Goal: Book appointment/travel/reservation

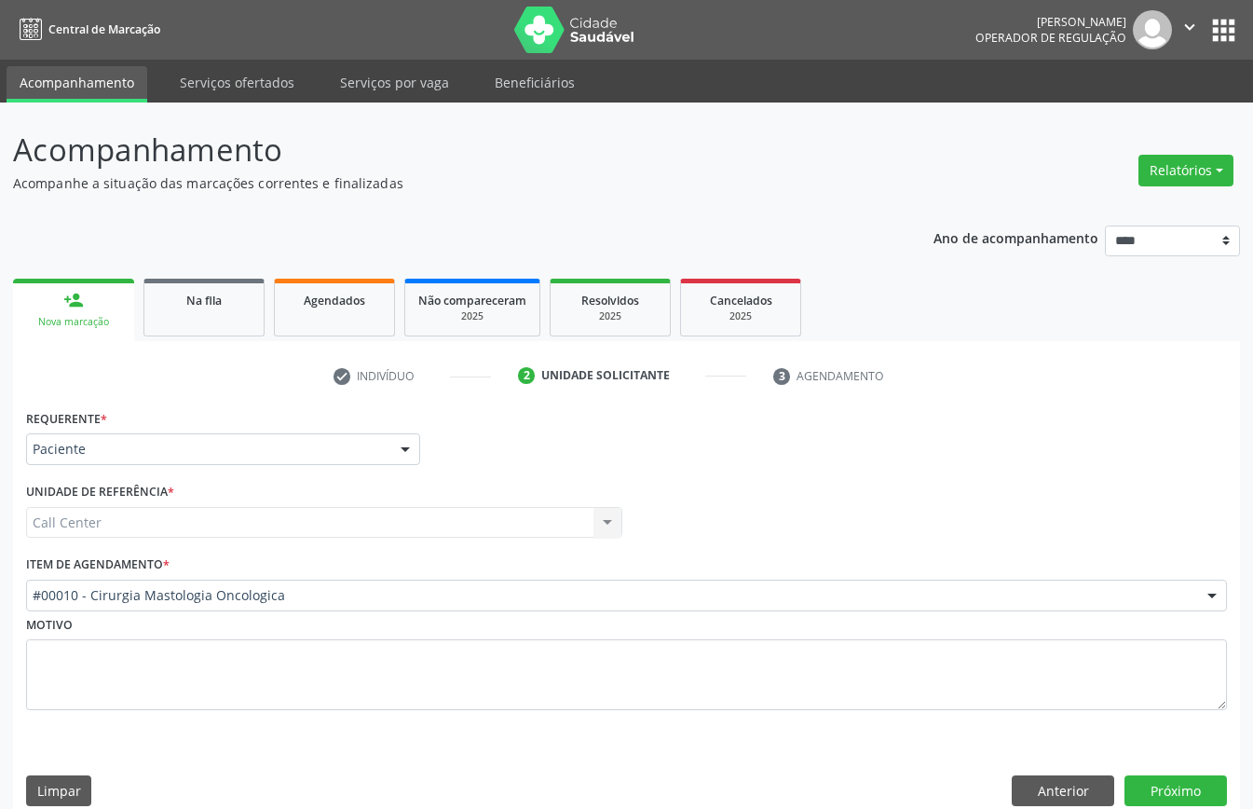
scroll to position [26, 0]
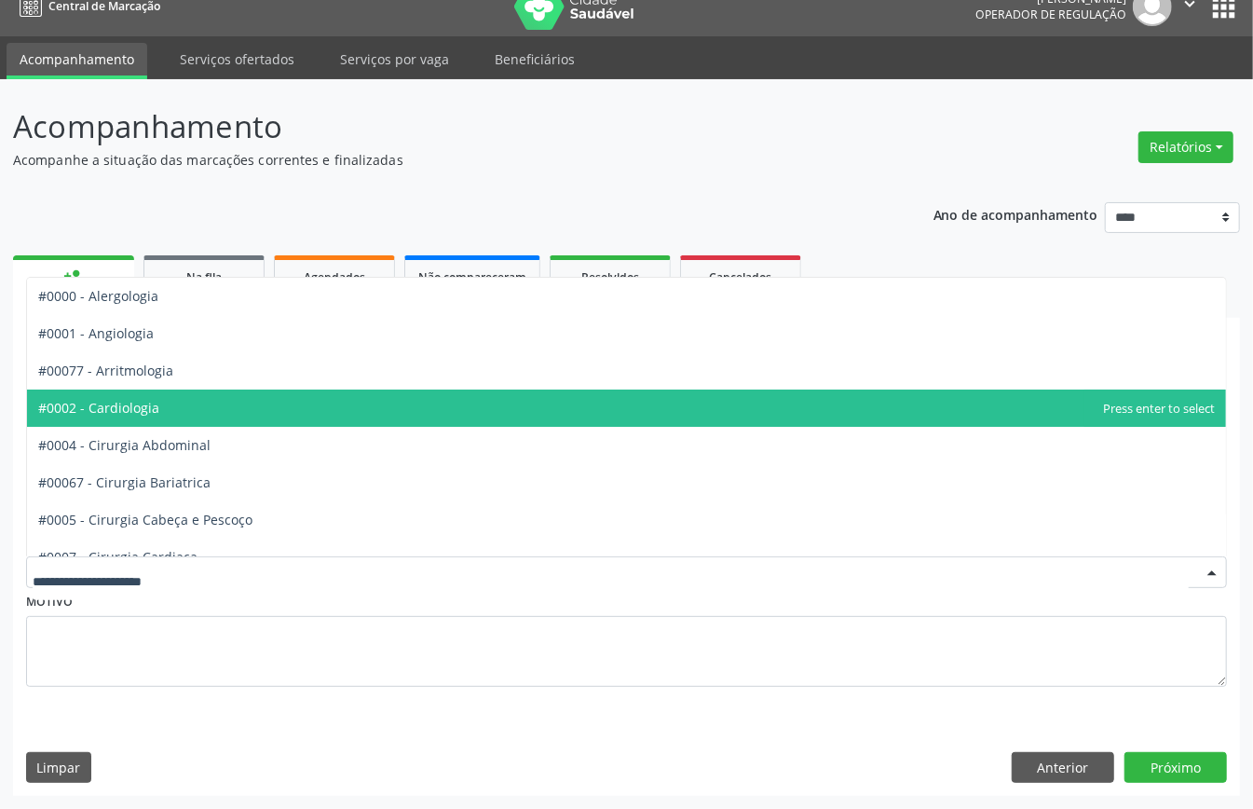
click at [206, 395] on span "#0002 - Cardiologia" at bounding box center [626, 408] width 1199 height 37
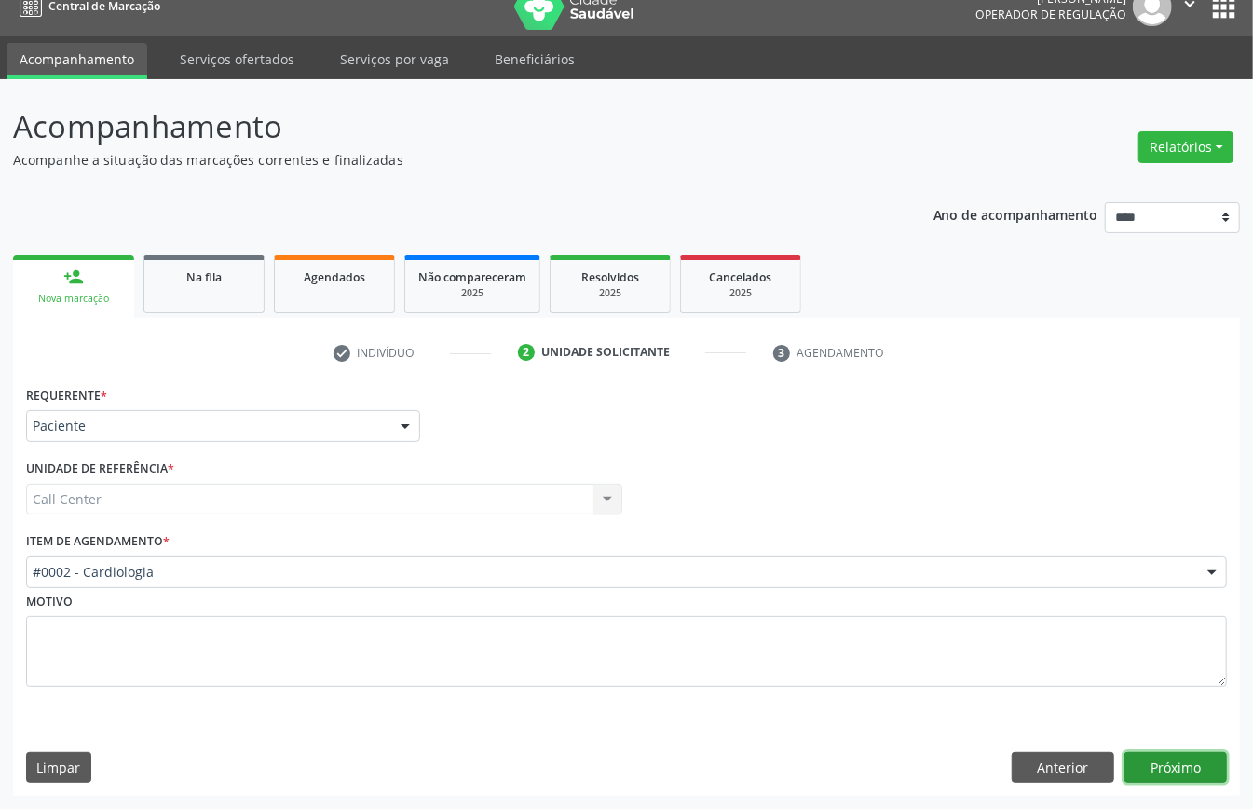
click at [1175, 770] on button "Próximo" at bounding box center [1176, 768] width 103 height 32
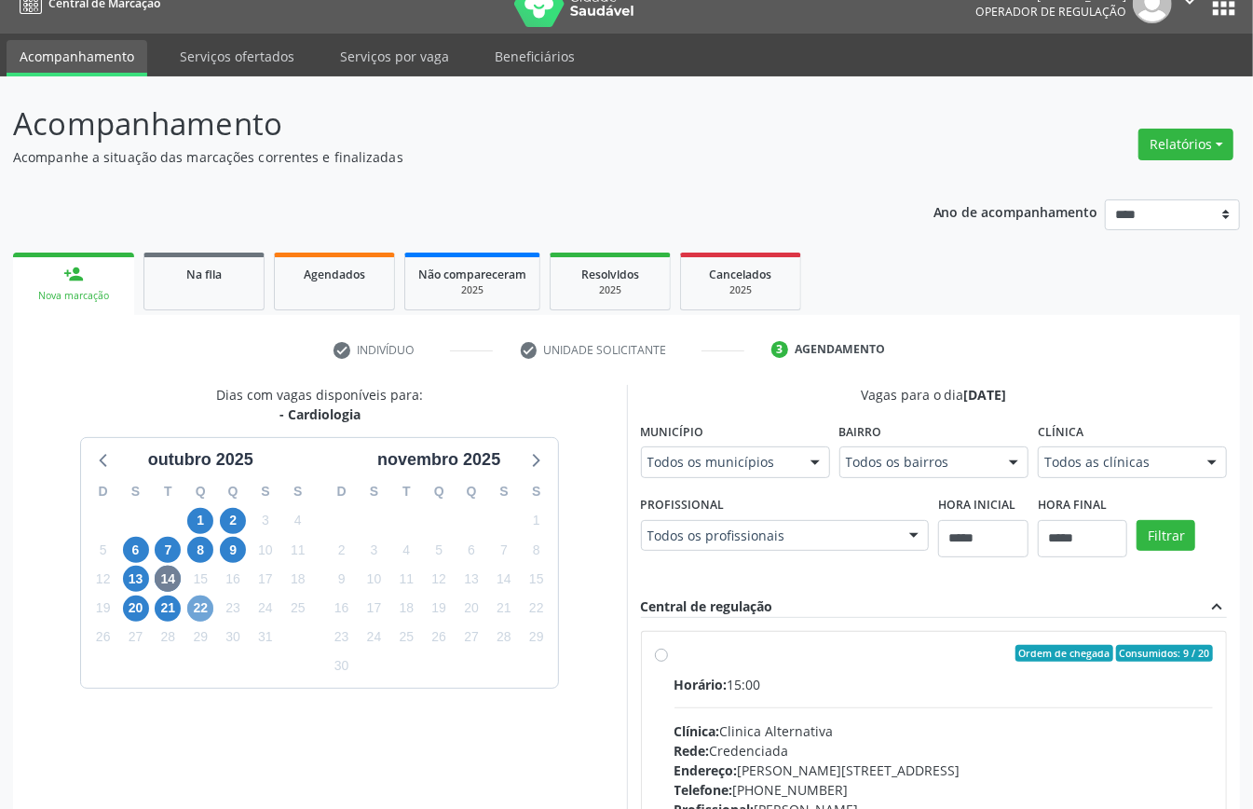
click at [194, 612] on span "22" at bounding box center [200, 608] width 26 height 26
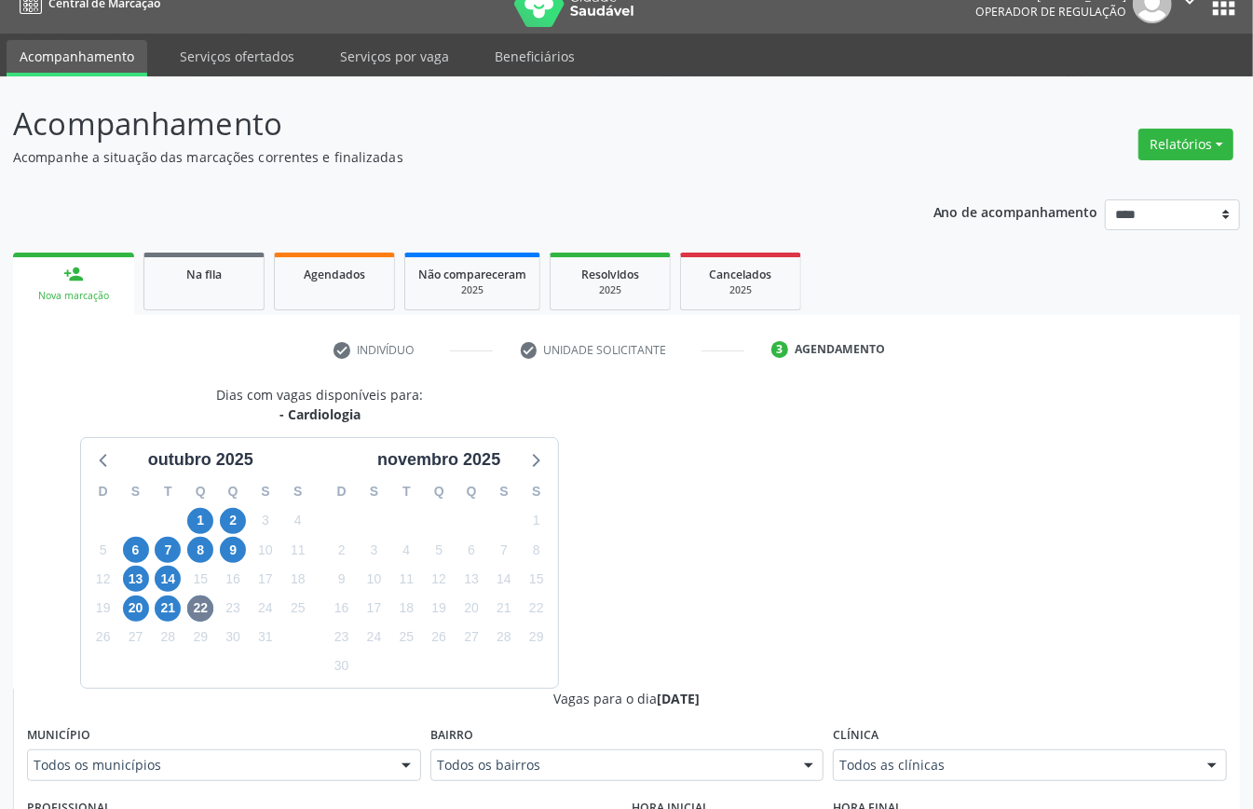
click at [937, 780] on div "Todos as clínicas" at bounding box center [1030, 765] width 394 height 32
click at [177, 609] on span "21" at bounding box center [168, 608] width 26 height 26
click at [136, 611] on span "20" at bounding box center [136, 608] width 26 height 26
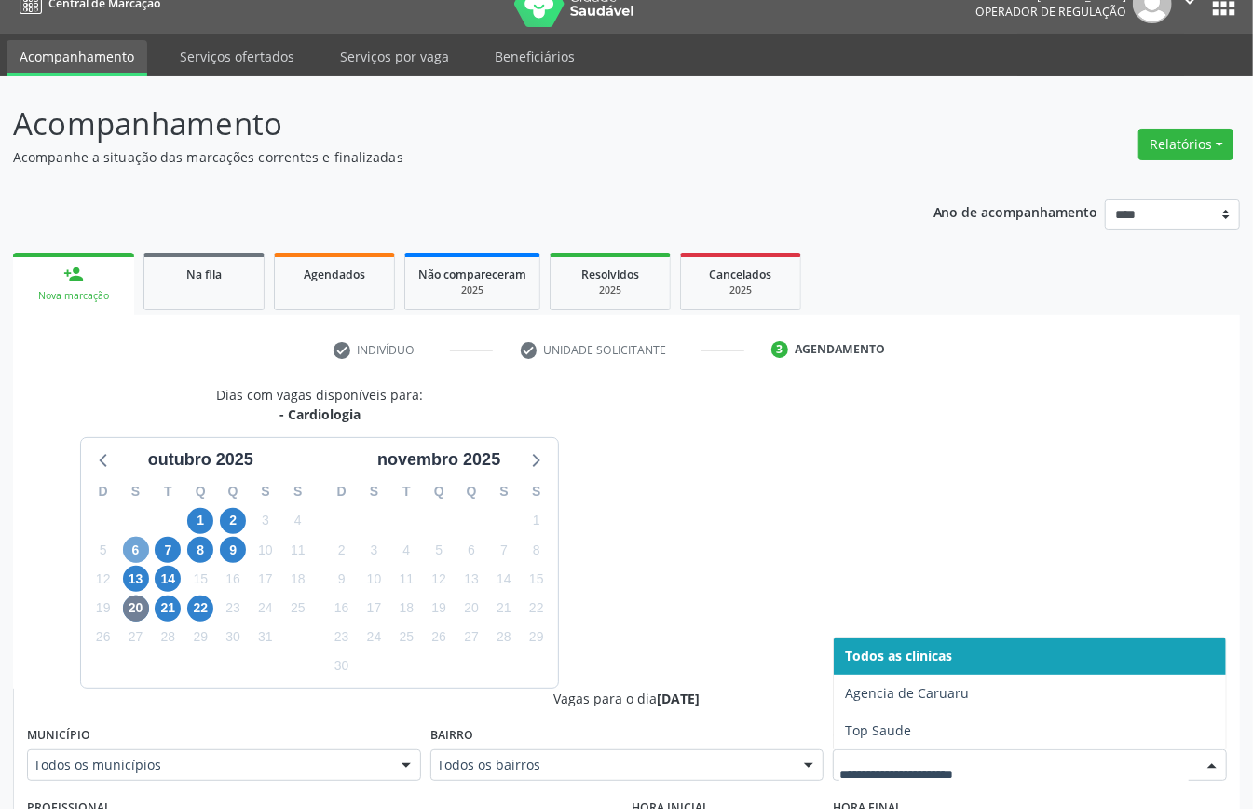
click at [135, 545] on span "6" at bounding box center [136, 550] width 26 height 26
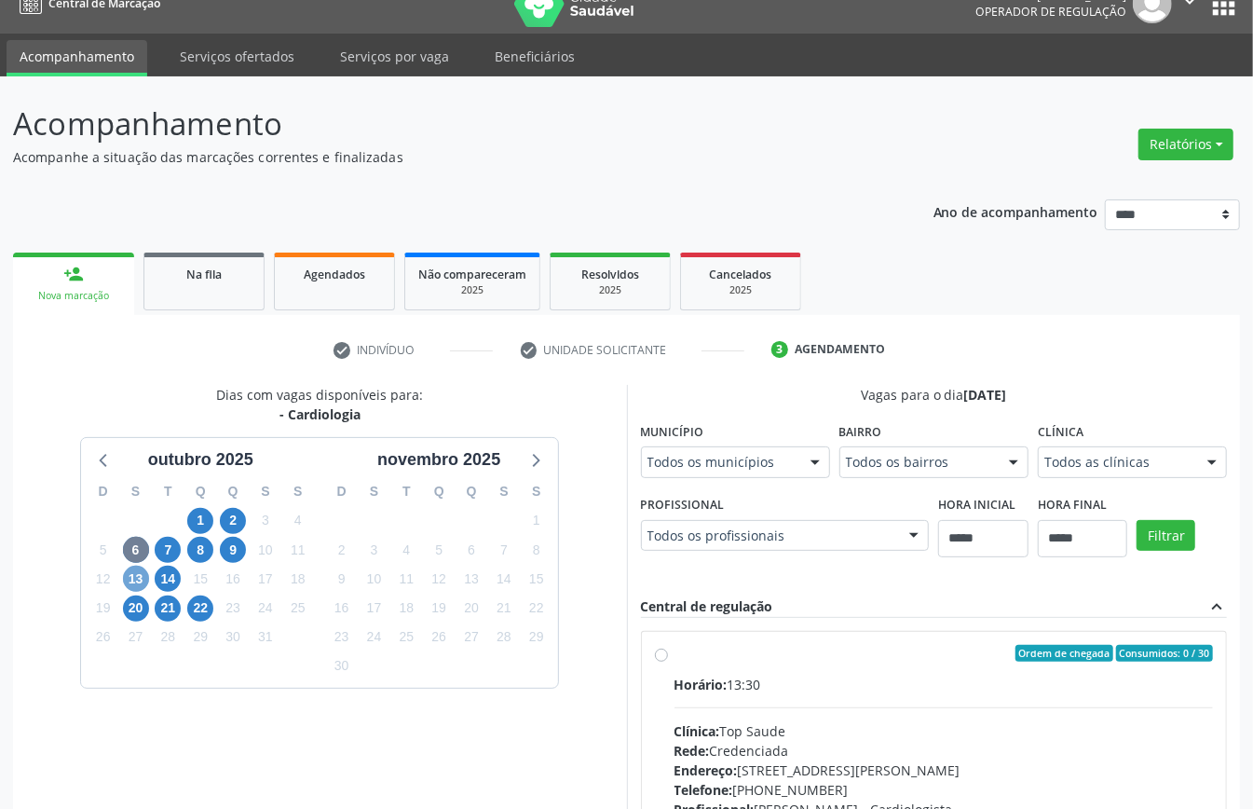
click at [140, 580] on span "13" at bounding box center [136, 579] width 26 height 26
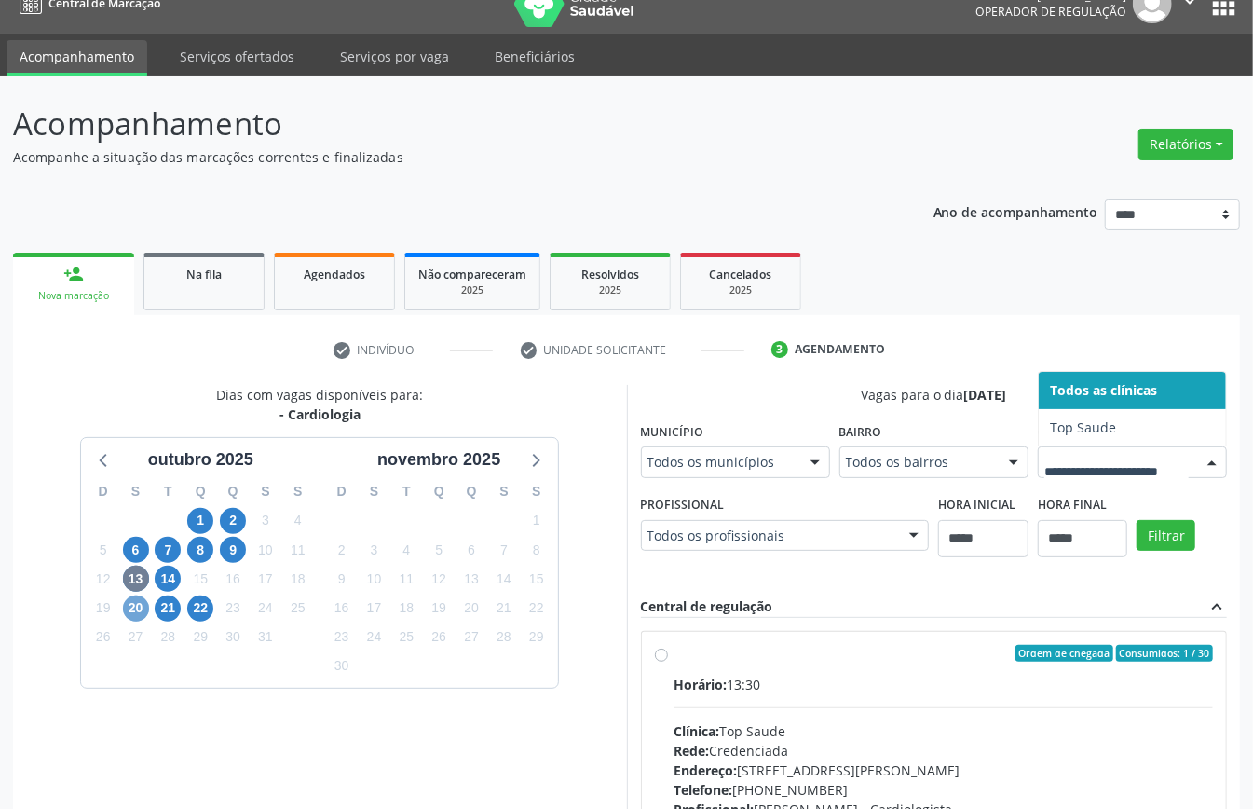
click at [132, 611] on span "20" at bounding box center [136, 608] width 26 height 26
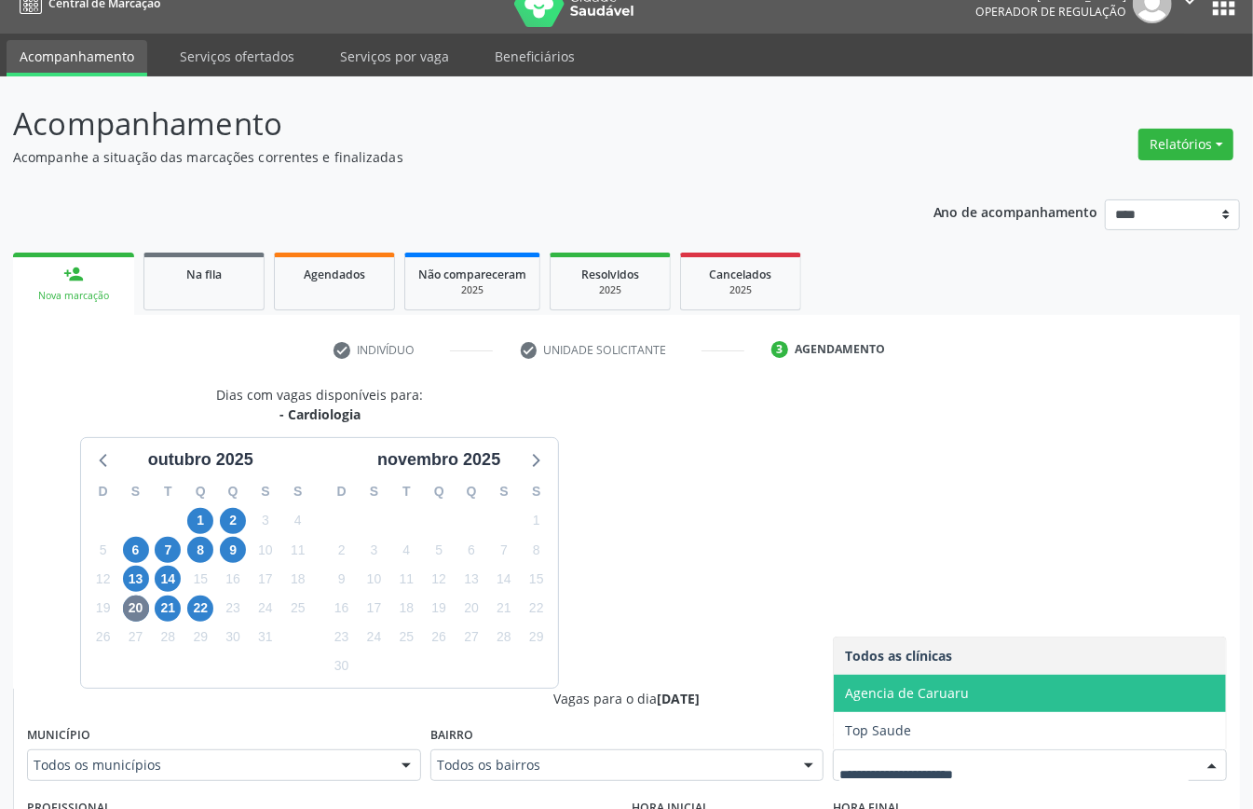
click at [922, 701] on span "Agencia de Caruaru" at bounding box center [907, 693] width 124 height 18
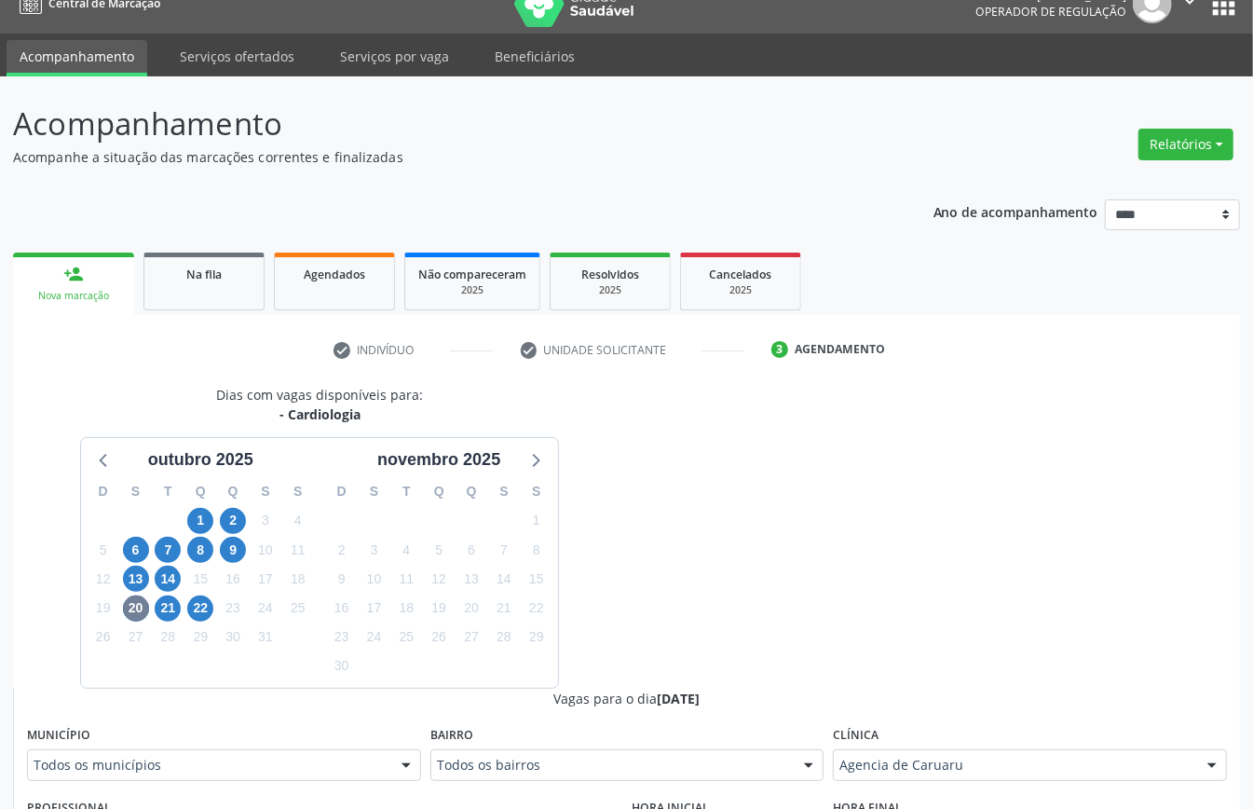
scroll to position [609, 0]
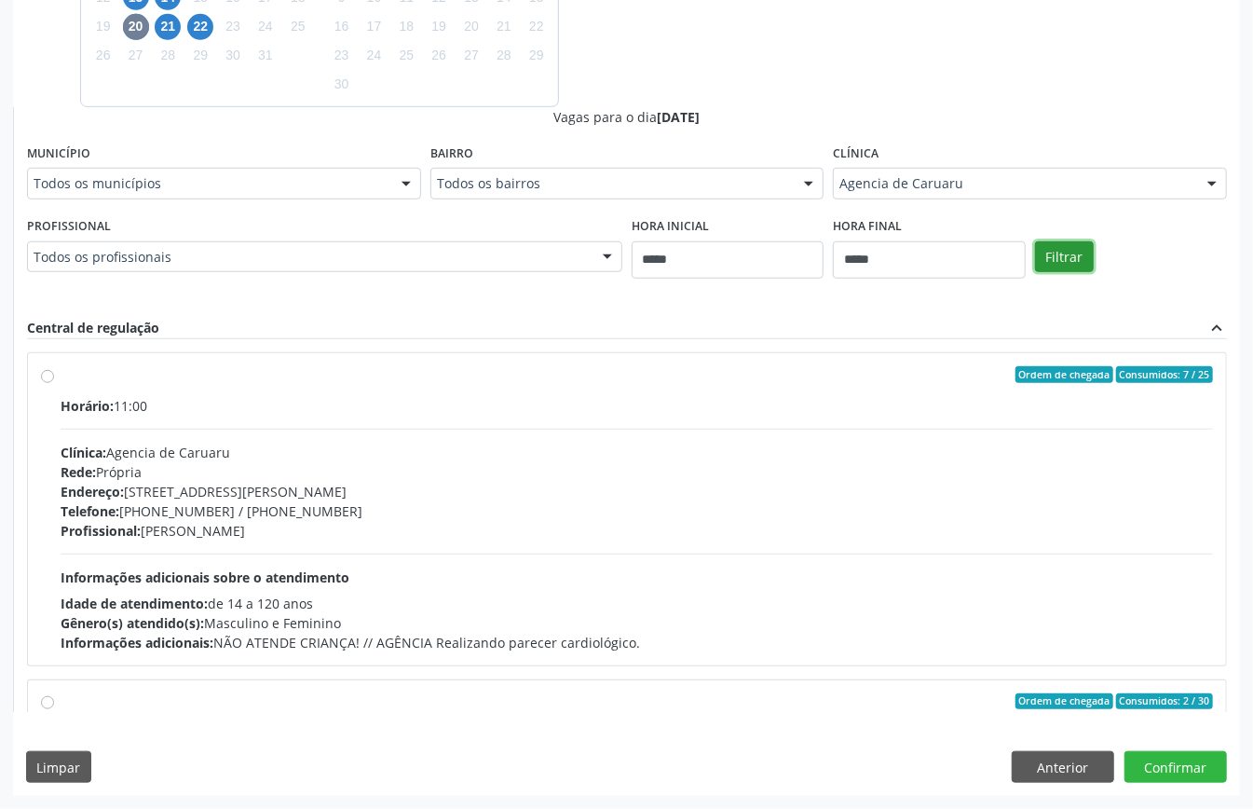
click at [1068, 265] on button "Filtrar" at bounding box center [1064, 257] width 59 height 32
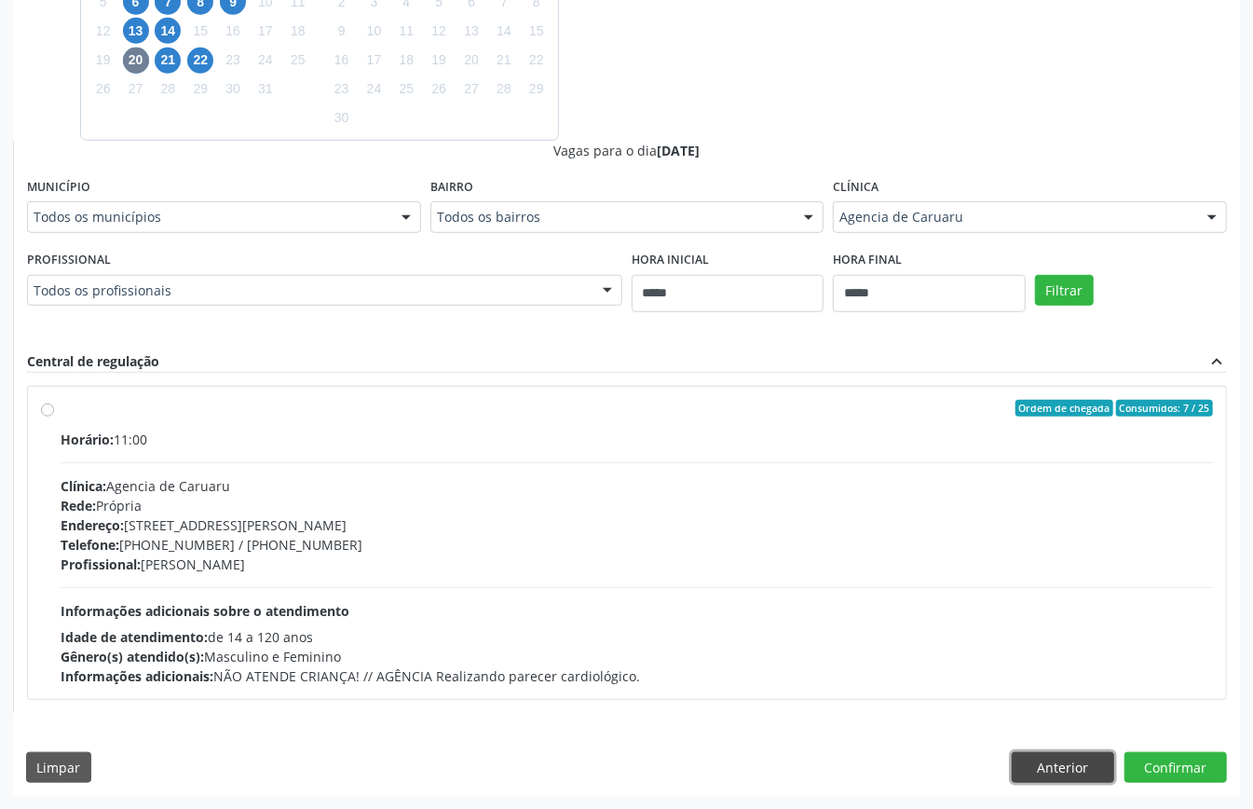
click at [1072, 764] on button "Anterior" at bounding box center [1063, 768] width 103 height 32
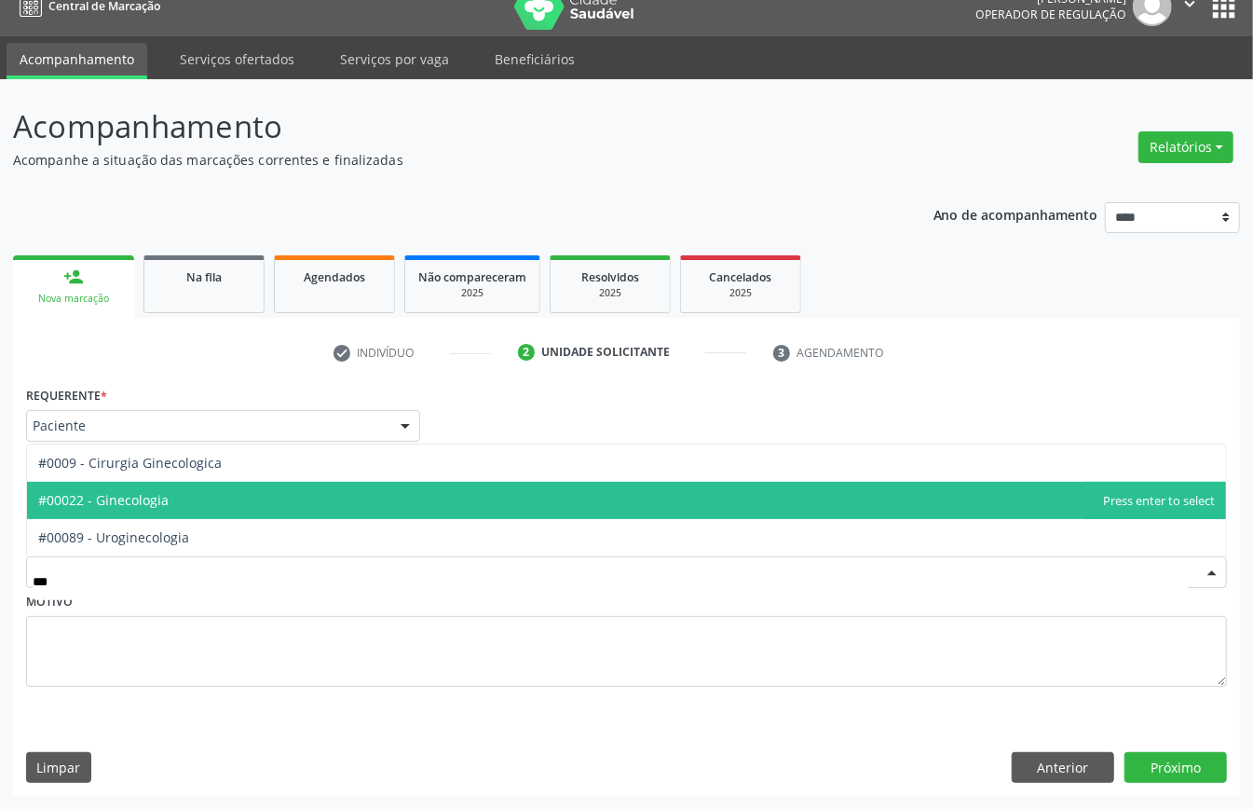
click at [186, 500] on span "#00022 - Ginecologia" at bounding box center [626, 500] width 1199 height 37
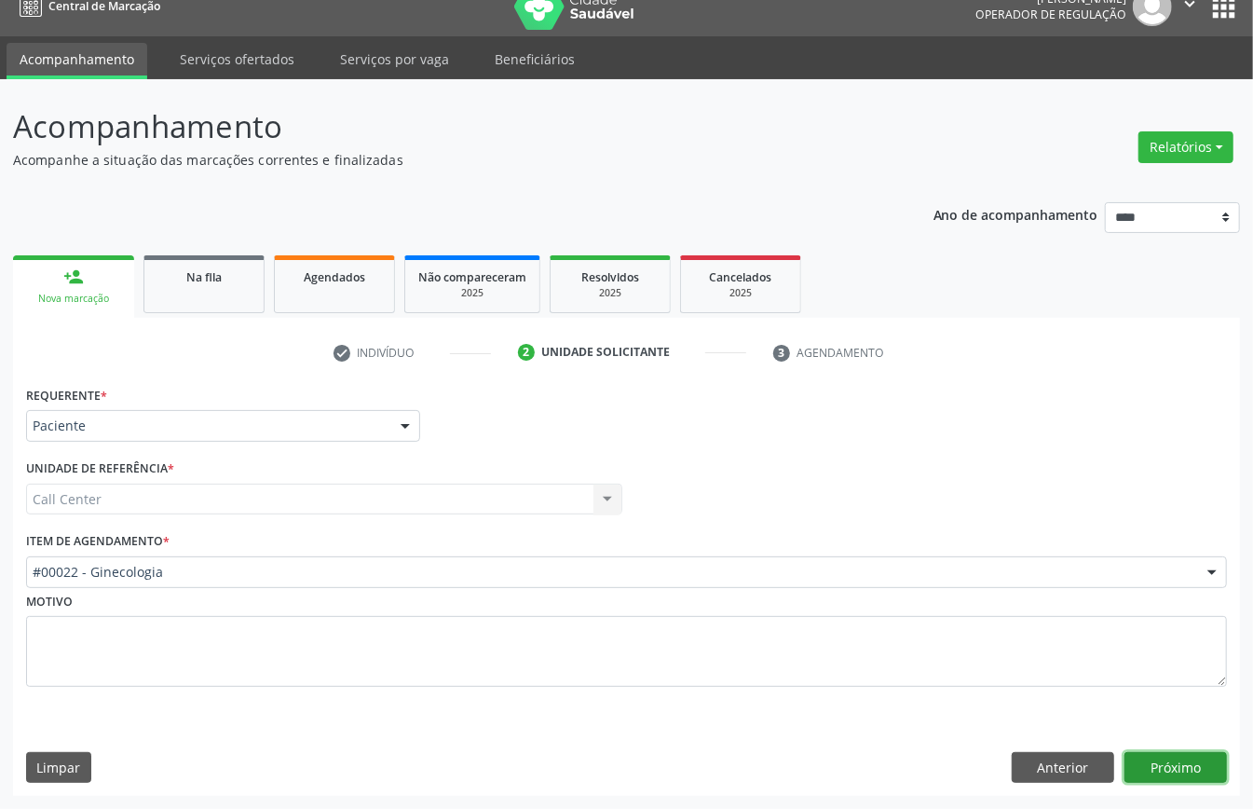
click at [1175, 760] on button "Próximo" at bounding box center [1176, 768] width 103 height 32
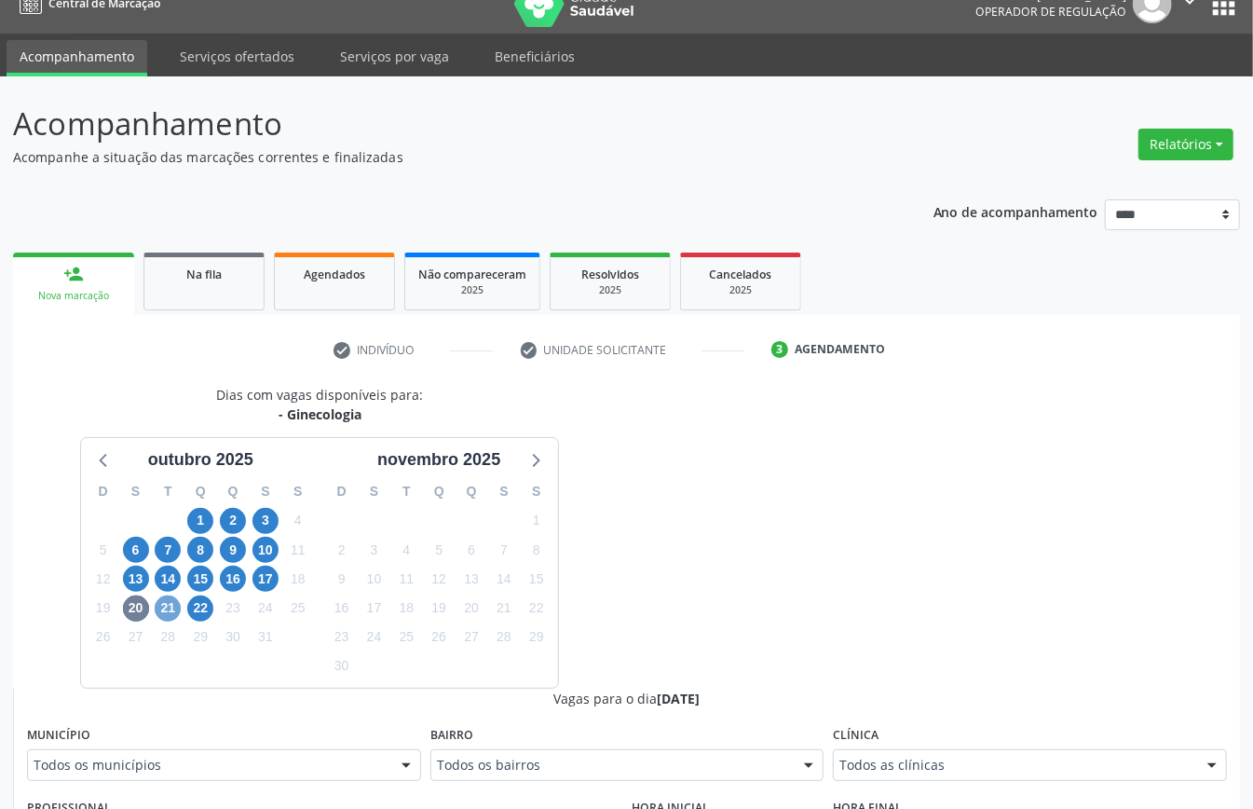
click at [166, 612] on span "21" at bounding box center [168, 608] width 26 height 26
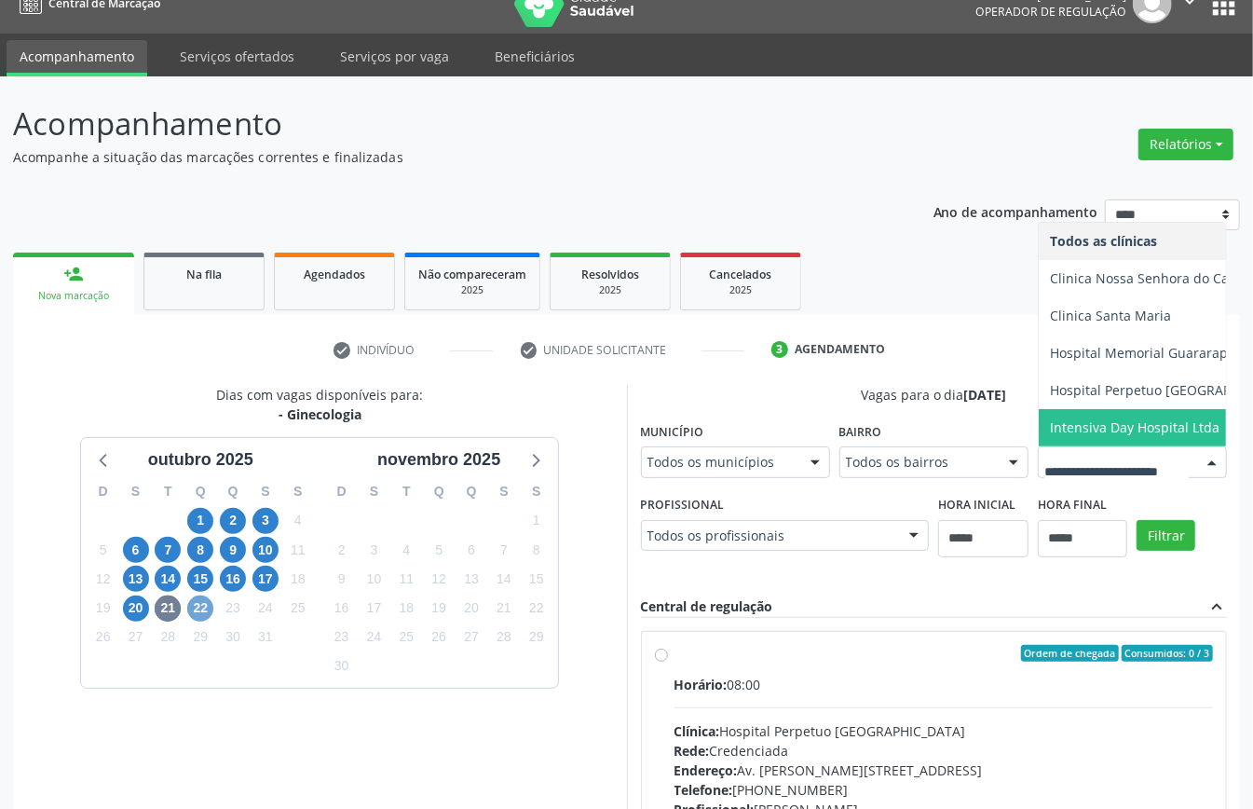
drag, startPoint x: 198, startPoint y: 609, endPoint x: 246, endPoint y: 635, distance: 54.6
click at [198, 612] on span "22" at bounding box center [200, 608] width 26 height 26
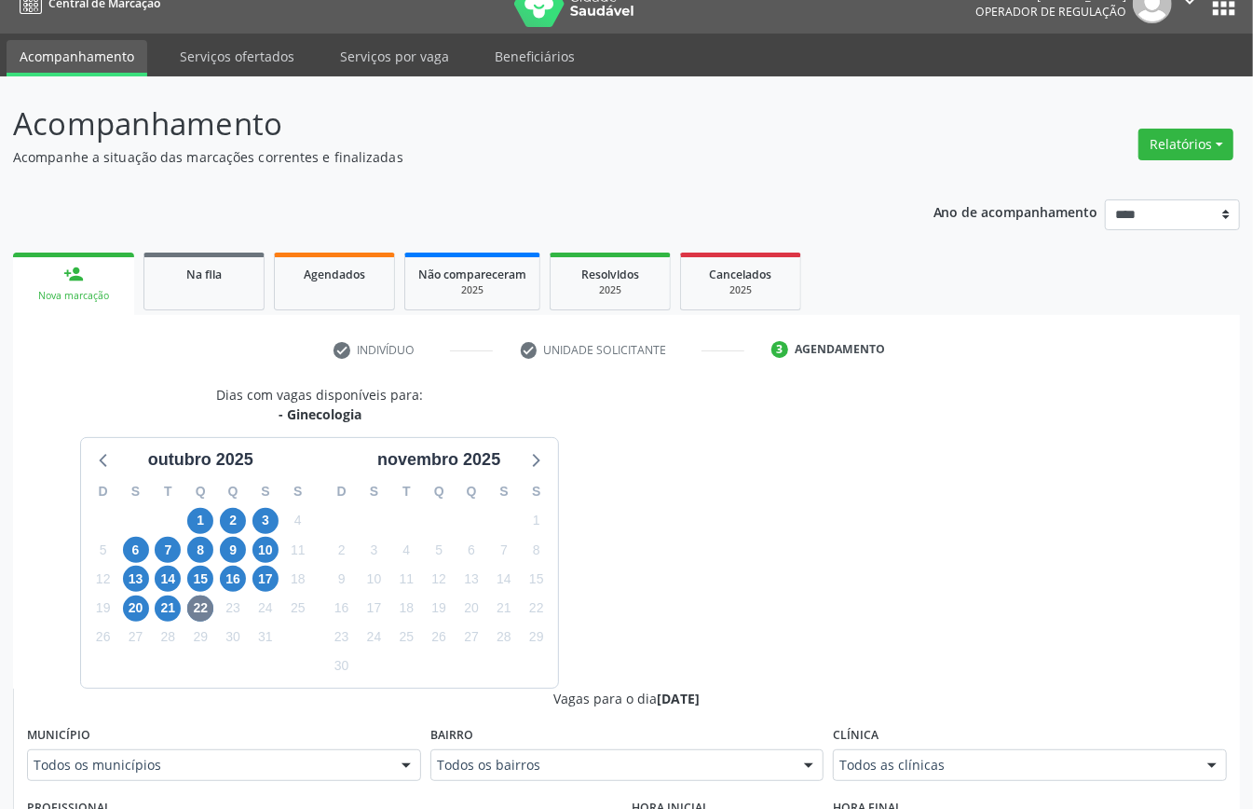
click at [882, 754] on div "Todos as clínicas" at bounding box center [1030, 765] width 394 height 32
drag, startPoint x: 138, startPoint y: 609, endPoint x: 218, endPoint y: 638, distance: 85.5
click at [138, 611] on span "20" at bounding box center [136, 608] width 26 height 26
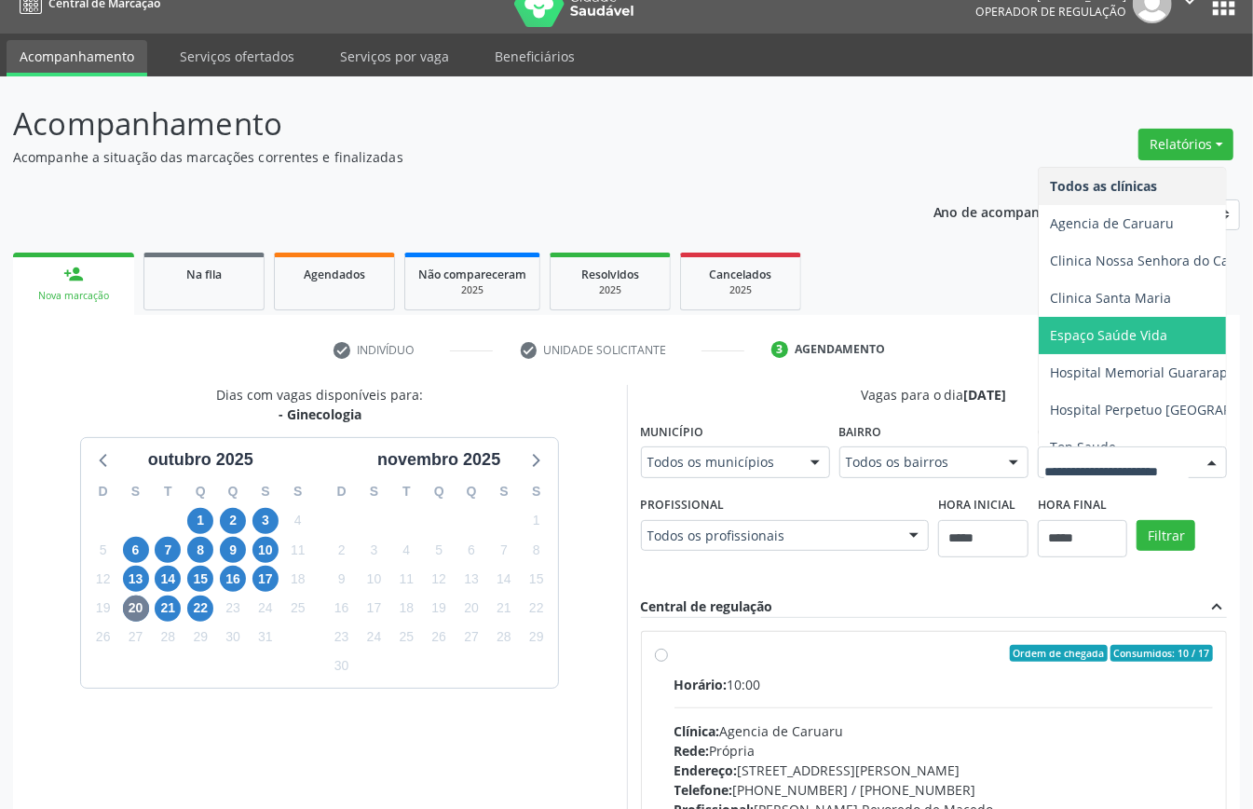
scroll to position [20, 0]
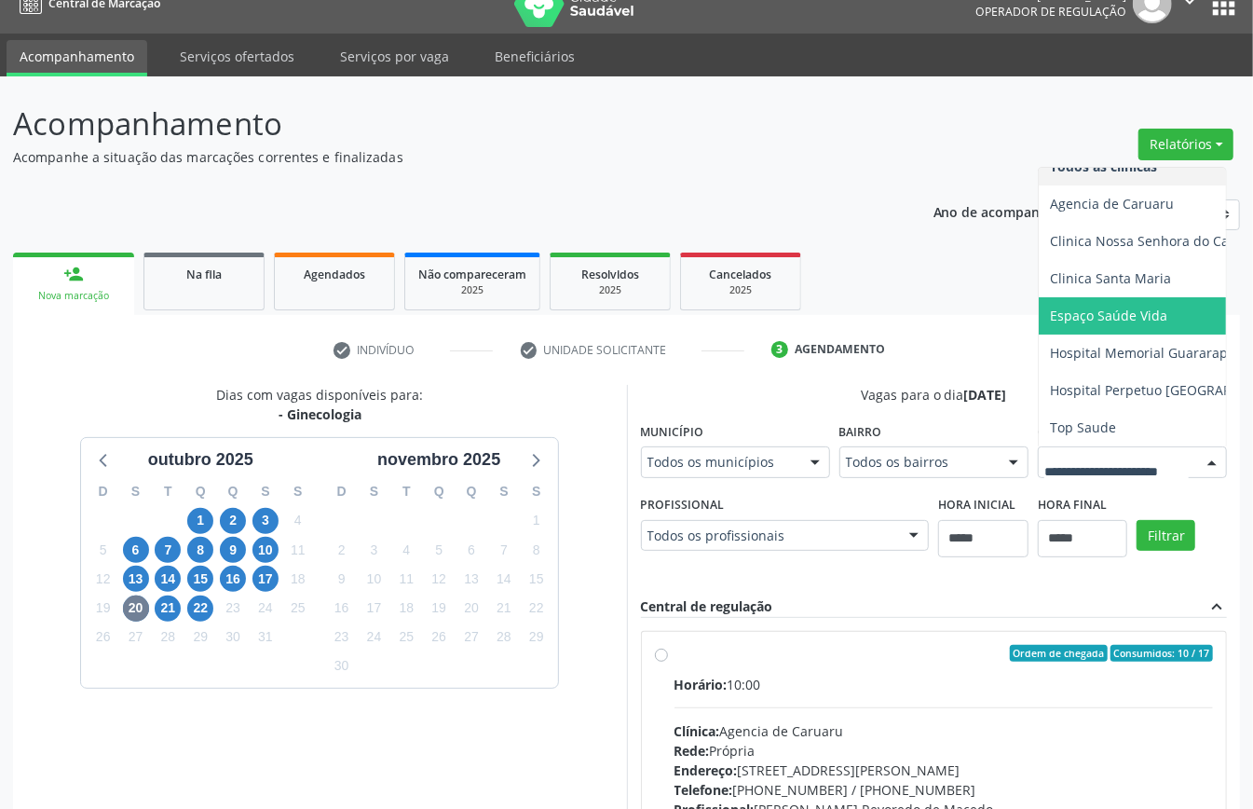
click at [652, 572] on div "Dias com vagas disponíveis para: - Ginecologia outubro 2025 D S T Q Q S S 28 29…" at bounding box center [626, 688] width 1227 height 606
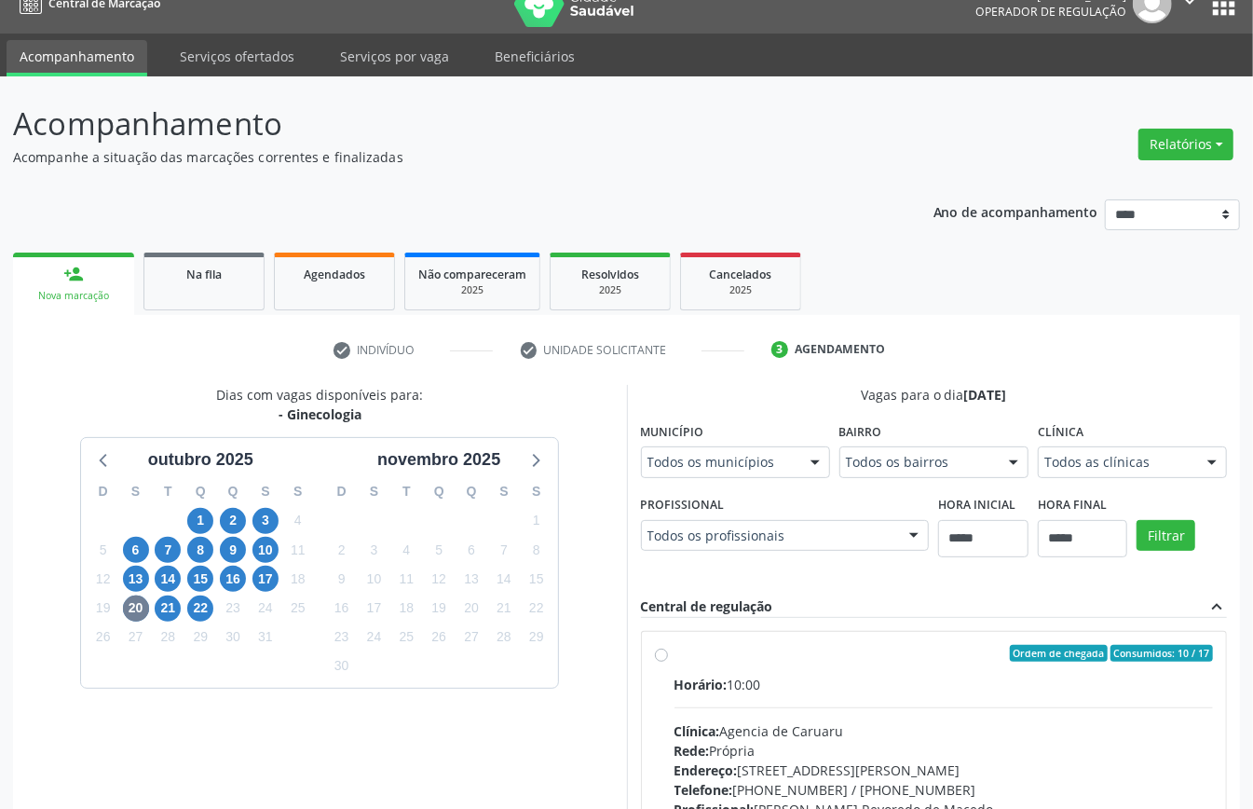
scroll to position [609, 0]
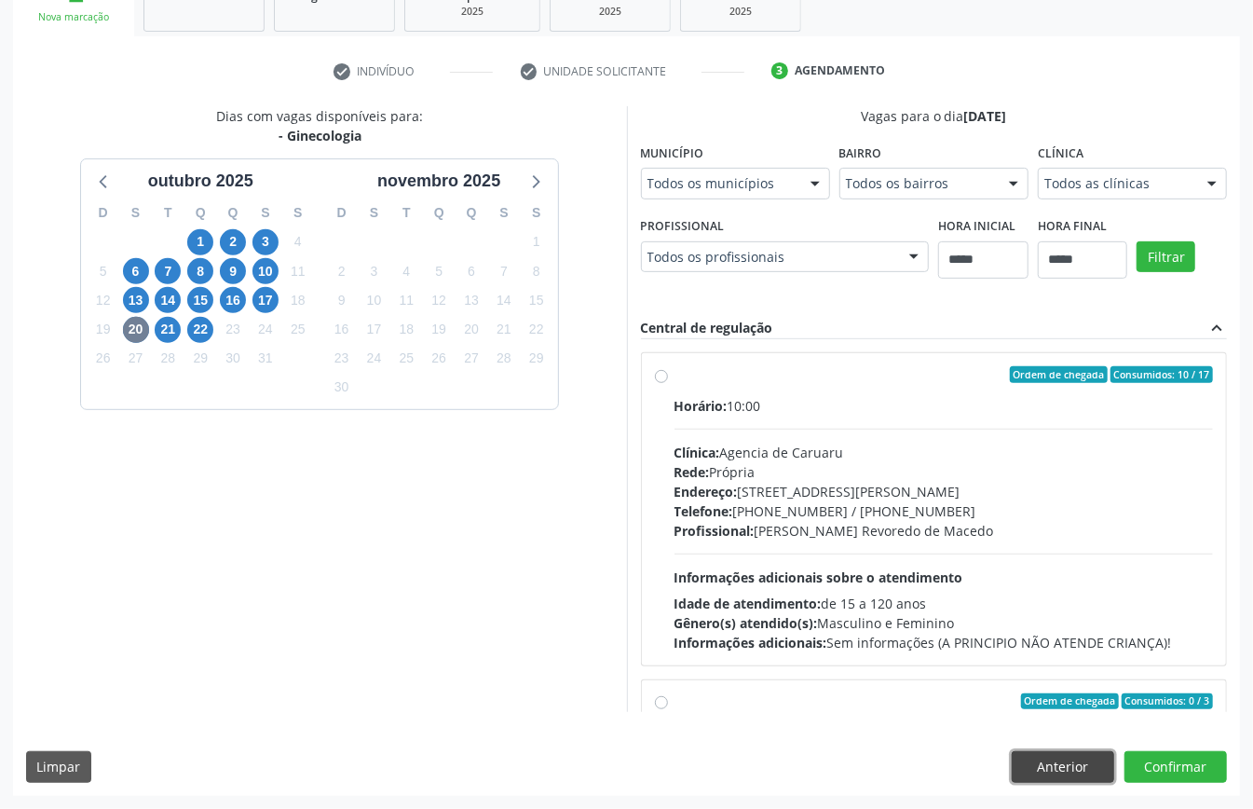
drag, startPoint x: 1067, startPoint y: 765, endPoint x: 862, endPoint y: 747, distance: 205.8
click at [1066, 766] on button "Anterior" at bounding box center [1063, 767] width 103 height 32
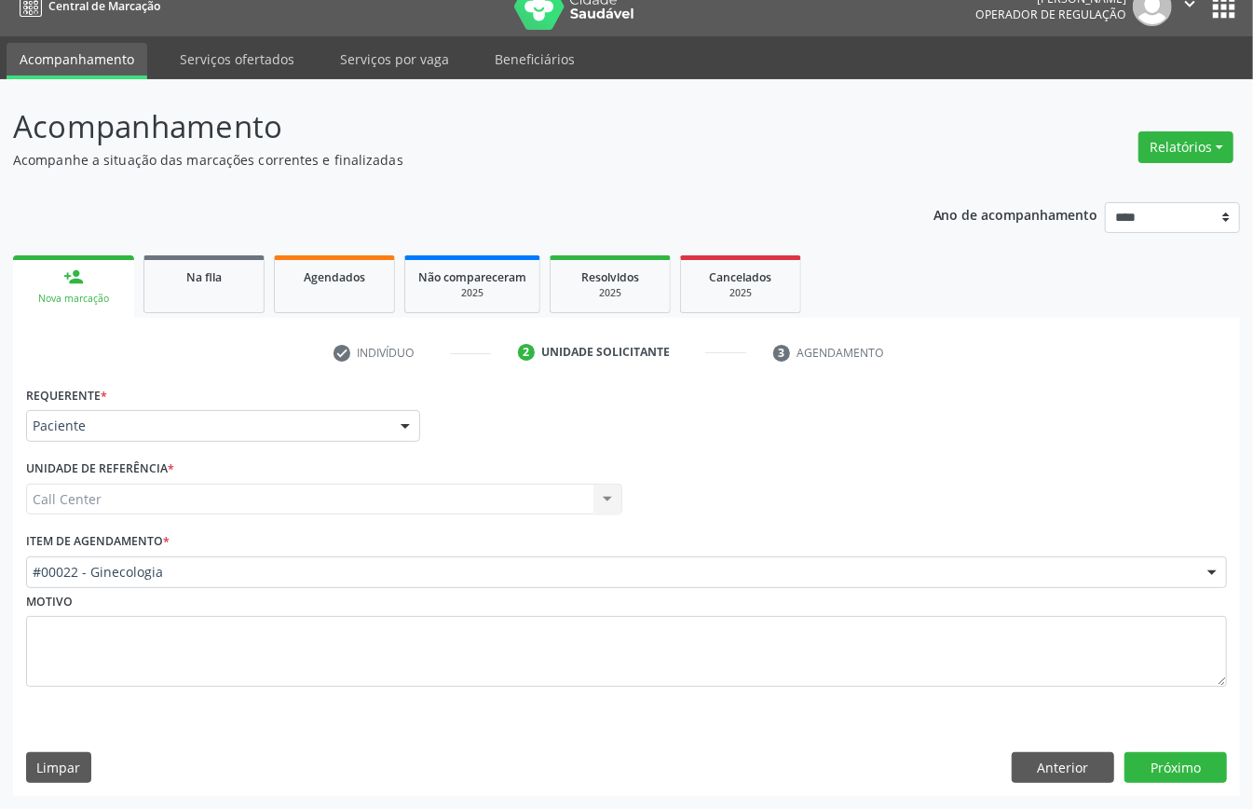
click at [206, 580] on div "#00022 - Ginecologia" at bounding box center [626, 572] width 1201 height 32
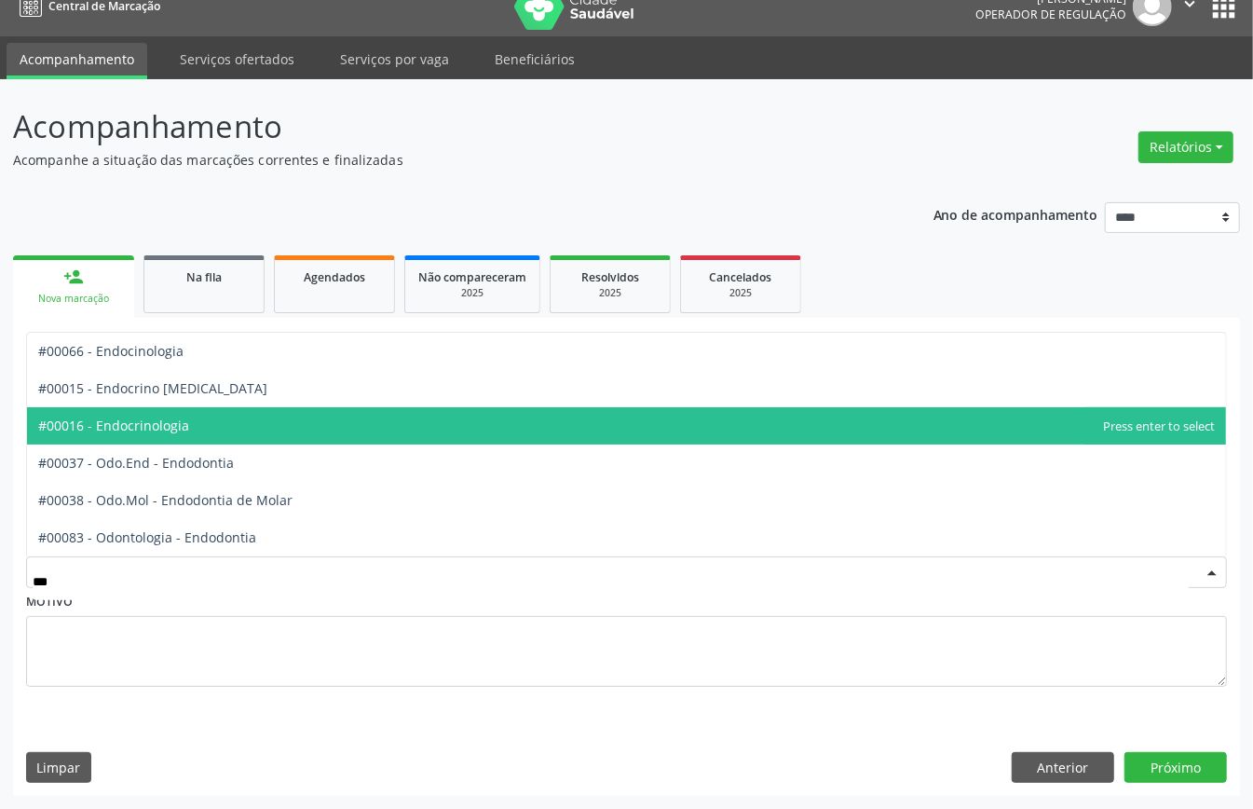
click at [214, 422] on span "#00016 - Endocrinologia" at bounding box center [626, 425] width 1199 height 37
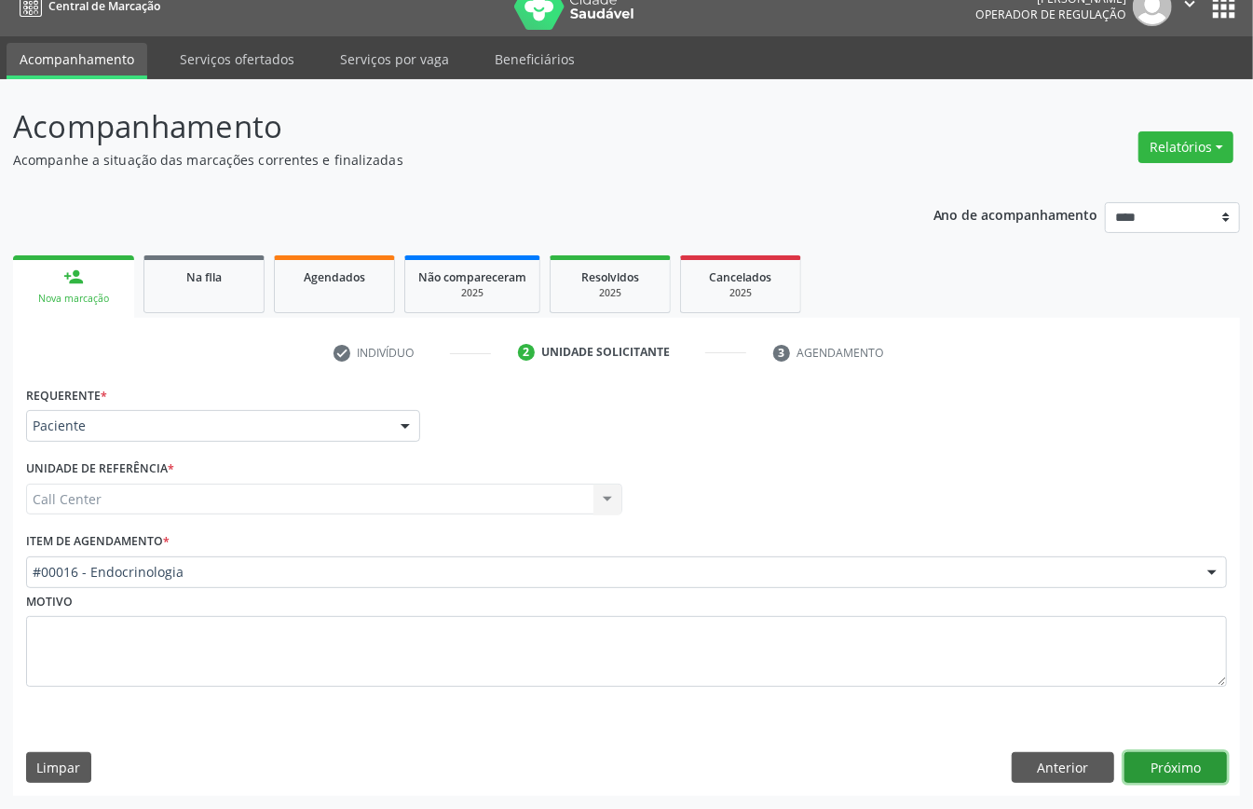
click at [1193, 761] on button "Próximo" at bounding box center [1176, 768] width 103 height 32
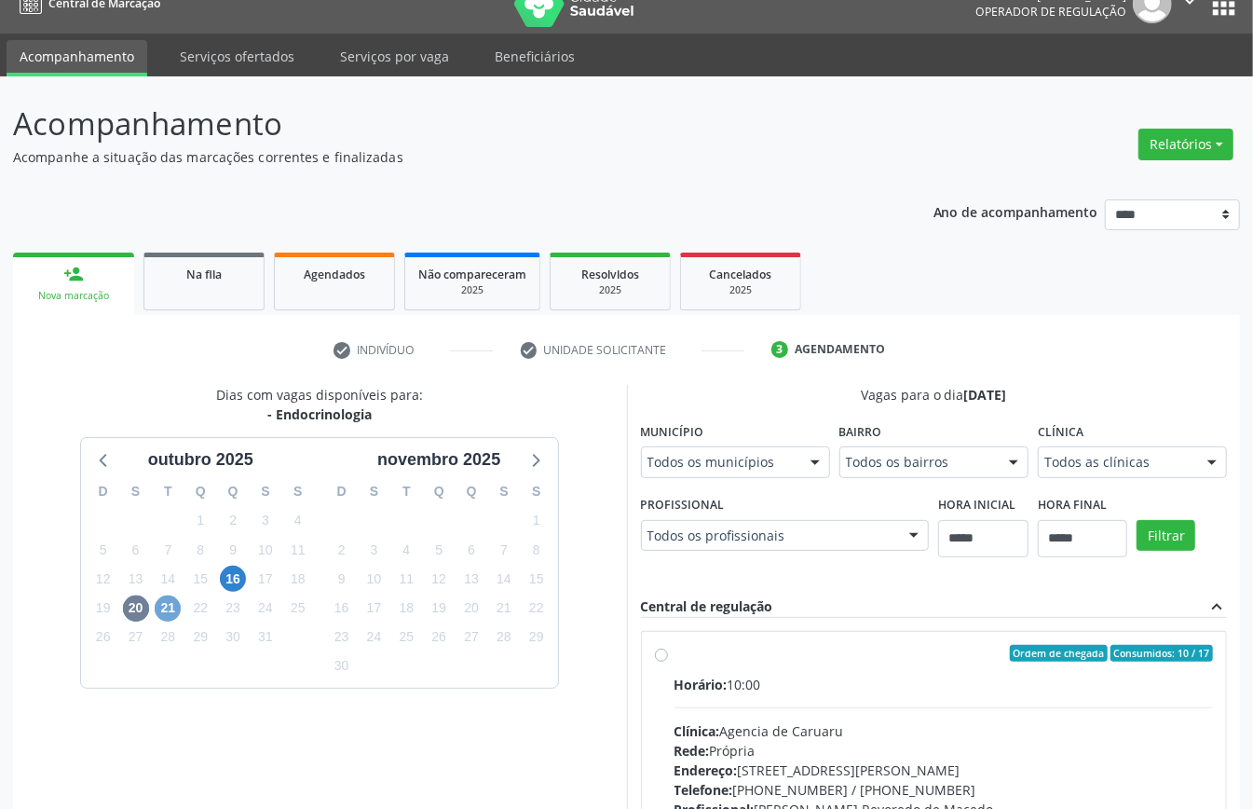
click at [169, 608] on span "21" at bounding box center [168, 608] width 26 height 26
click at [135, 605] on span "20" at bounding box center [136, 608] width 26 height 26
click at [1038, 446] on label "Clínica" at bounding box center [1061, 431] width 46 height 29
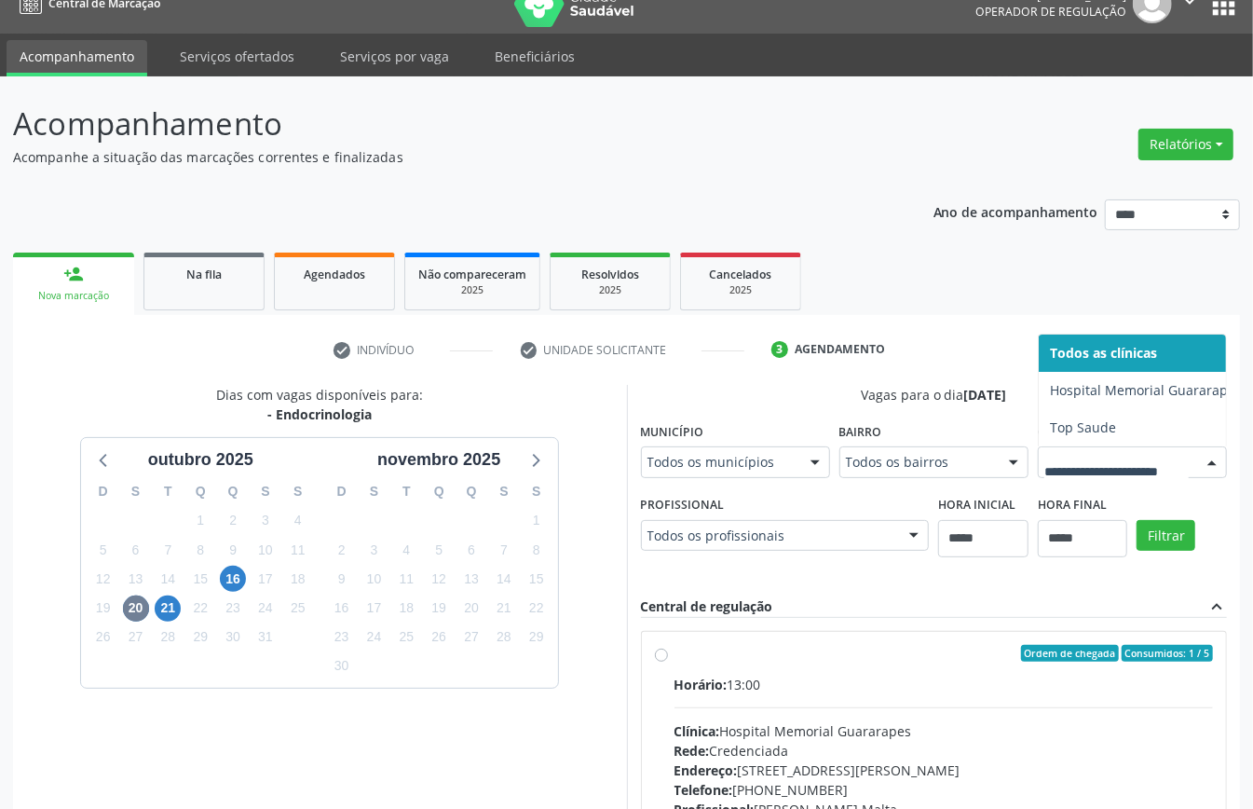
click at [718, 586] on div "Dias com vagas disponíveis para: - Endocrinologia outubro 2025 D S T Q Q S S 28…" at bounding box center [626, 688] width 1227 height 606
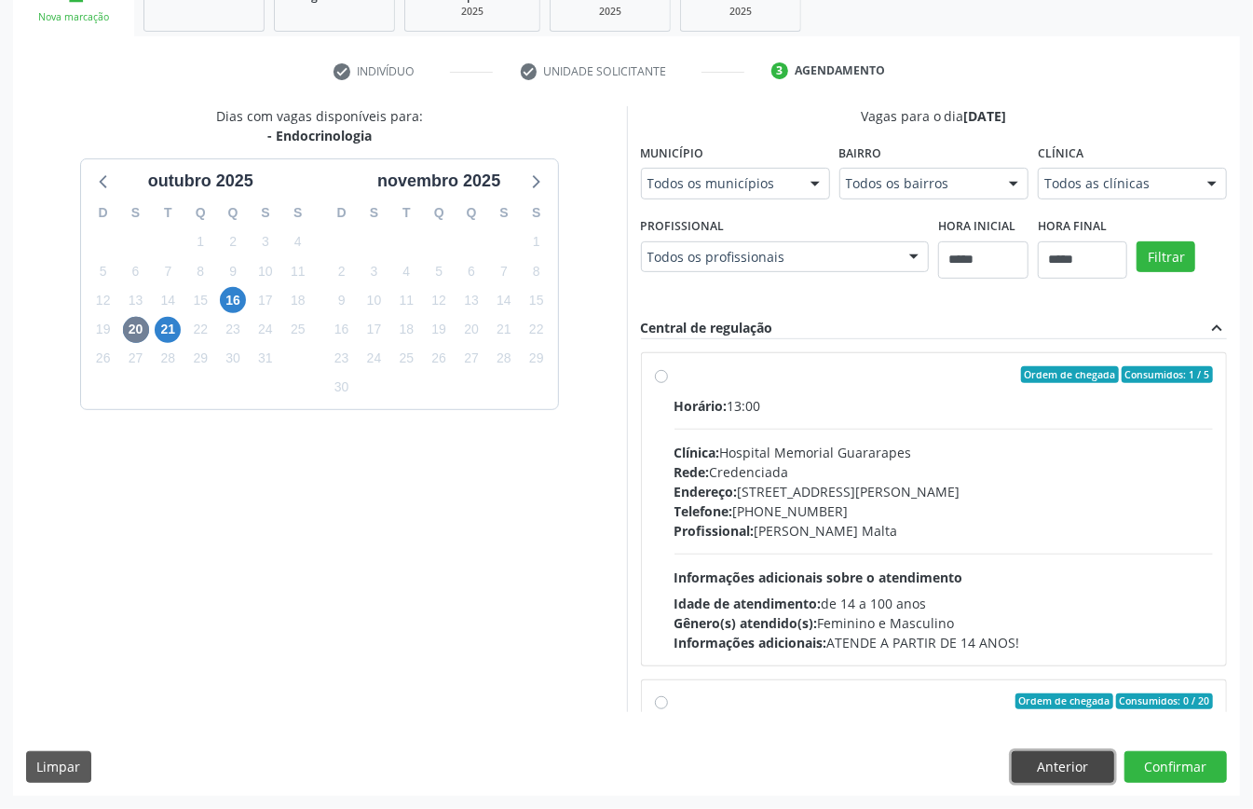
drag, startPoint x: 1066, startPoint y: 759, endPoint x: 1044, endPoint y: 758, distance: 22.4
click at [1064, 759] on button "Anterior" at bounding box center [1063, 767] width 103 height 32
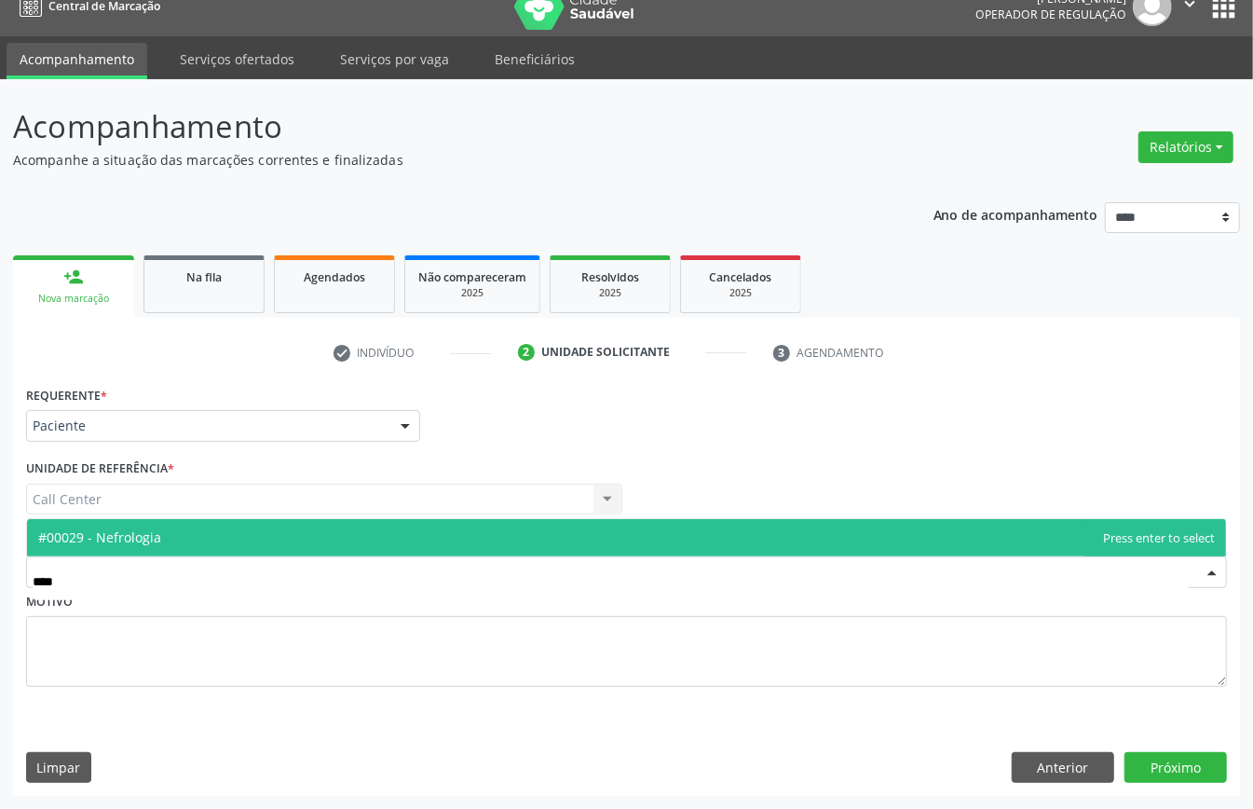
click at [220, 519] on span "#00029 - Nefrologia" at bounding box center [626, 537] width 1199 height 37
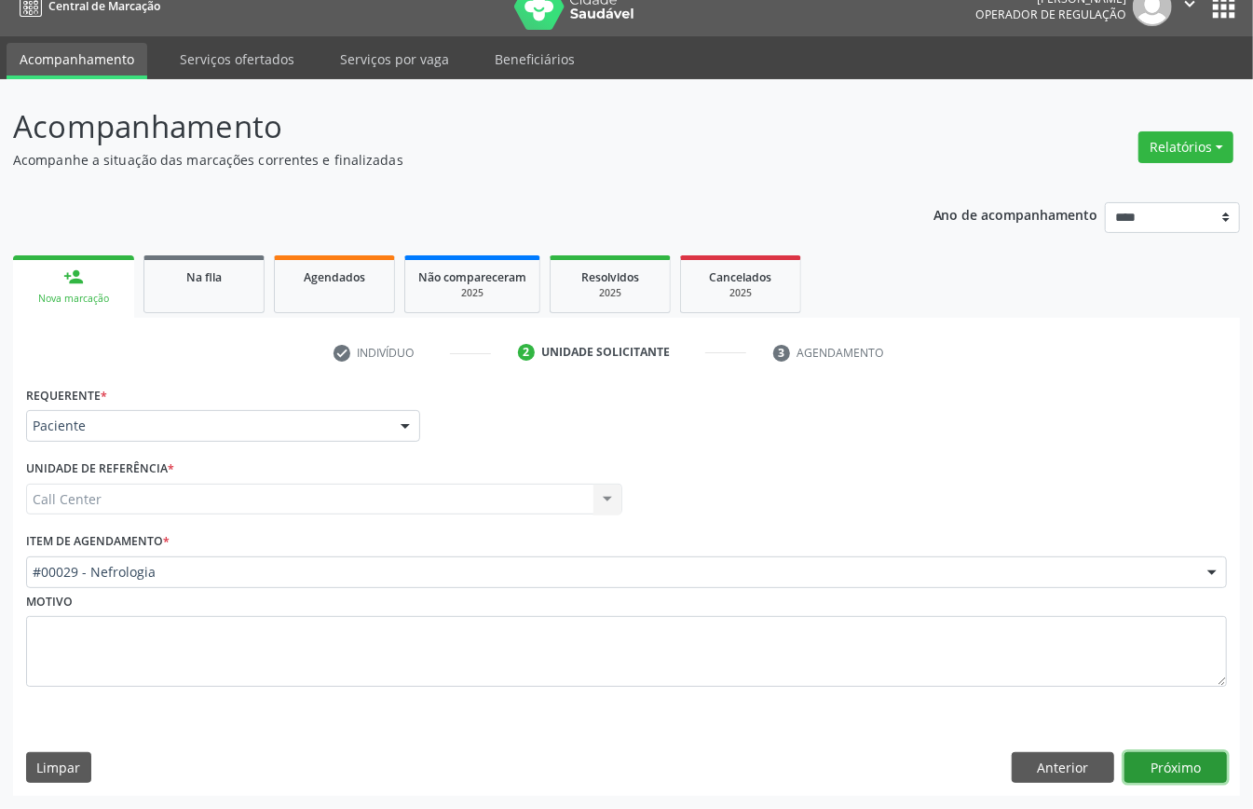
click at [1169, 759] on button "Próximo" at bounding box center [1176, 768] width 103 height 32
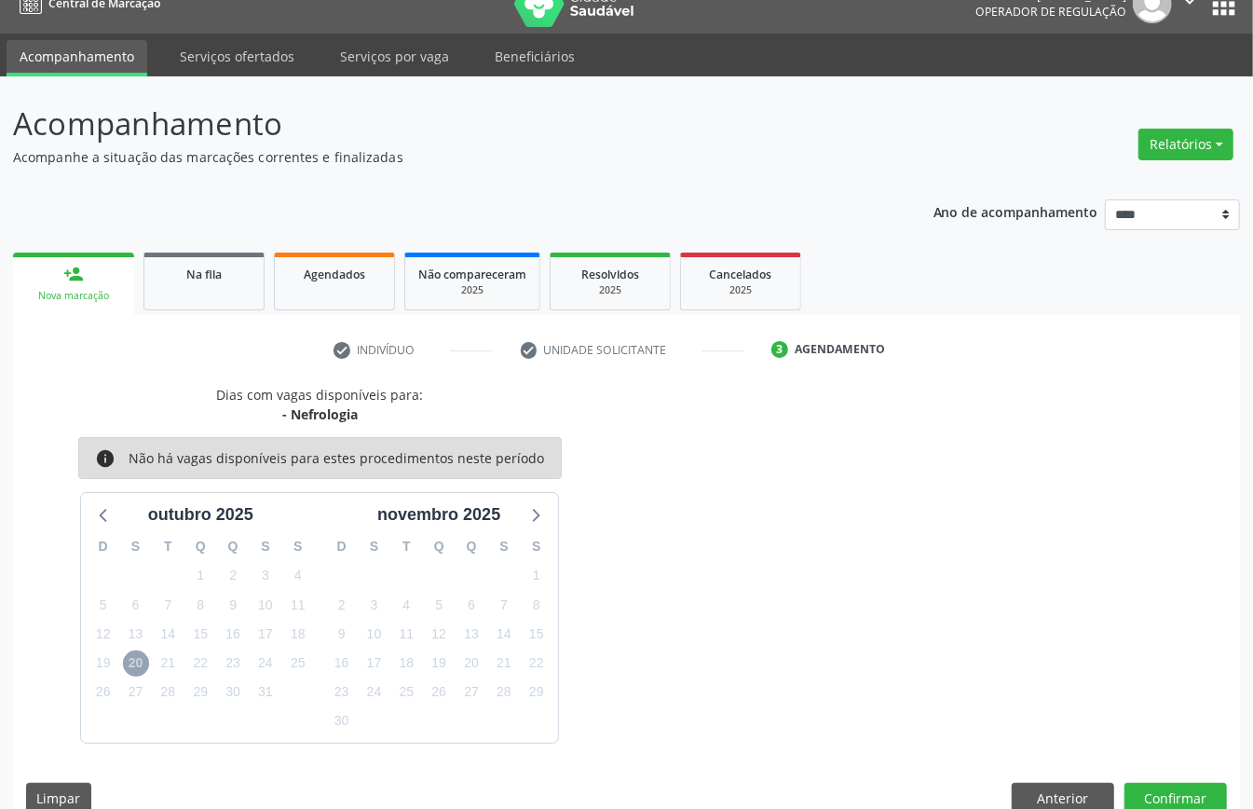
click at [125, 667] on span "20" at bounding box center [136, 663] width 26 height 26
click at [1063, 800] on button "Anterior" at bounding box center [1063, 799] width 103 height 32
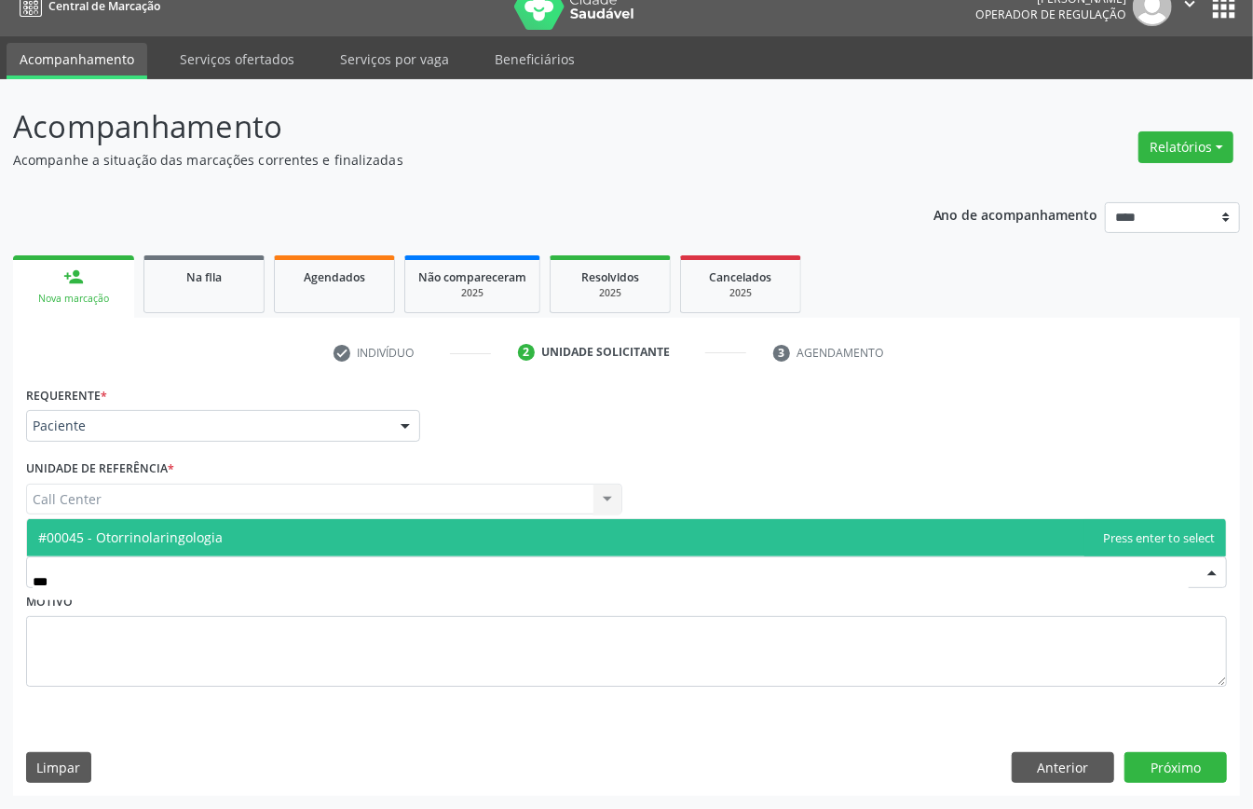
drag, startPoint x: 221, startPoint y: 533, endPoint x: 496, endPoint y: 601, distance: 283.2
click at [222, 535] on span "#00045 - Otorrinolaringologia" at bounding box center [130, 537] width 185 height 18
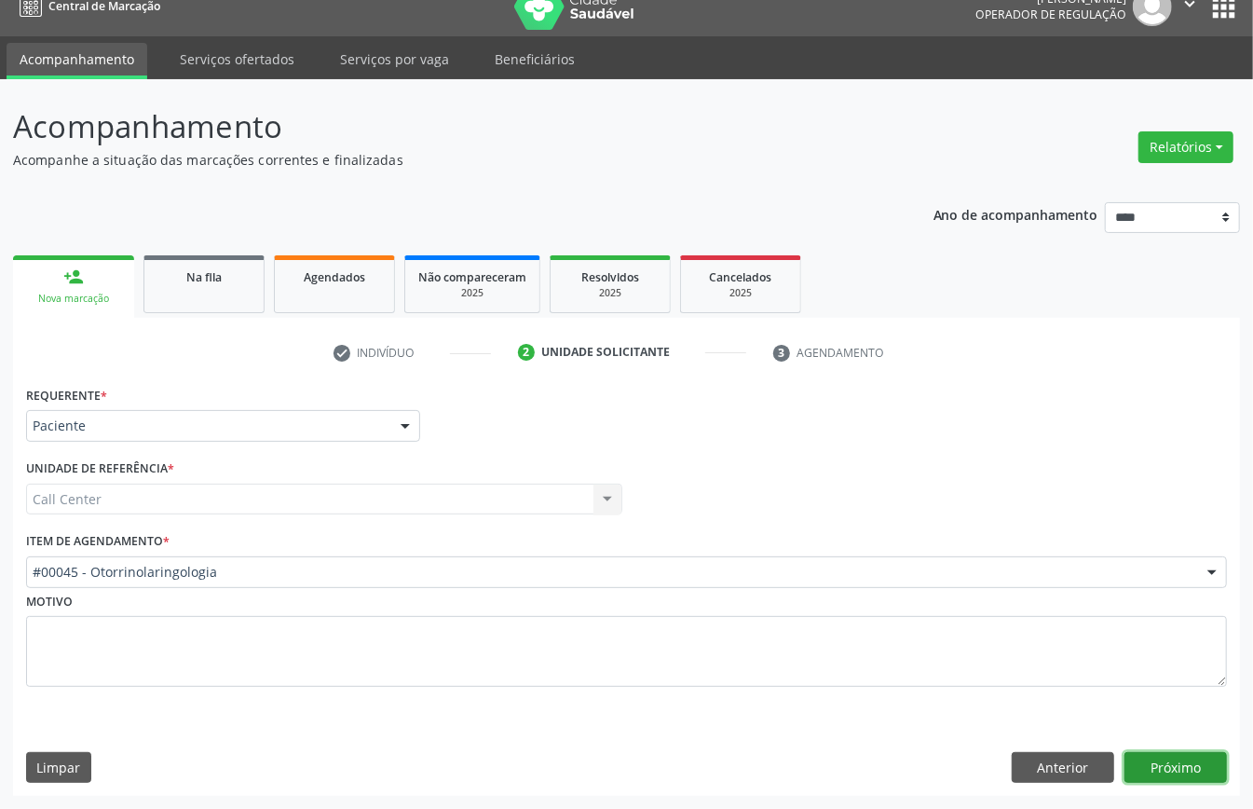
click at [1179, 754] on button "Próximo" at bounding box center [1176, 768] width 103 height 32
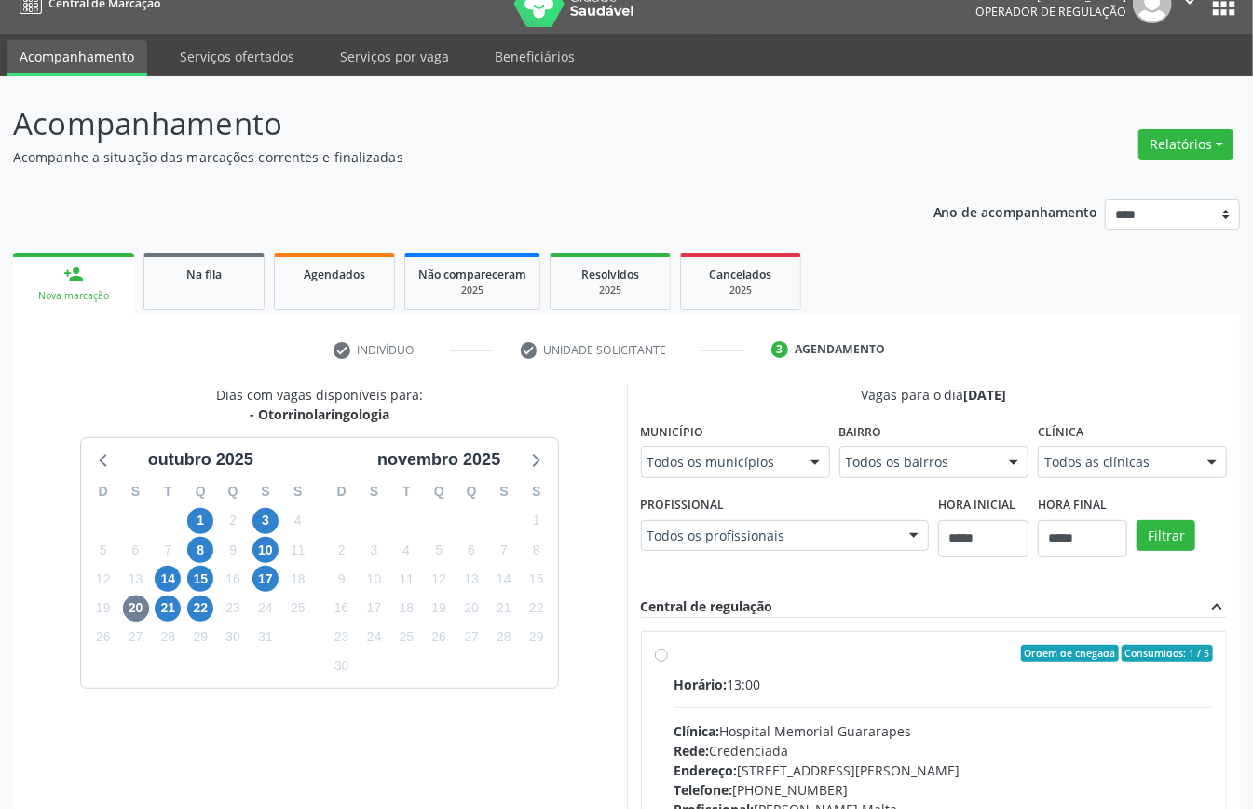
scroll to position [609, 0]
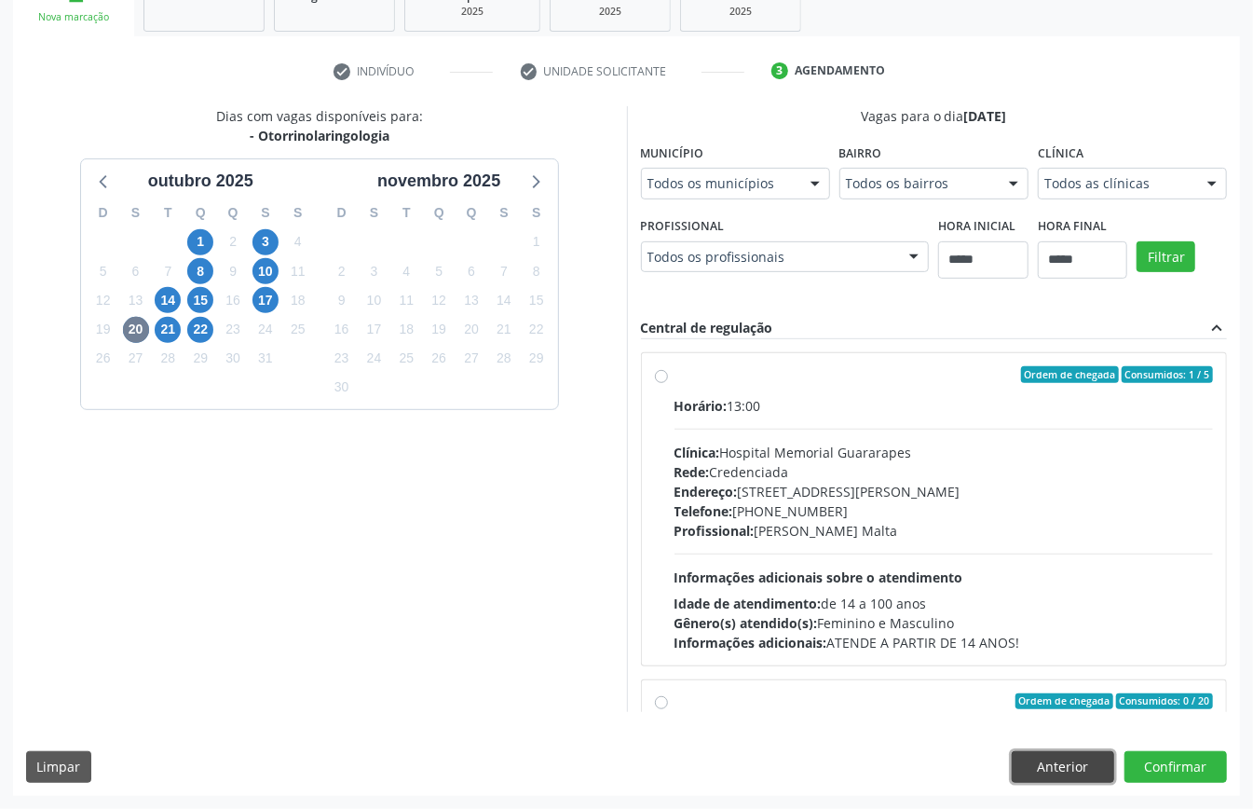
drag, startPoint x: 1048, startPoint y: 758, endPoint x: 1023, endPoint y: 754, distance: 25.4
click at [1044, 764] on button "Anterior" at bounding box center [1063, 767] width 103 height 32
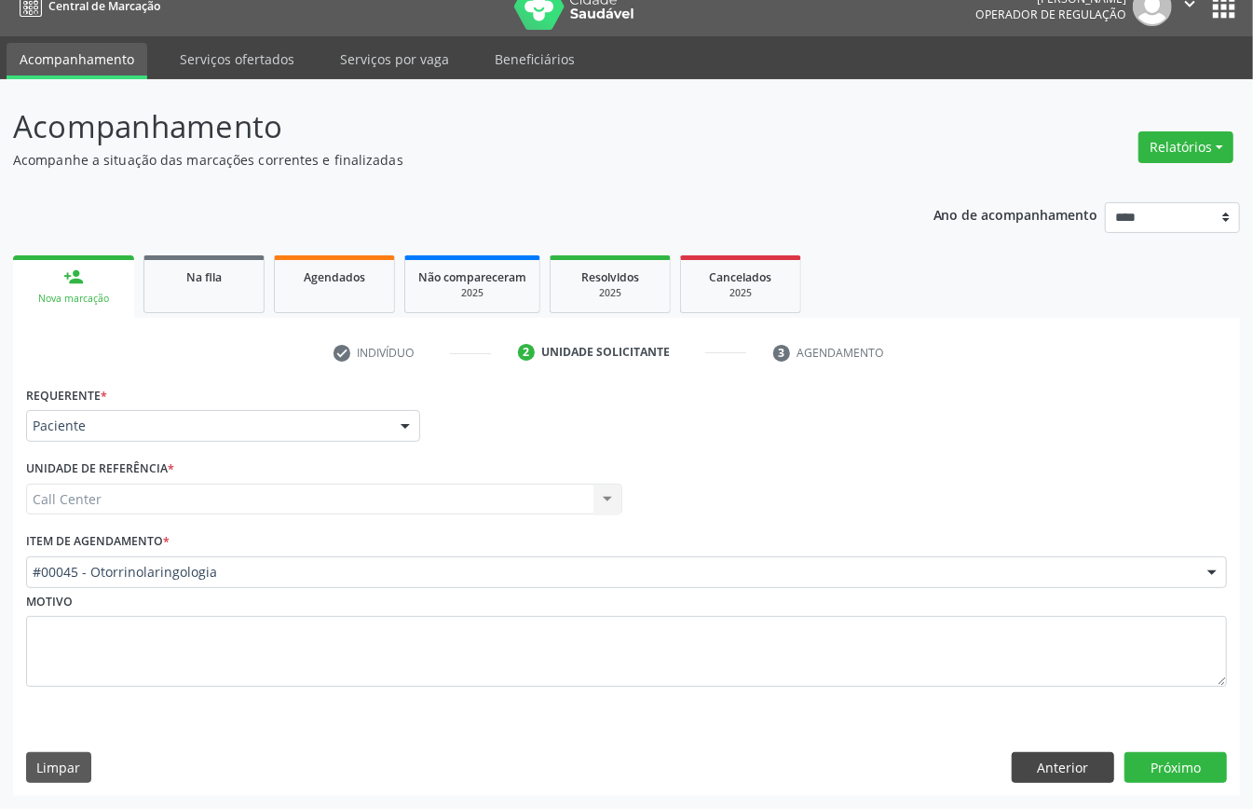
scroll to position [26, 0]
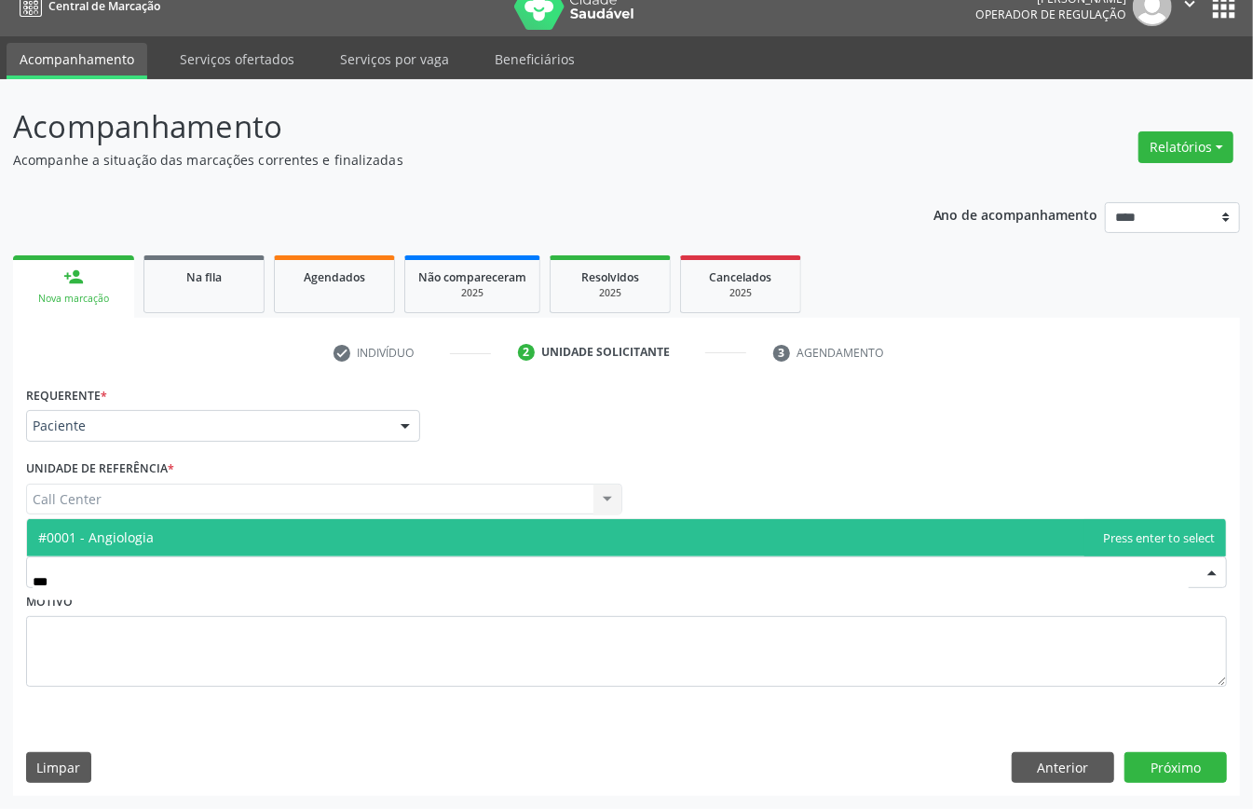
click at [198, 524] on span "#0001 - Angiologia" at bounding box center [626, 537] width 1199 height 37
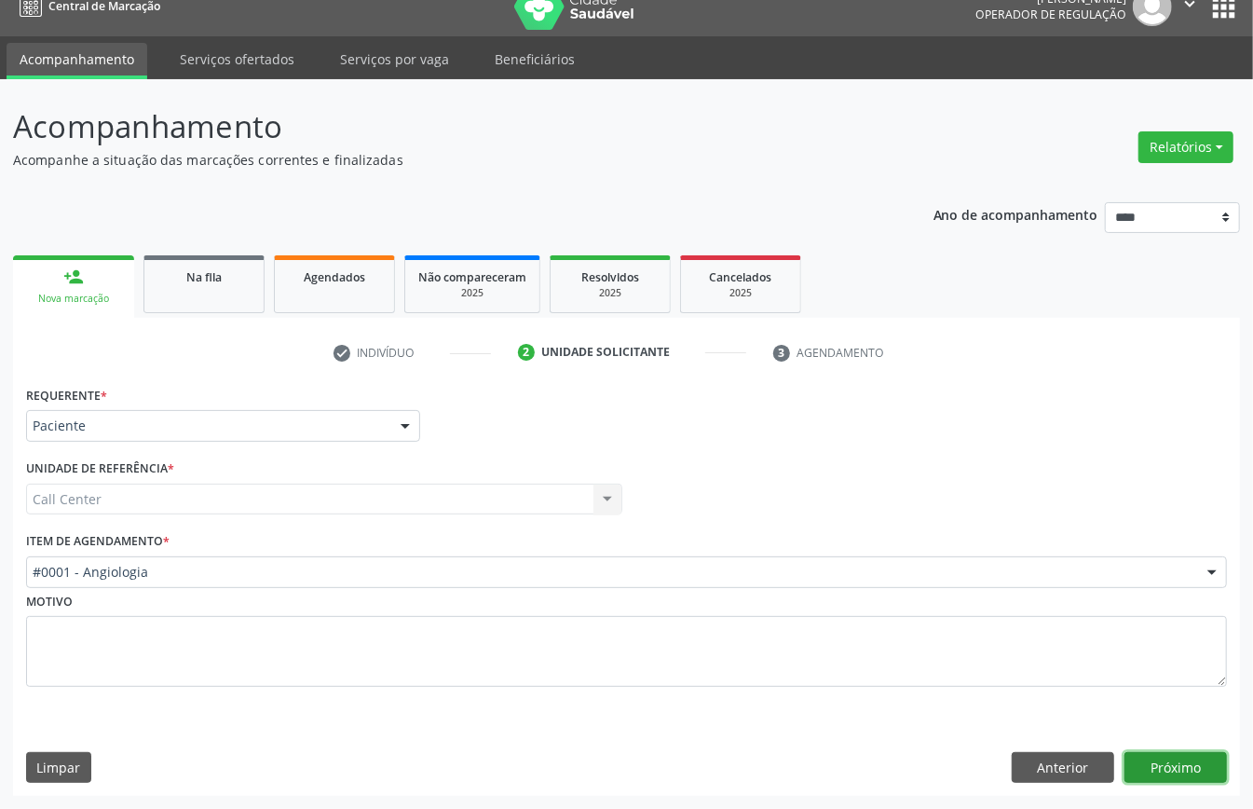
click at [1180, 759] on button "Próximo" at bounding box center [1176, 768] width 103 height 32
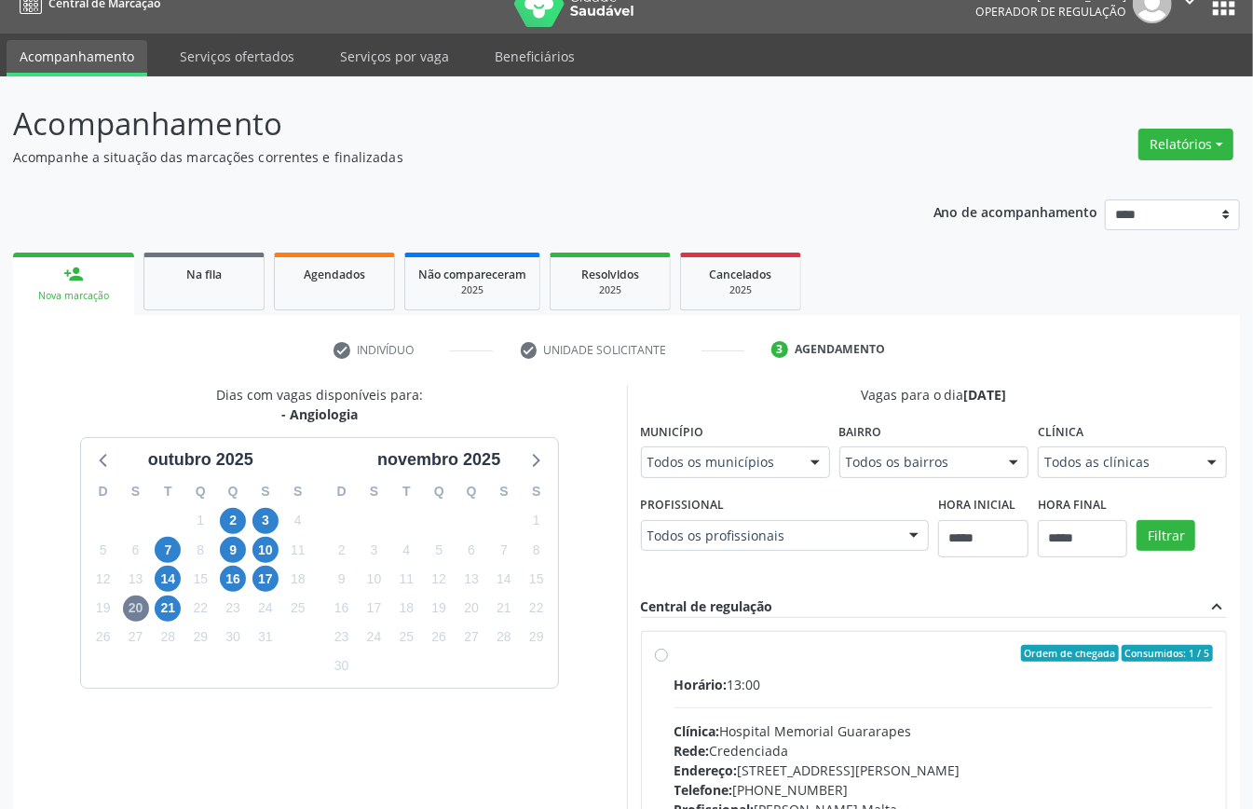
click at [185, 612] on div "22" at bounding box center [201, 608] width 33 height 29
click at [175, 609] on span "21" at bounding box center [168, 608] width 26 height 26
click at [172, 579] on span "14" at bounding box center [168, 579] width 26 height 26
click at [231, 587] on span "16" at bounding box center [233, 579] width 26 height 26
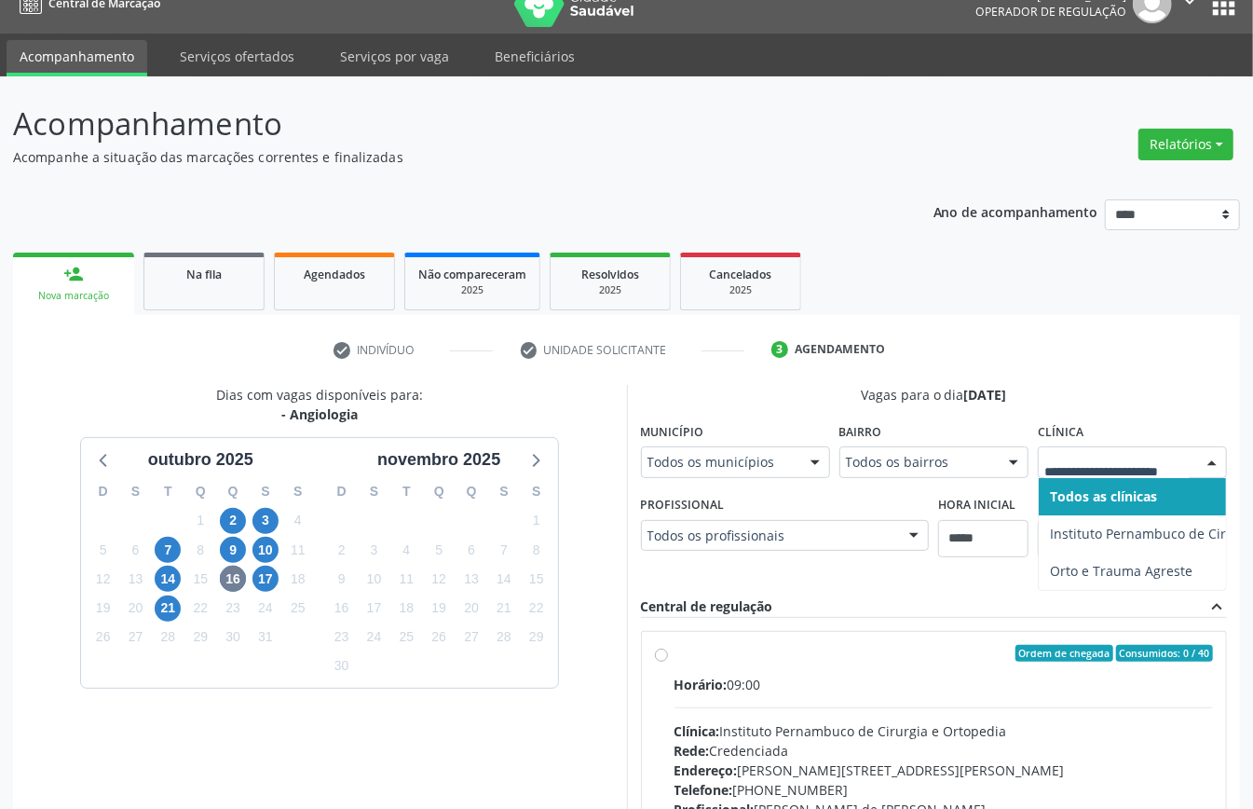
click at [1127, 475] on div at bounding box center [1132, 462] width 189 height 32
click at [273, 580] on span "17" at bounding box center [266, 579] width 26 height 26
click at [106, 462] on icon at bounding box center [104, 459] width 24 height 24
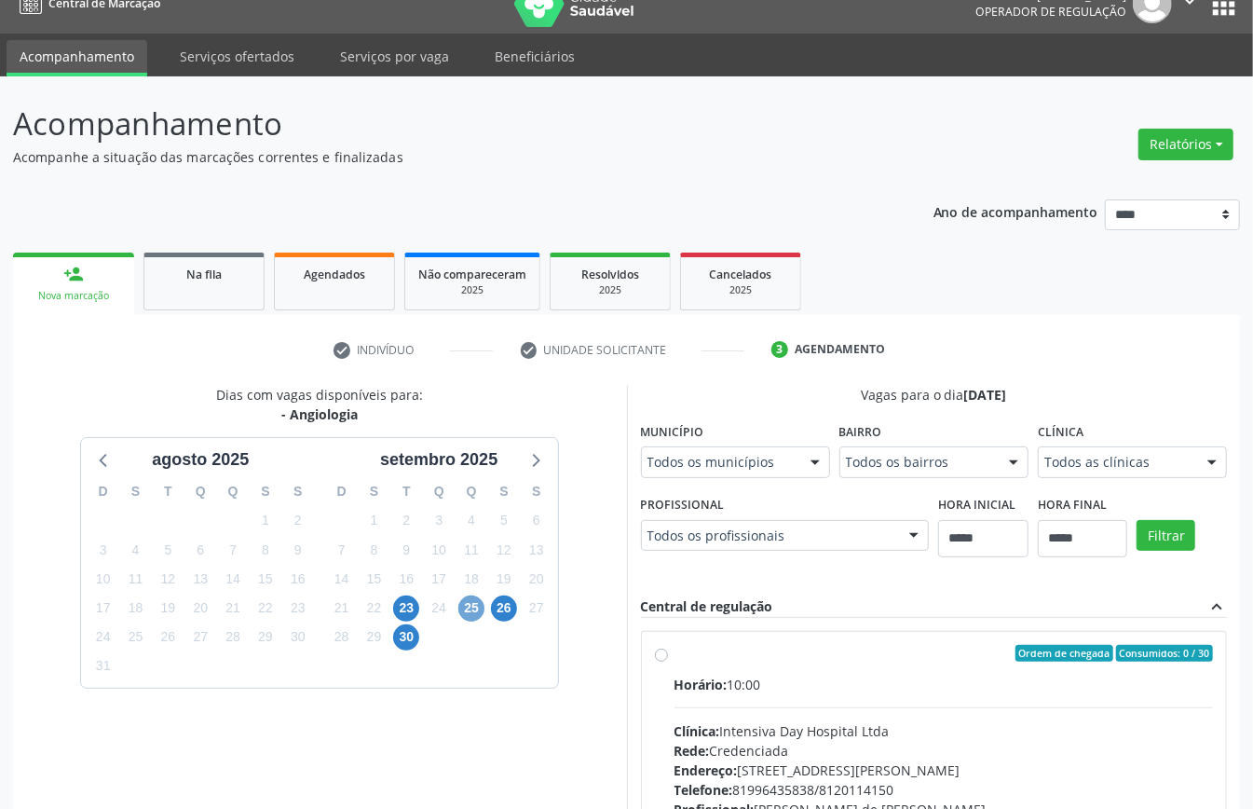
click at [472, 609] on span "25" at bounding box center [471, 608] width 26 height 26
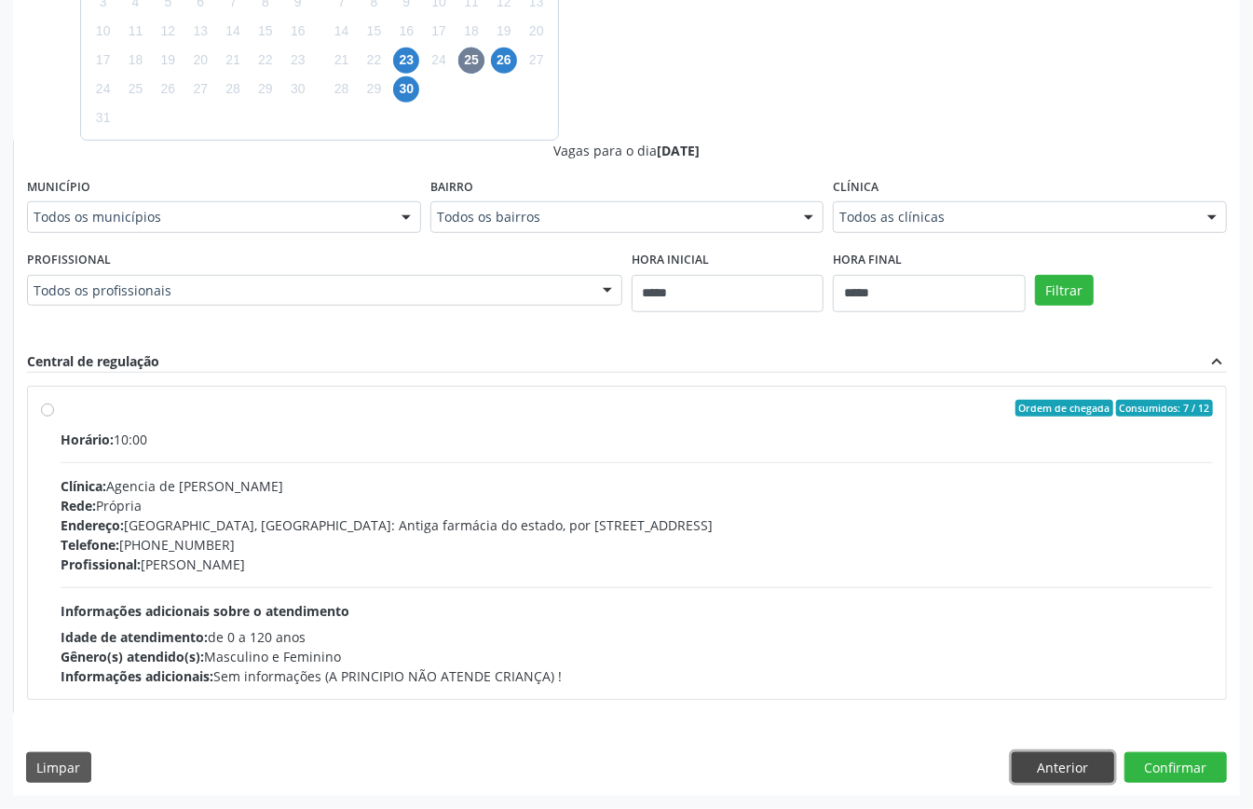
click at [1057, 772] on button "Anterior" at bounding box center [1063, 768] width 103 height 32
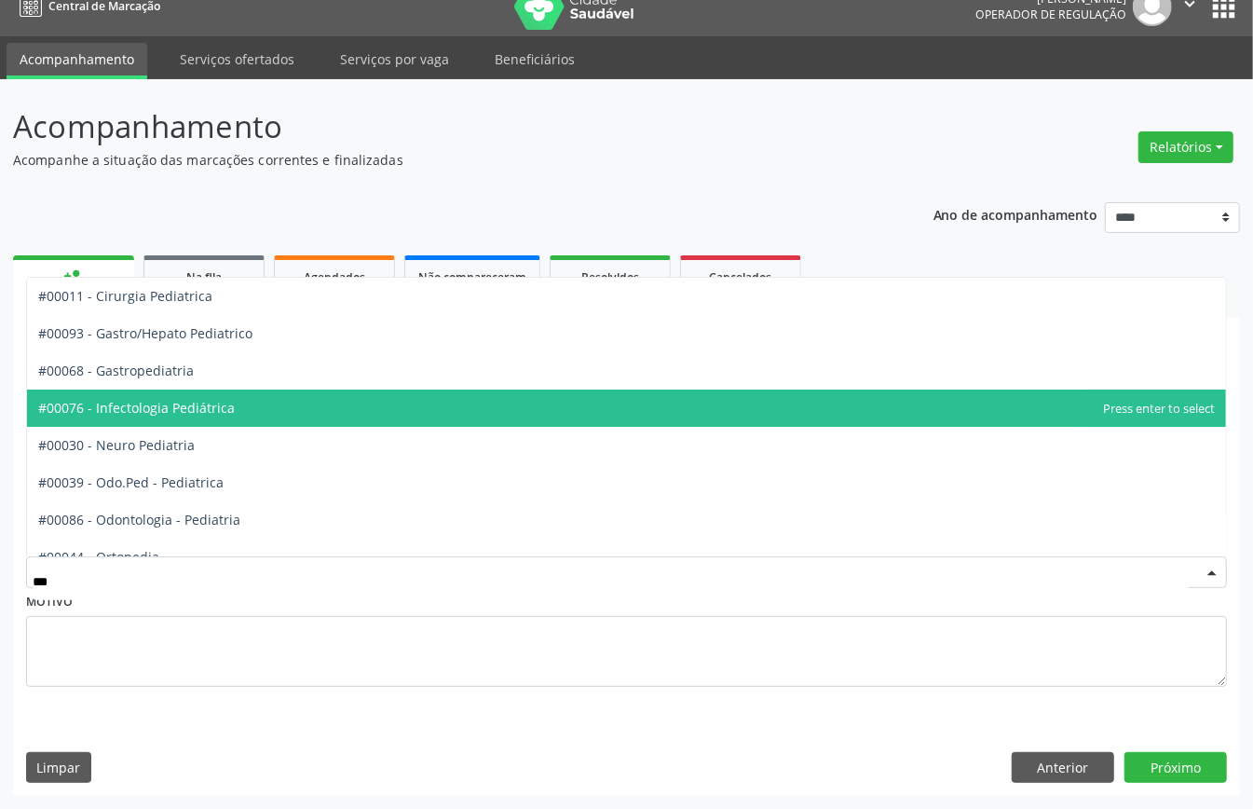
type input "****"
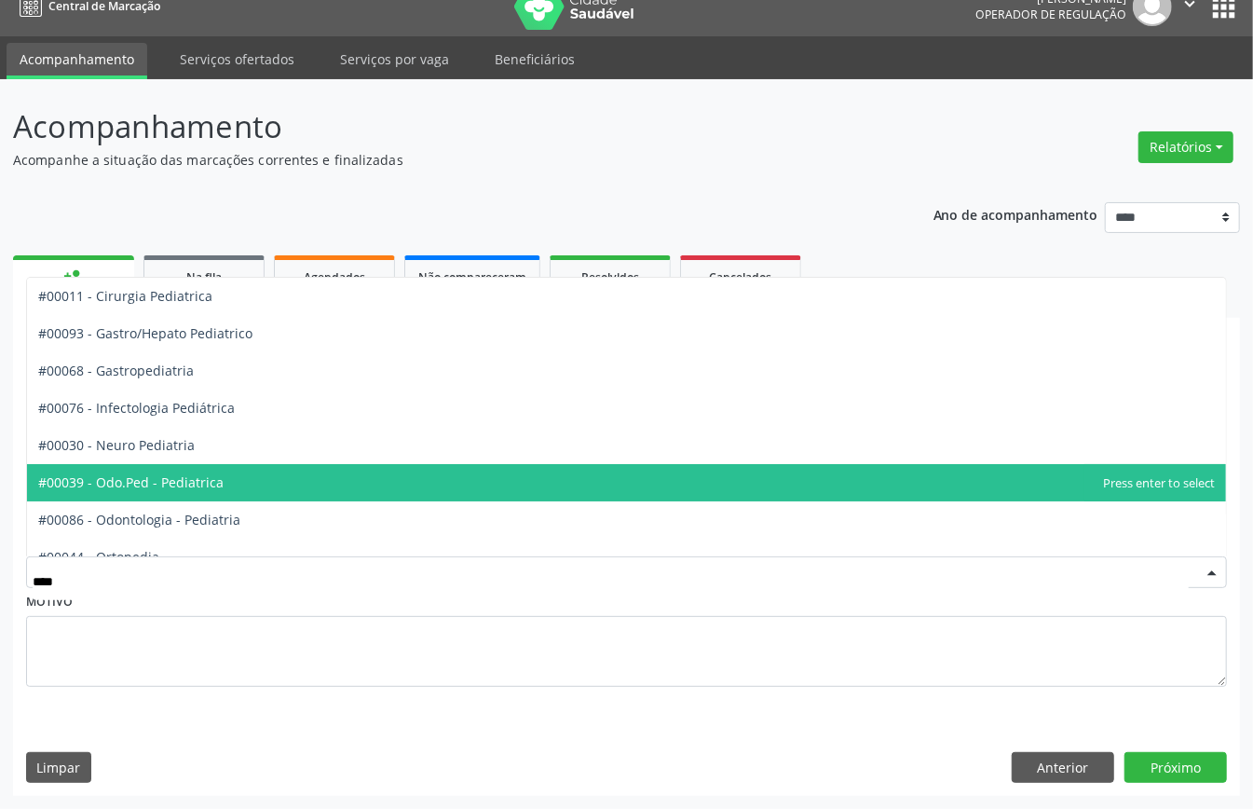
scroll to position [169, 0]
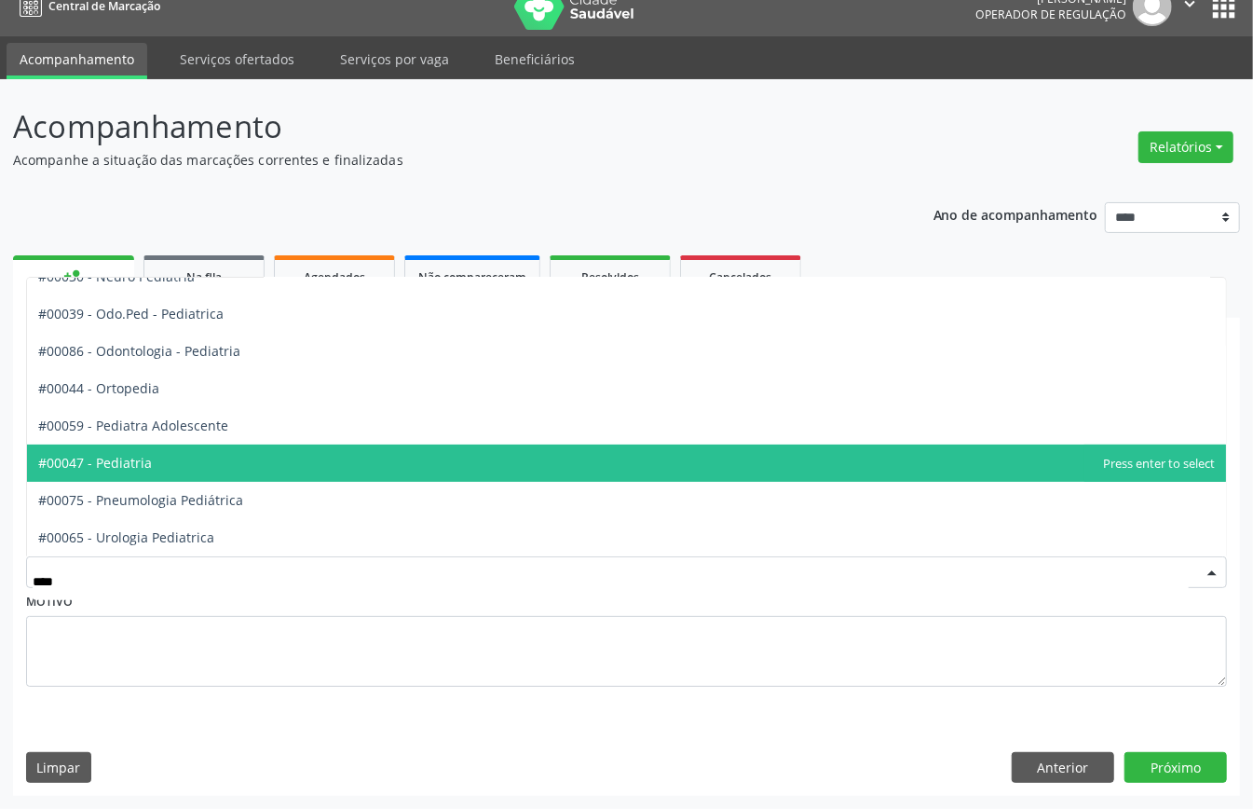
click at [172, 458] on span "#00047 - Pediatria" at bounding box center [626, 463] width 1199 height 37
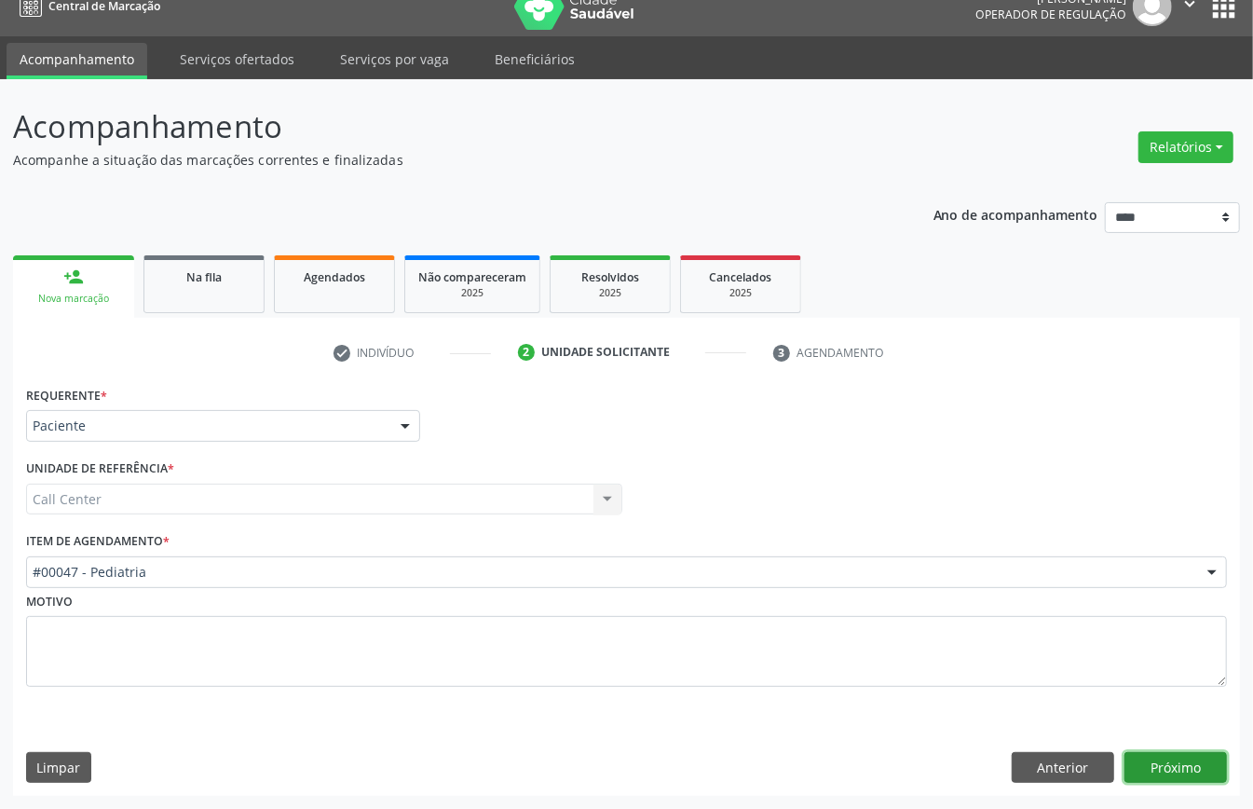
click at [1176, 759] on button "Próximo" at bounding box center [1176, 768] width 103 height 32
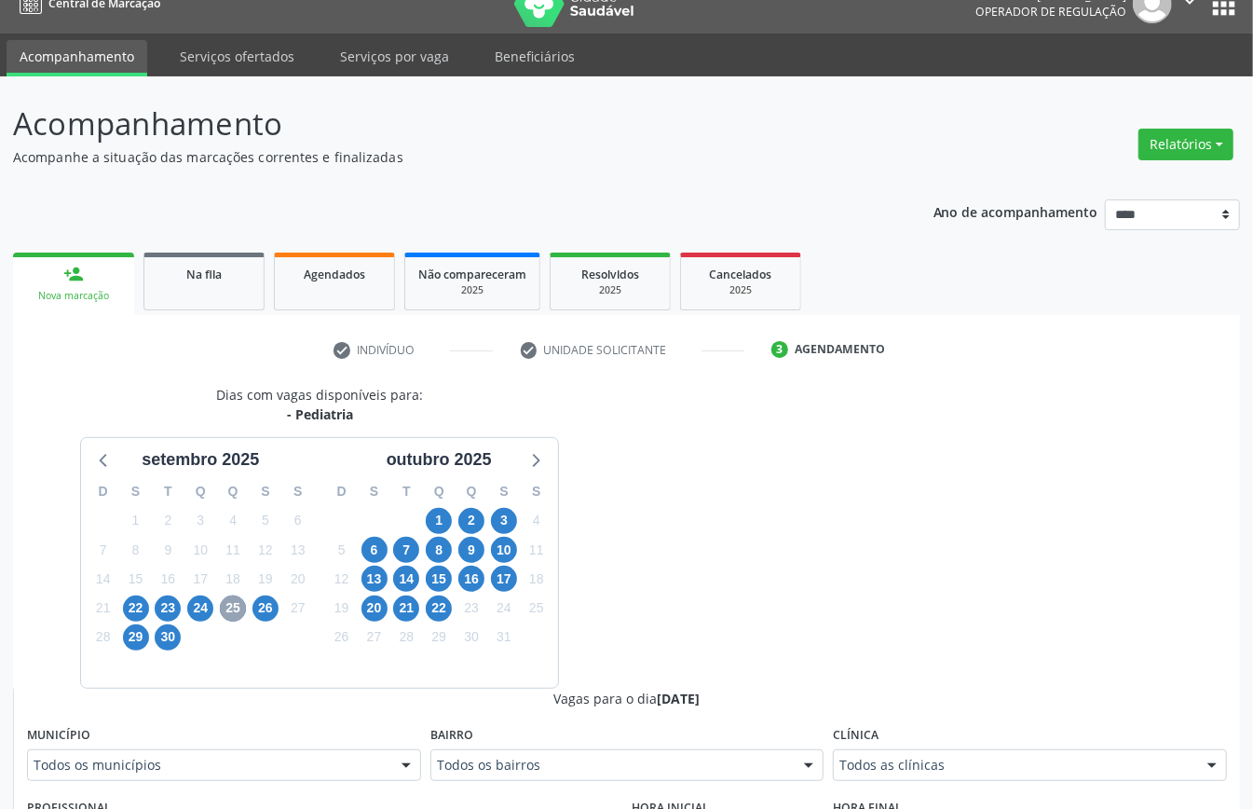
click at [237, 611] on span "25" at bounding box center [233, 608] width 26 height 26
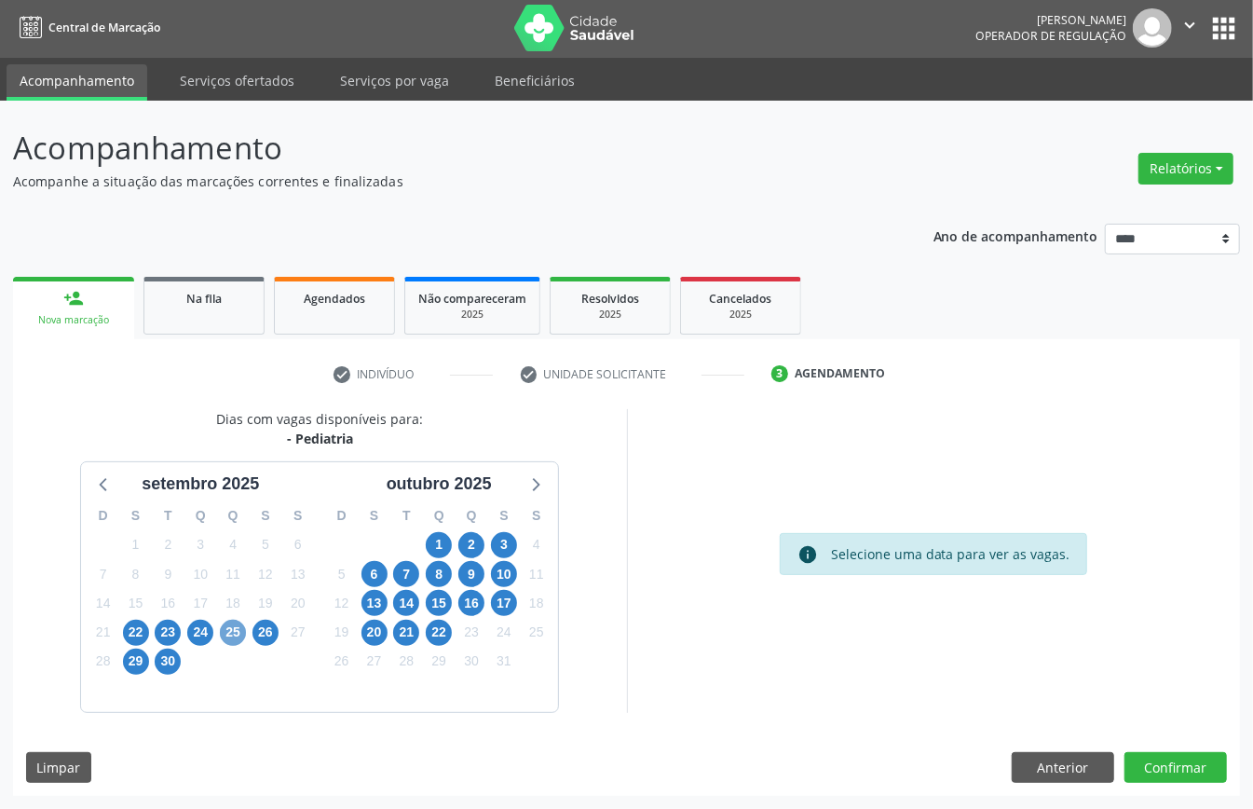
scroll to position [4, 0]
click at [240, 628] on span "25" at bounding box center [233, 633] width 26 height 26
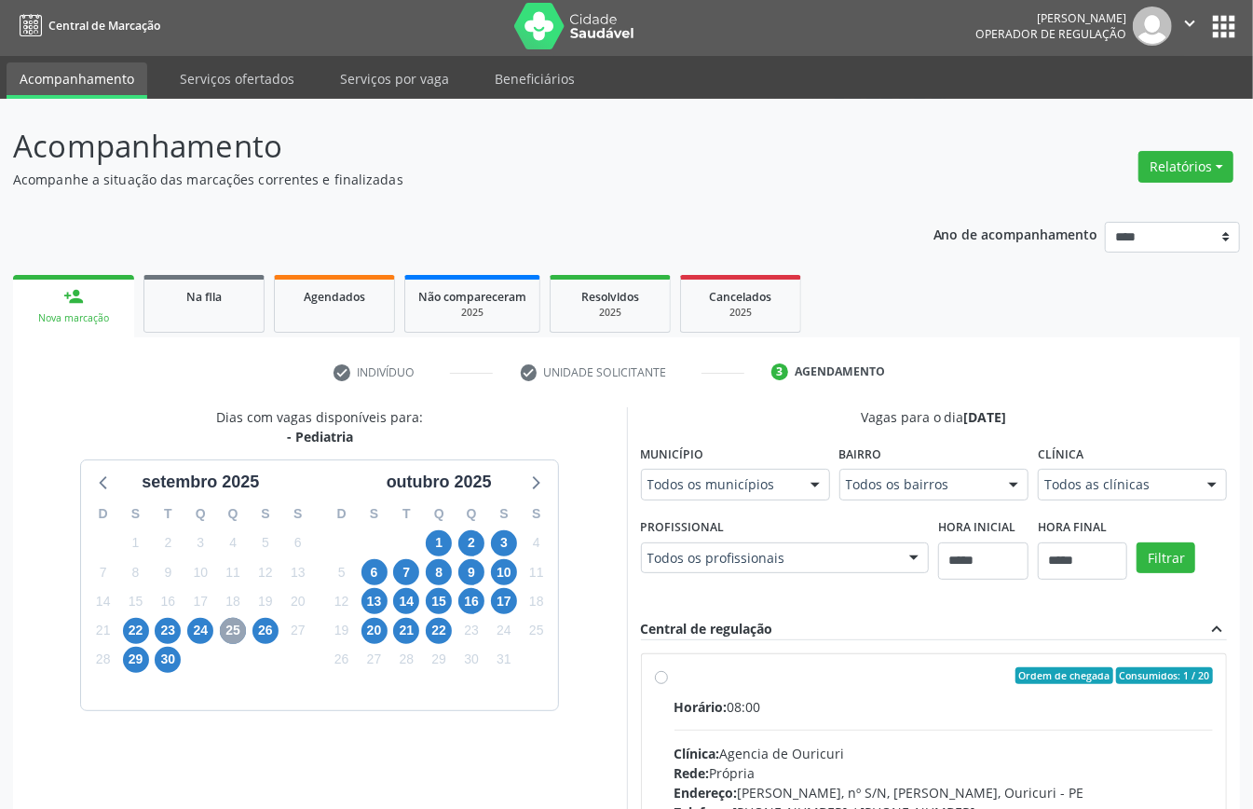
scroll to position [26, 0]
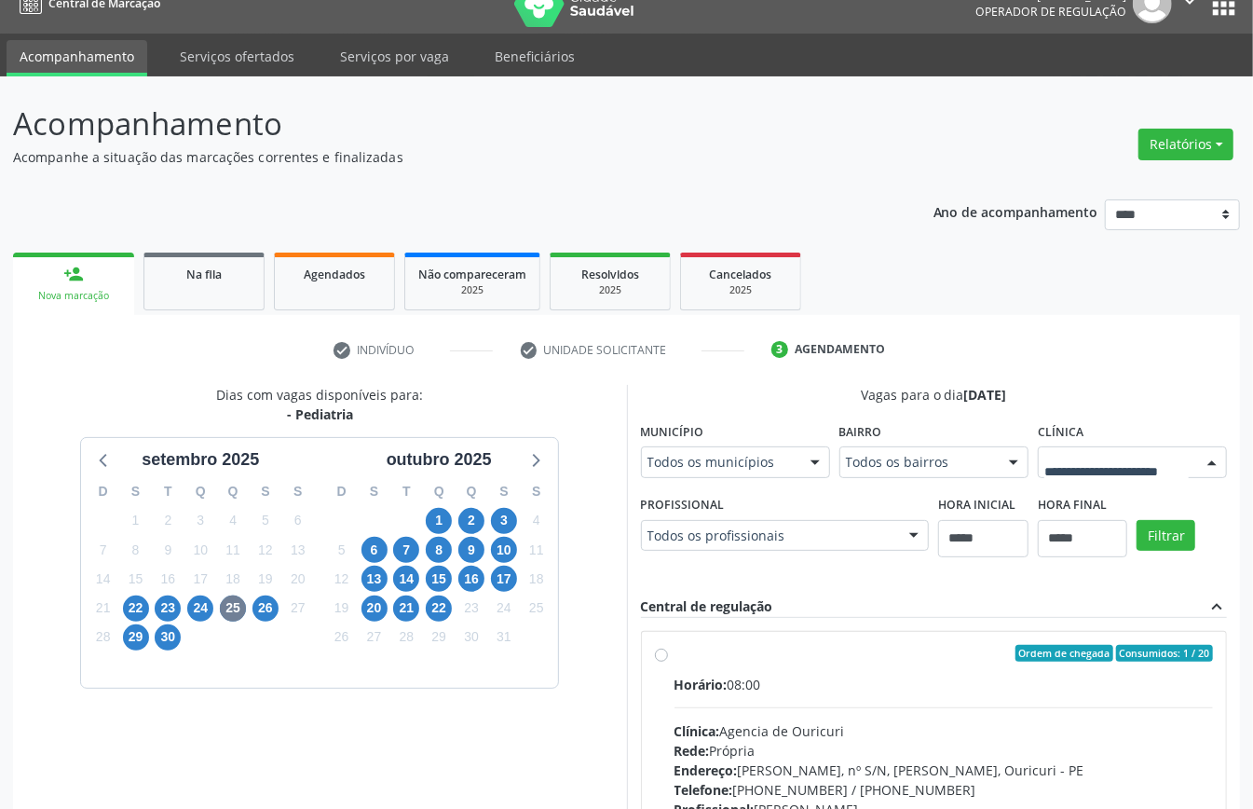
click at [1129, 473] on div at bounding box center [1132, 462] width 189 height 32
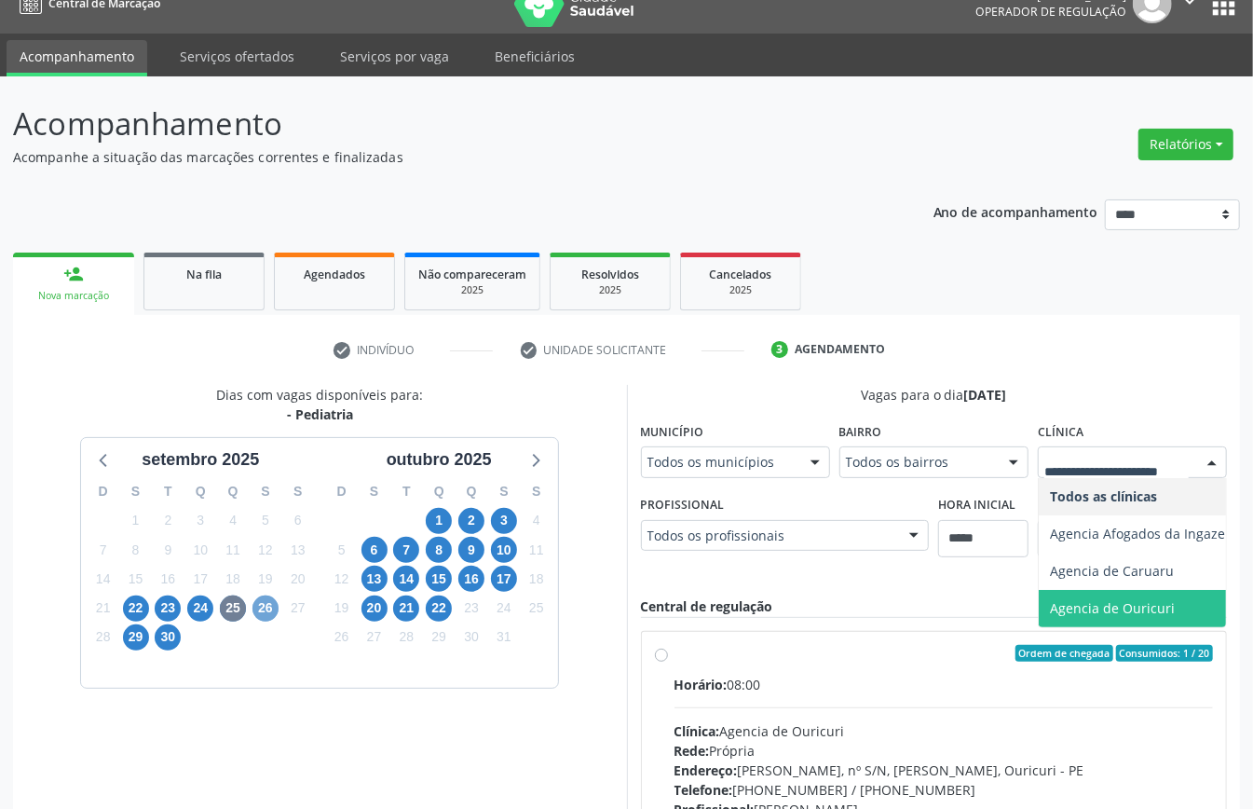
click at [262, 609] on span "26" at bounding box center [266, 608] width 26 height 26
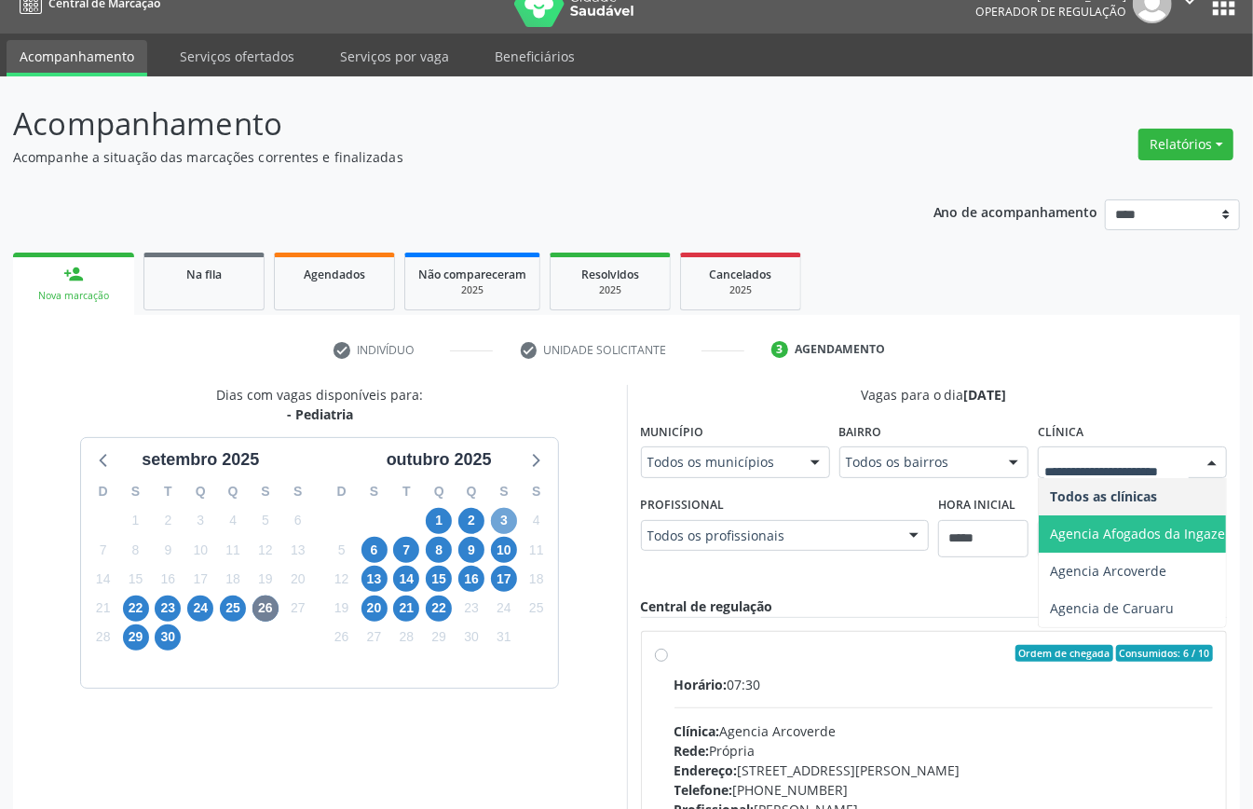
click at [504, 520] on span "3" at bounding box center [504, 521] width 26 height 26
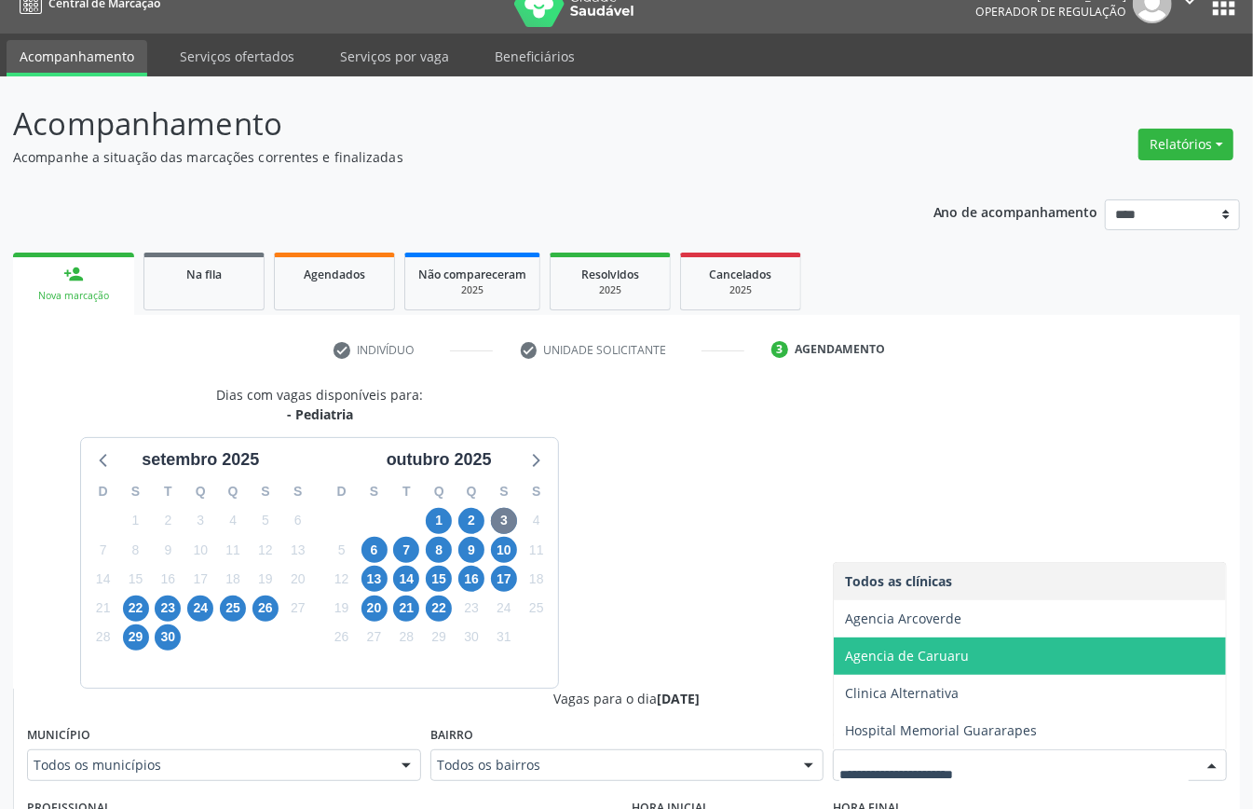
scroll to position [274, 0]
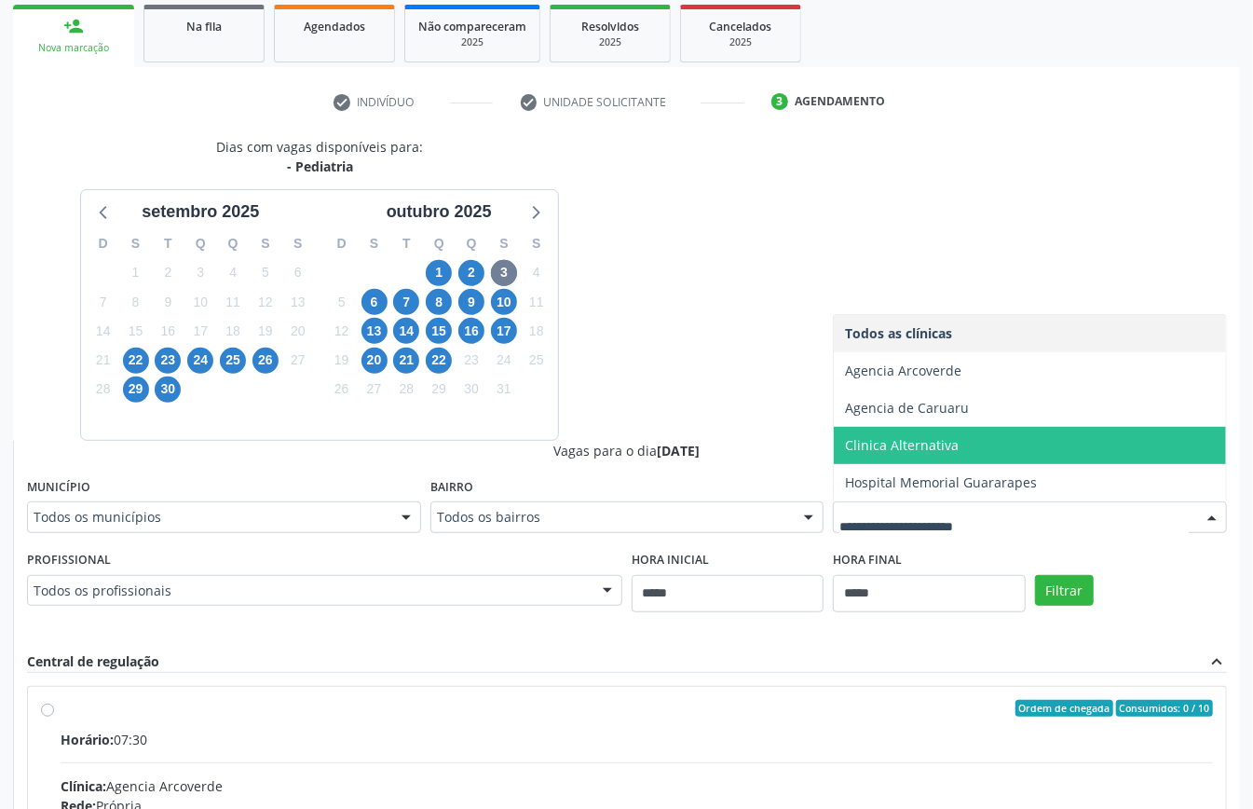
click at [937, 441] on span "Clinica Alternativa" at bounding box center [902, 445] width 114 height 18
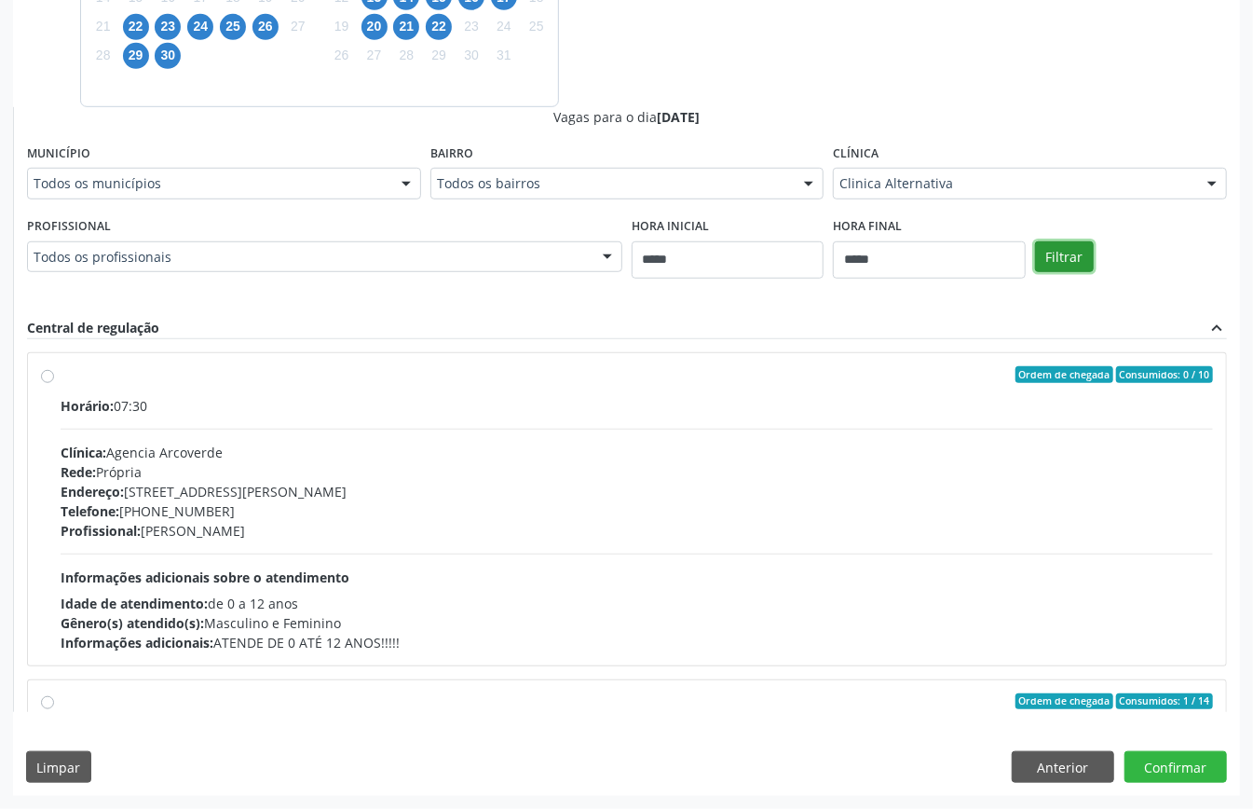
click at [1057, 253] on button "Filtrar" at bounding box center [1064, 257] width 59 height 32
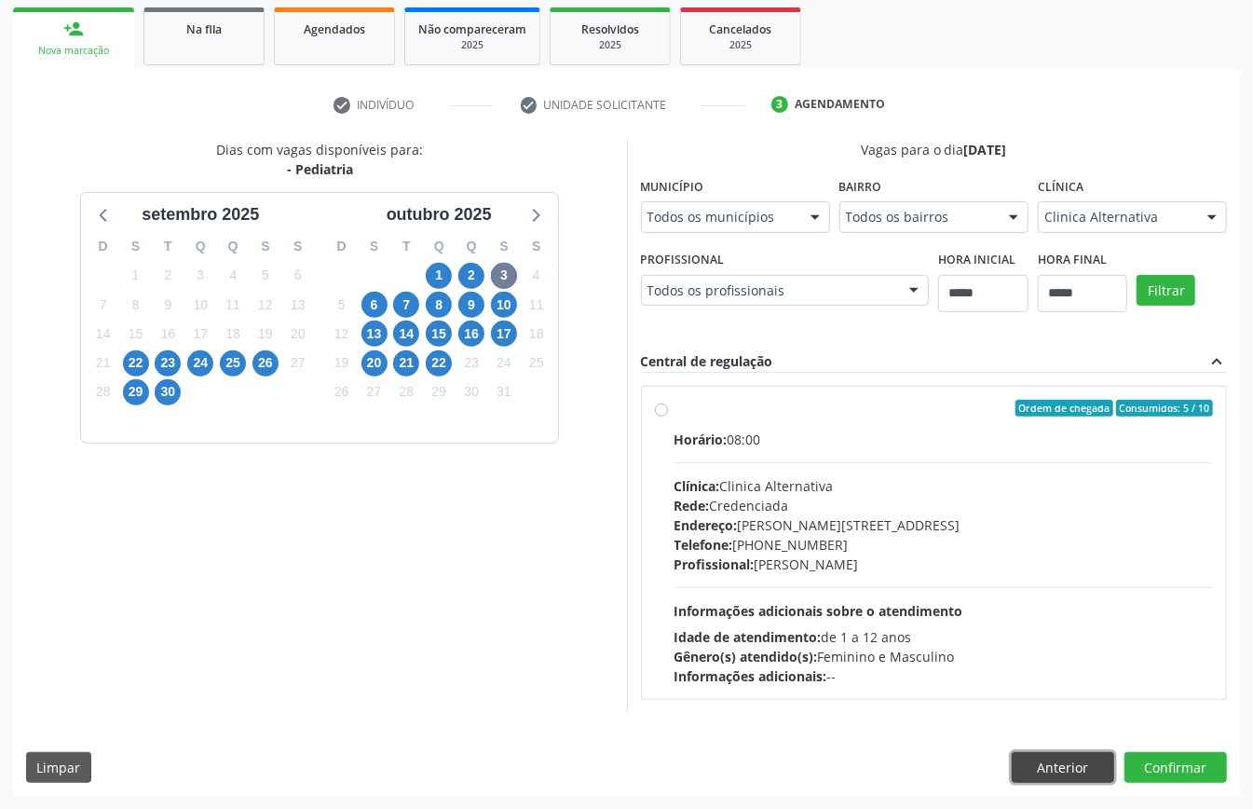
click at [1055, 762] on button "Anterior" at bounding box center [1063, 768] width 103 height 32
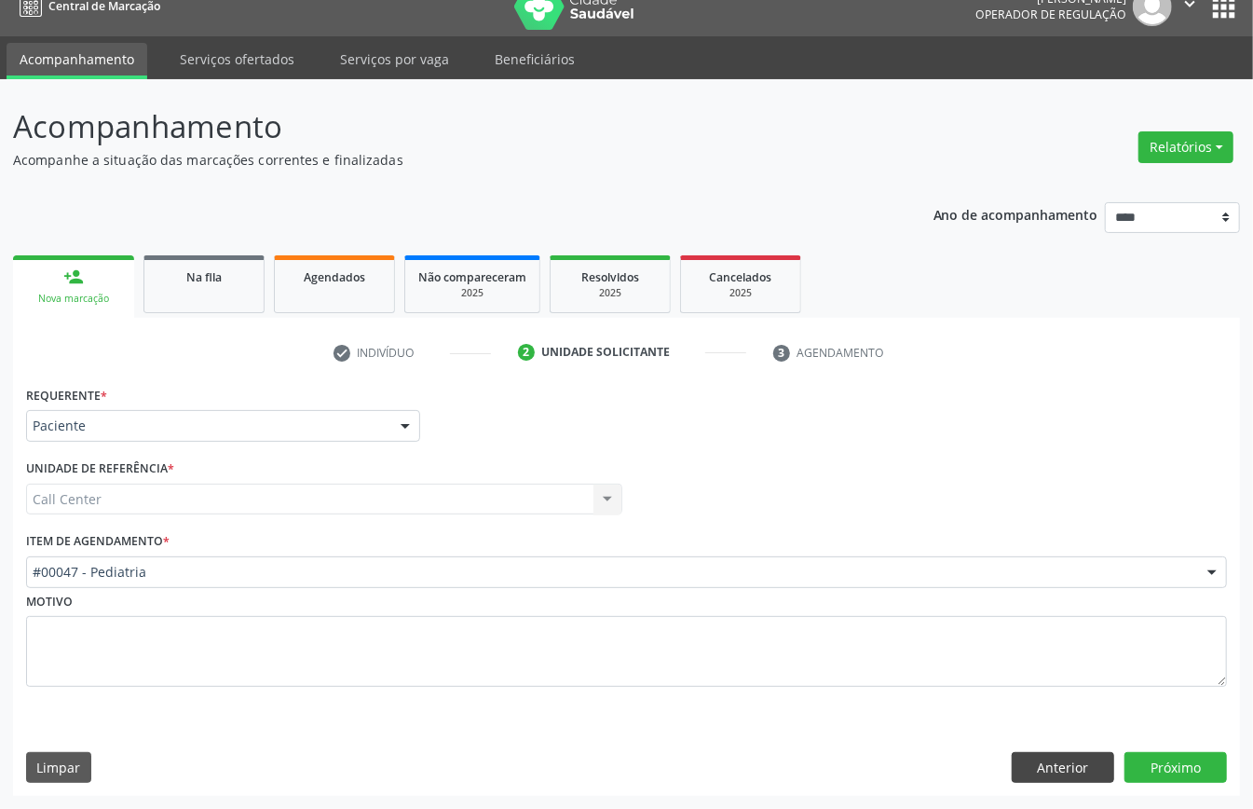
scroll to position [26, 0]
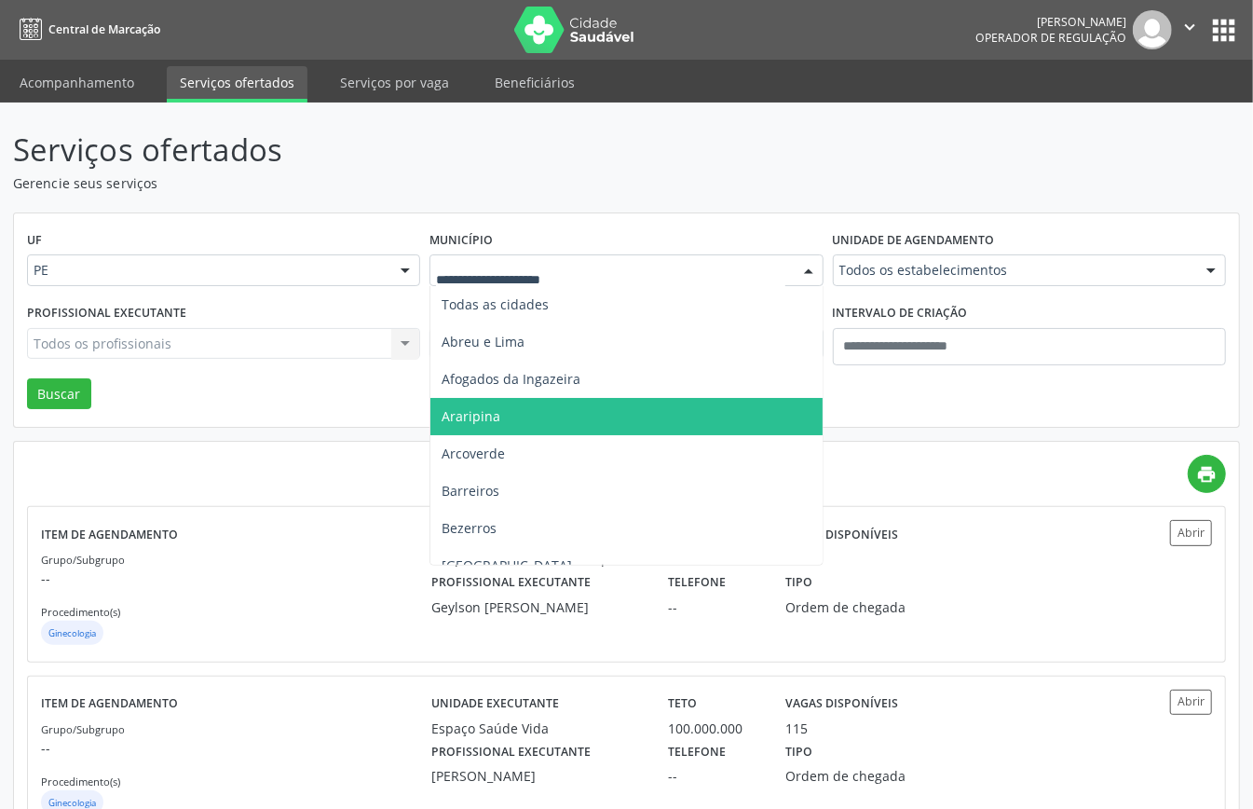
click at [292, 403] on div "UF PE PE Nenhum resultado encontrado para: " " Não há nenhuma opção para ser ex…" at bounding box center [626, 320] width 1225 height 214
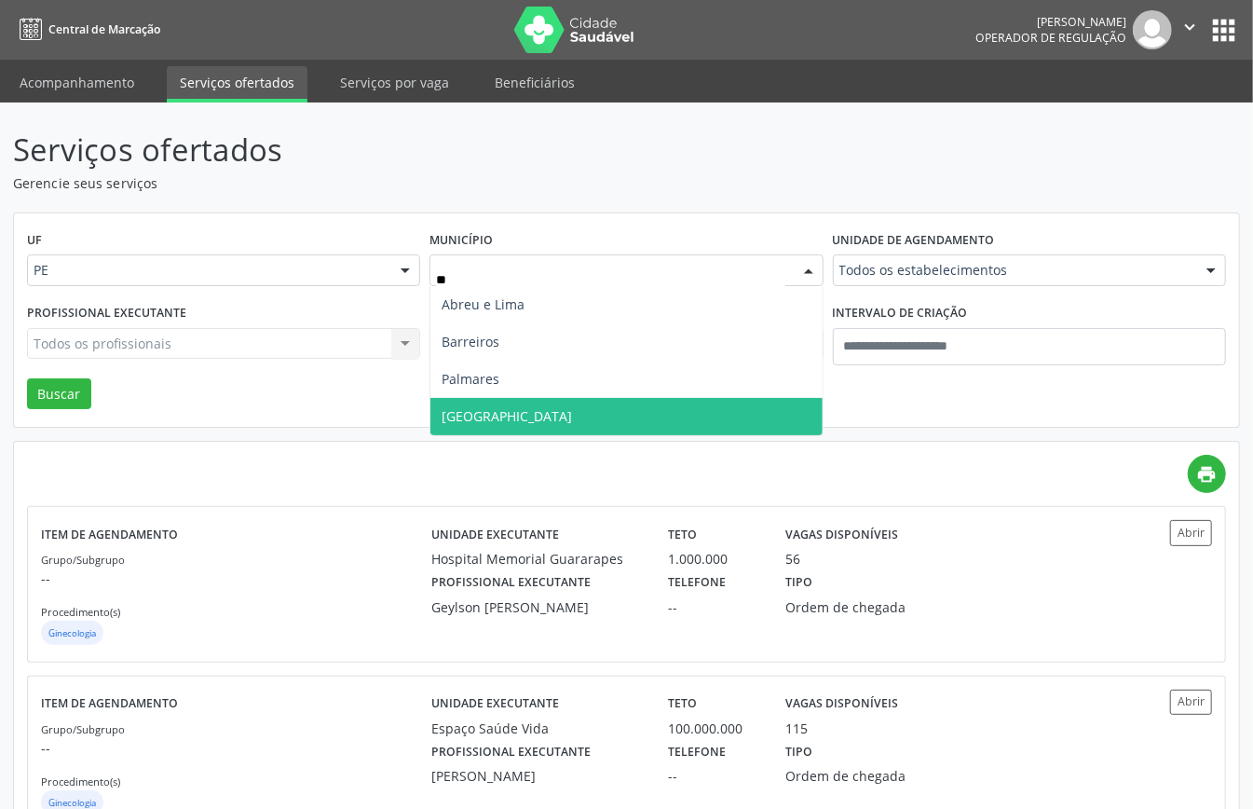
type input "***"
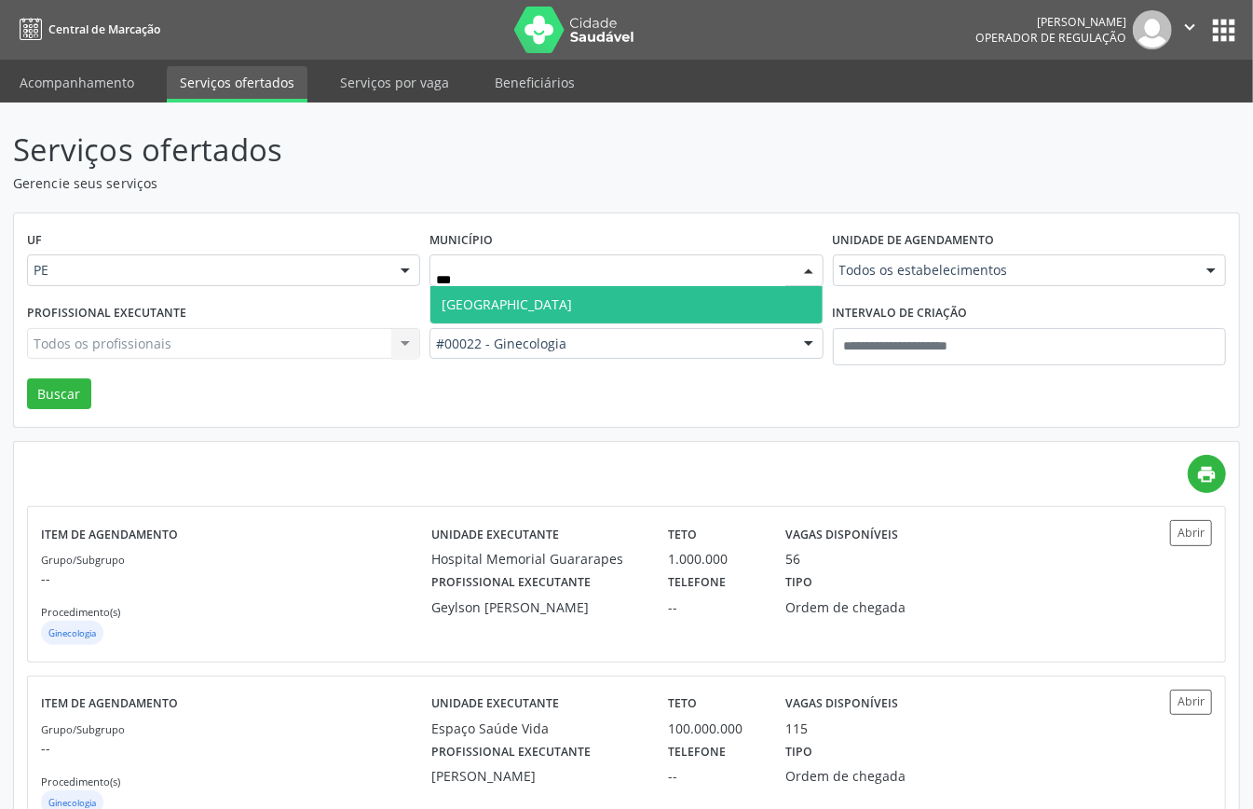
click at [498, 288] on span "Recife" at bounding box center [626, 304] width 391 height 37
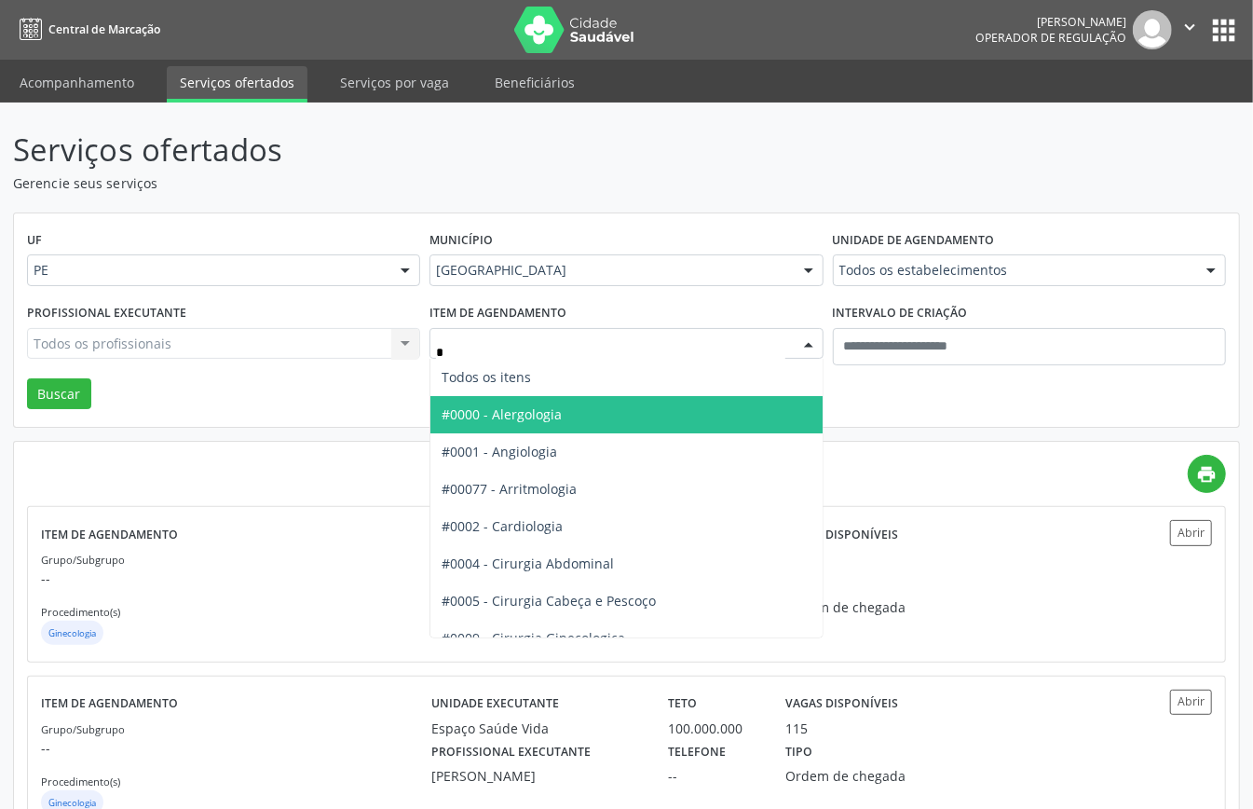
type input "**"
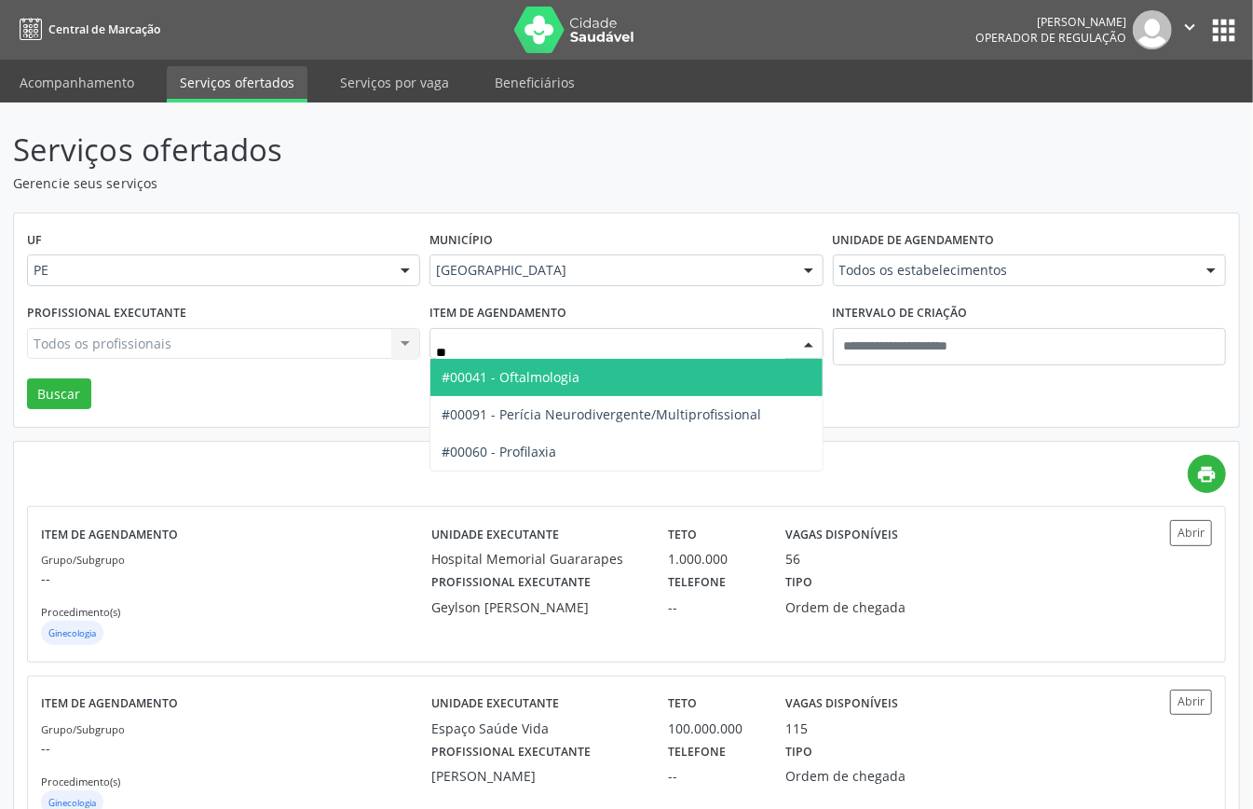
click at [537, 382] on span "#00041 - Oftalmologia" at bounding box center [511, 377] width 138 height 18
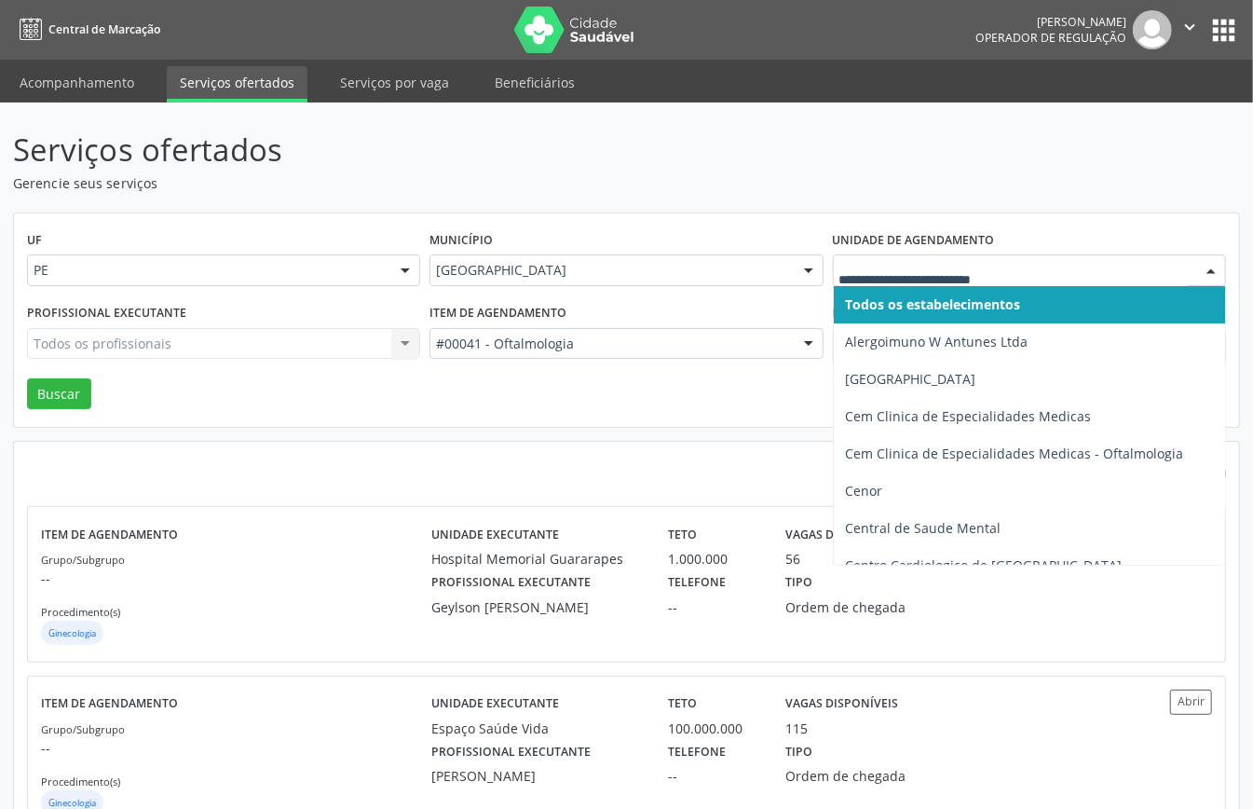
click at [937, 258] on div at bounding box center [1029, 270] width 393 height 32
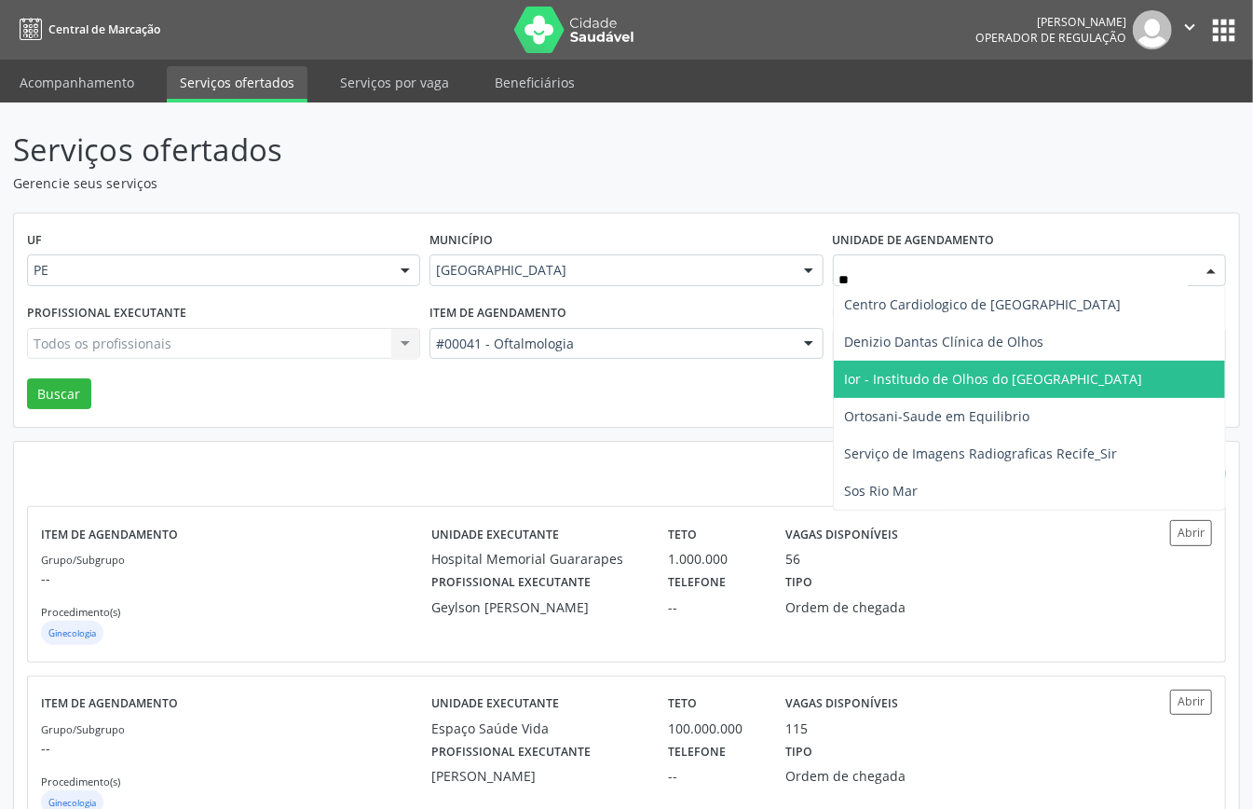
click at [917, 374] on span "Ior - Institudo de Olhos do Recife" at bounding box center [994, 379] width 298 height 18
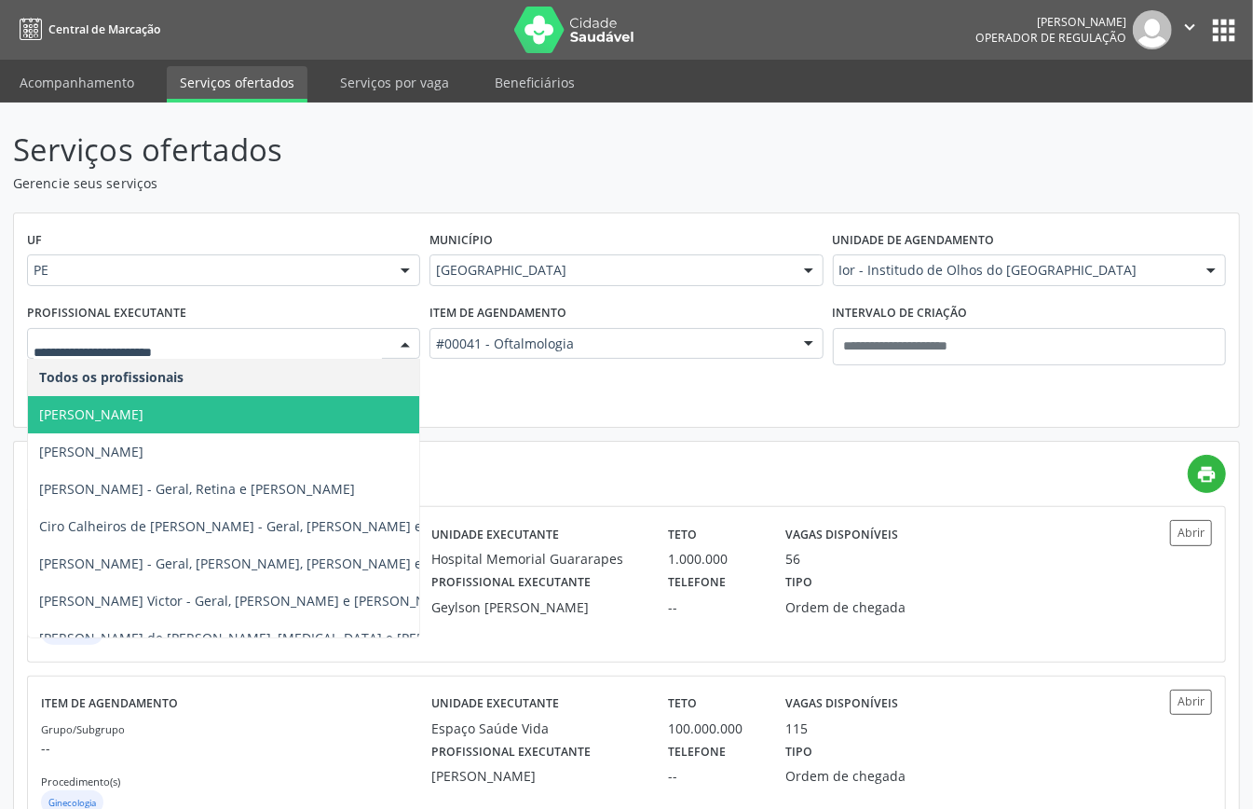
click at [196, 425] on span "Adriana Maia Valenca" at bounding box center [284, 414] width 513 height 37
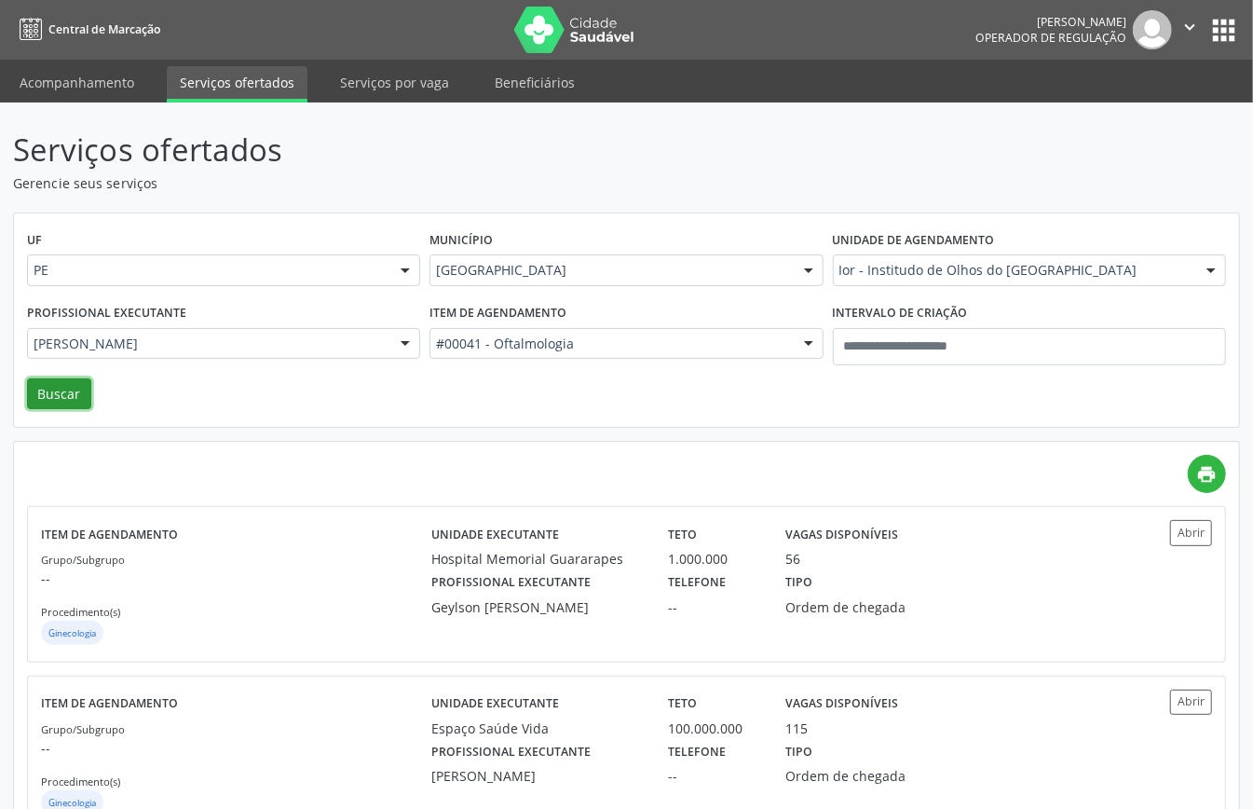
click at [64, 399] on button "Buscar" at bounding box center [59, 394] width 64 height 32
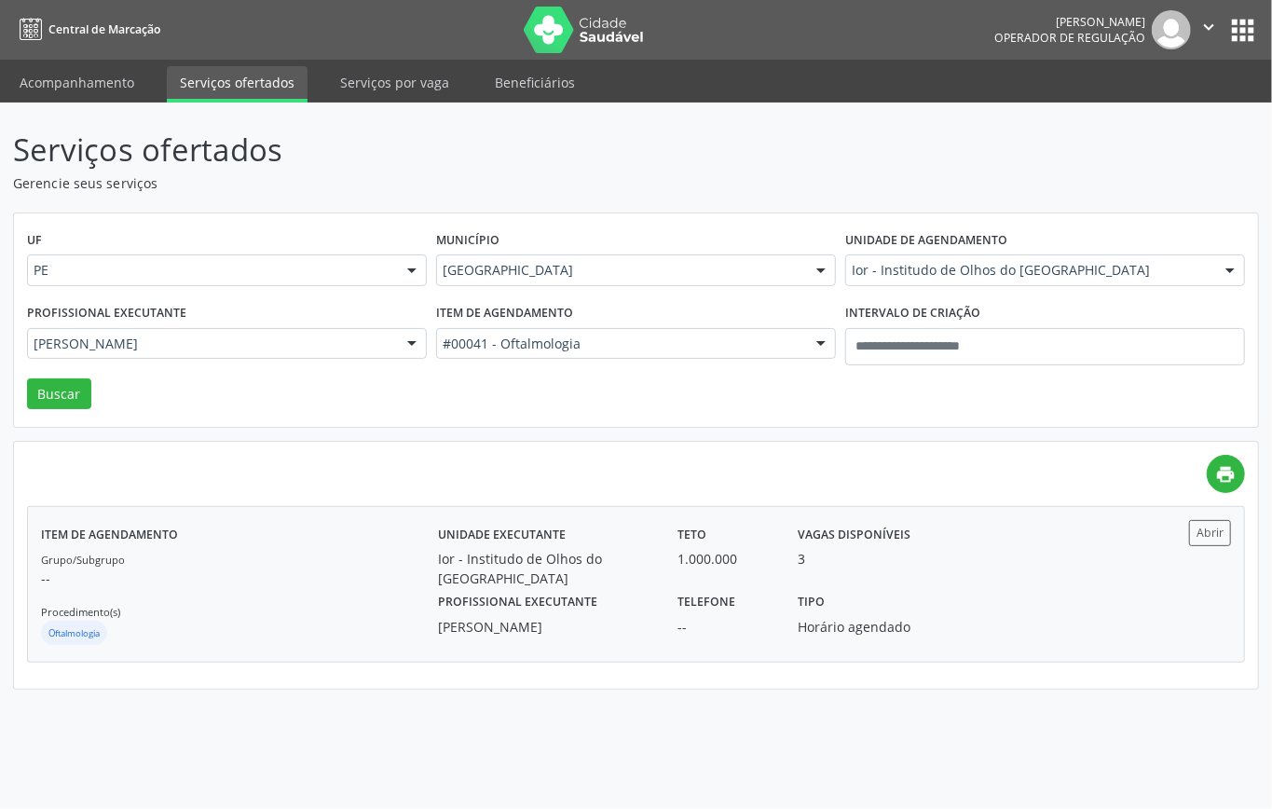
click at [292, 585] on p "--" at bounding box center [239, 578] width 397 height 20
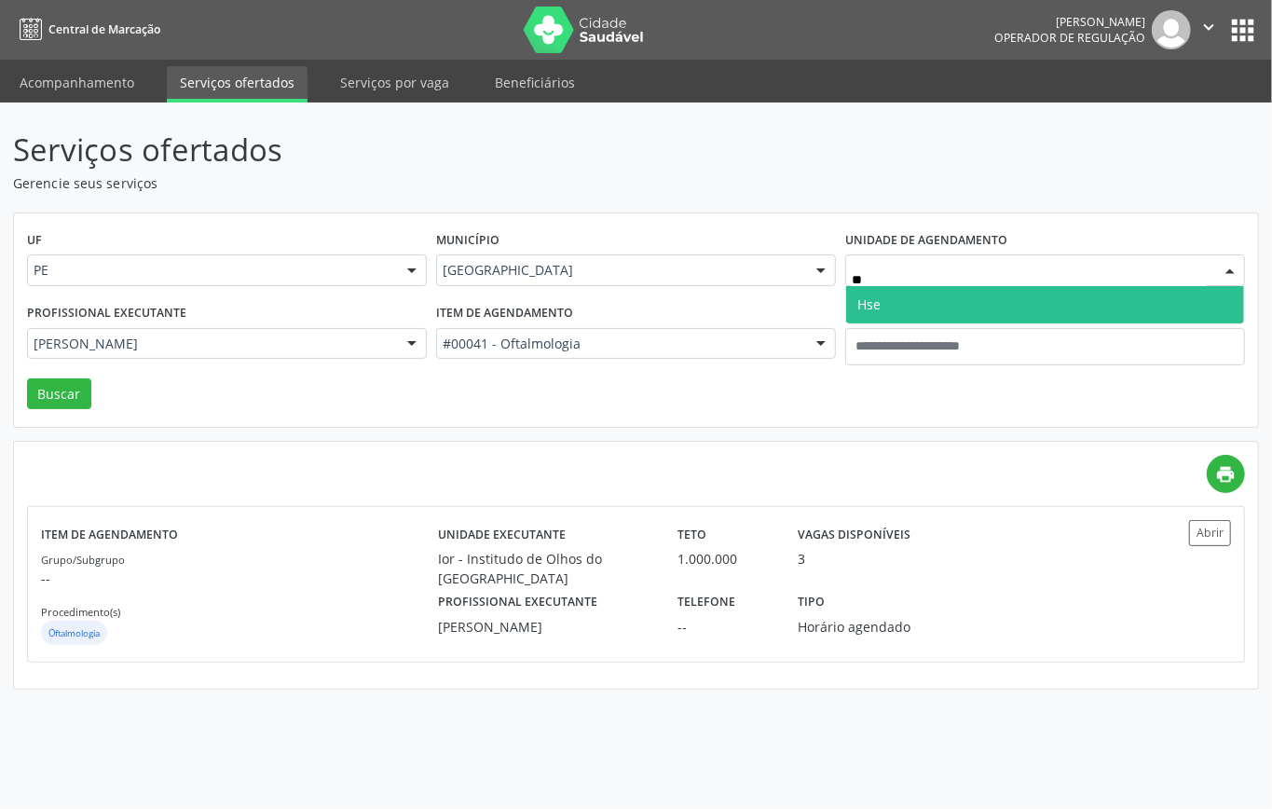
type input "***"
click at [924, 303] on span "Hse" at bounding box center [1045, 304] width 398 height 37
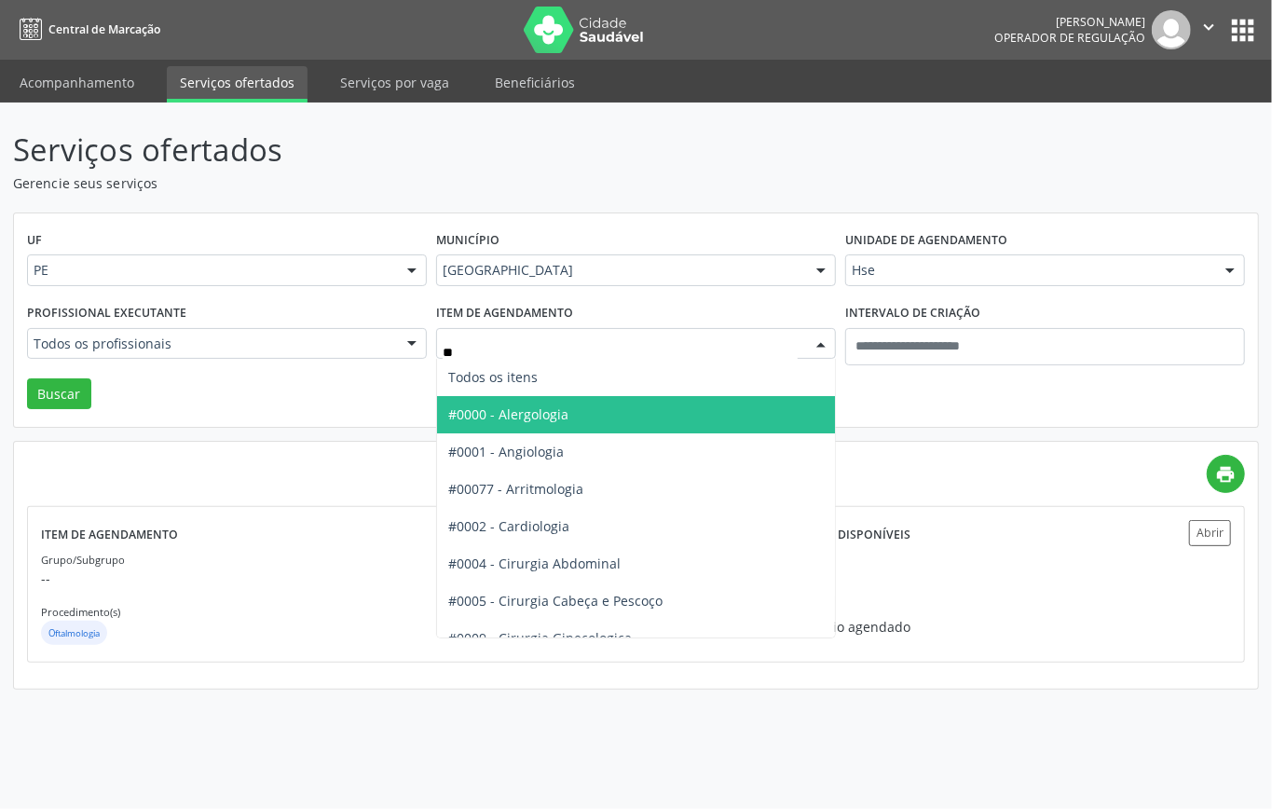
type input "***"
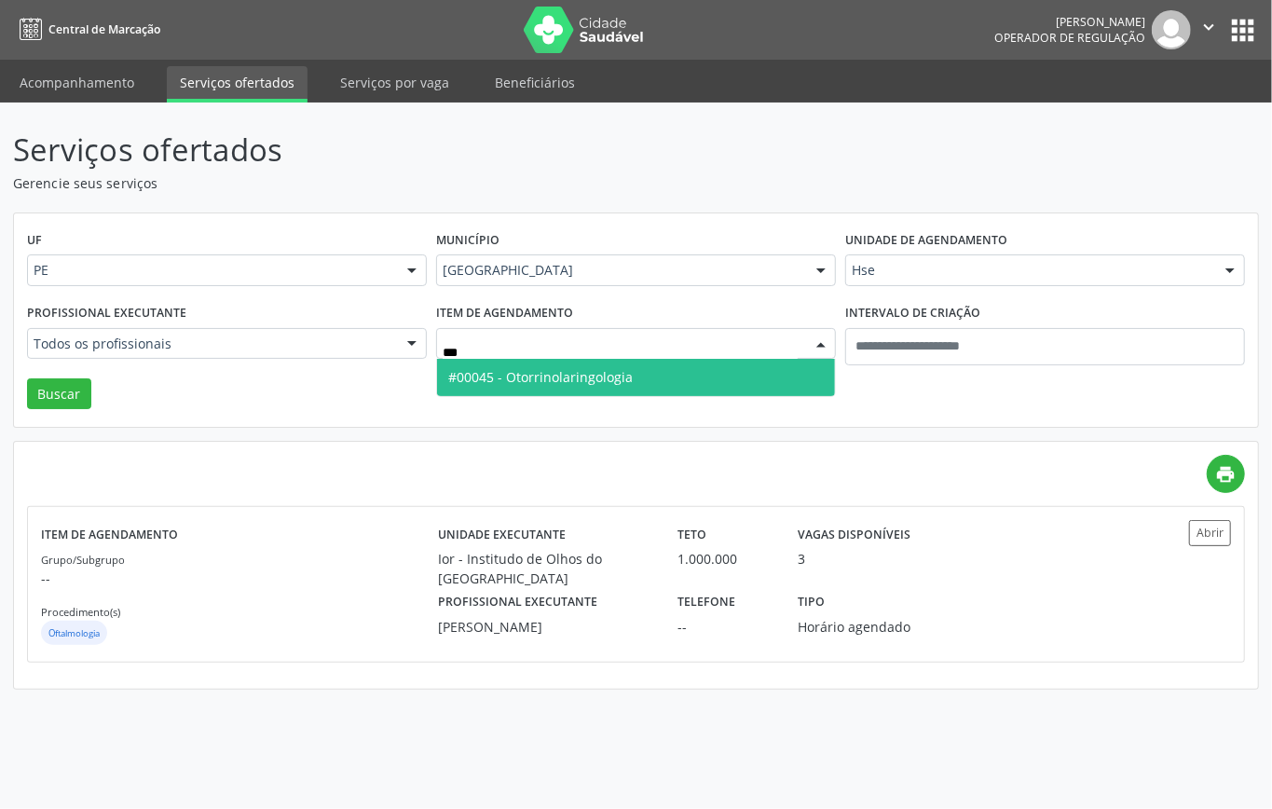
click at [620, 370] on span "#00045 - Otorrinolaringologia" at bounding box center [540, 377] width 185 height 18
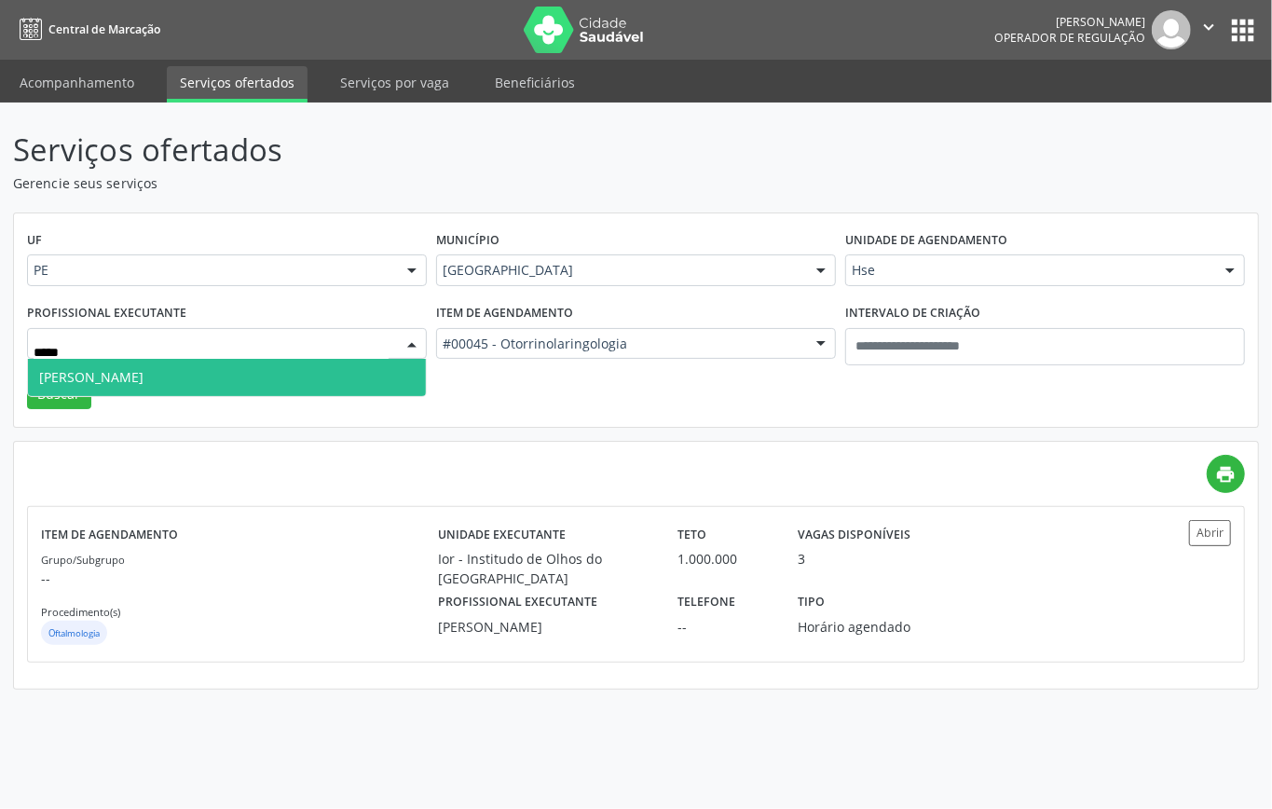
click at [343, 369] on span "Hebert Barbosa Ferreira" at bounding box center [227, 377] width 398 height 37
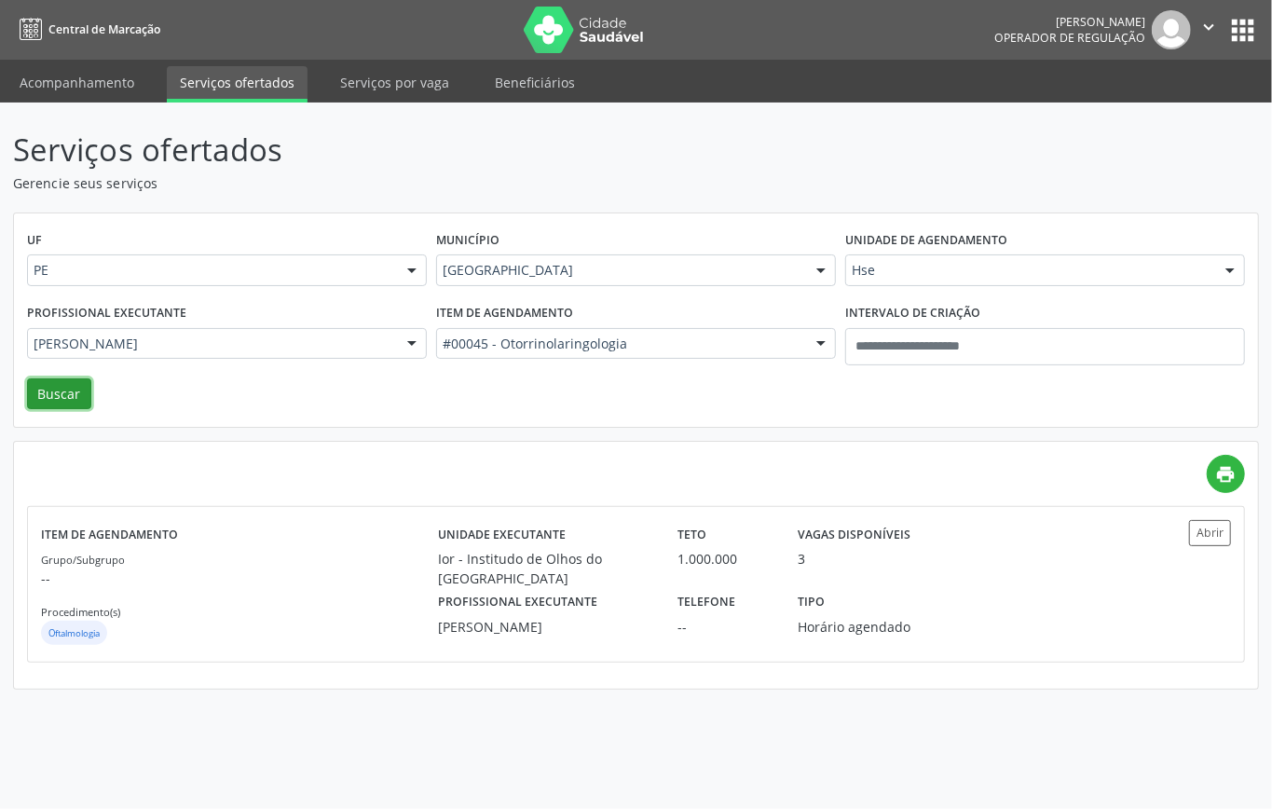
click at [60, 389] on button "Buscar" at bounding box center [59, 394] width 64 height 32
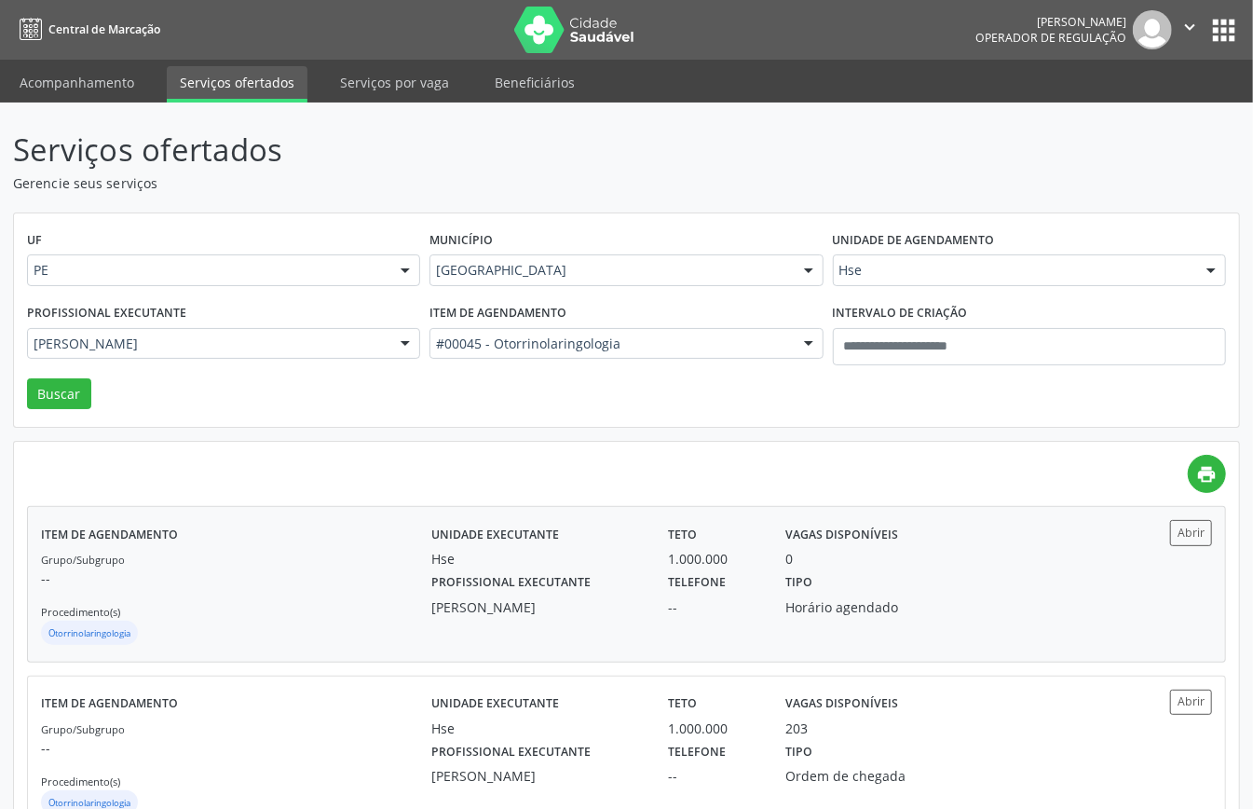
scroll to position [65, 0]
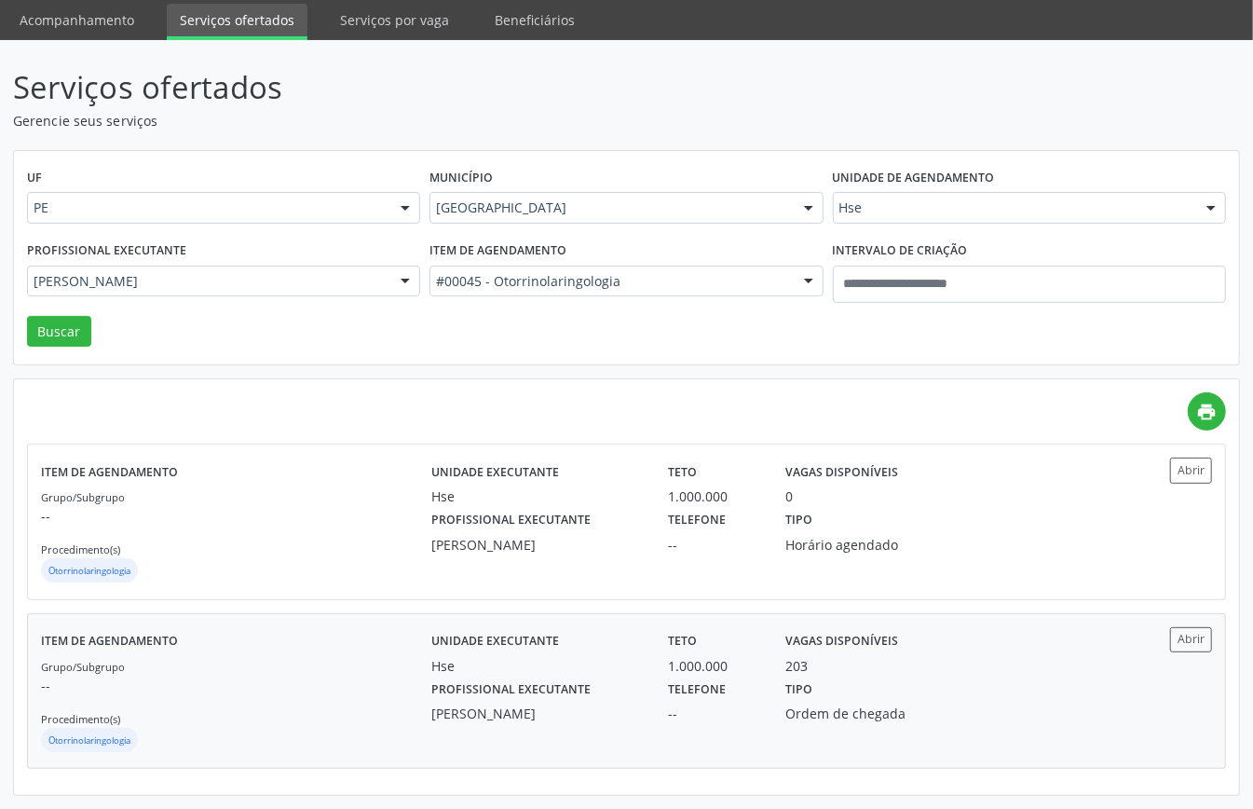
click at [252, 656] on div "Grupo/Subgrupo -- Procedimento(s) Otorrinolaringologia" at bounding box center [236, 706] width 390 height 100
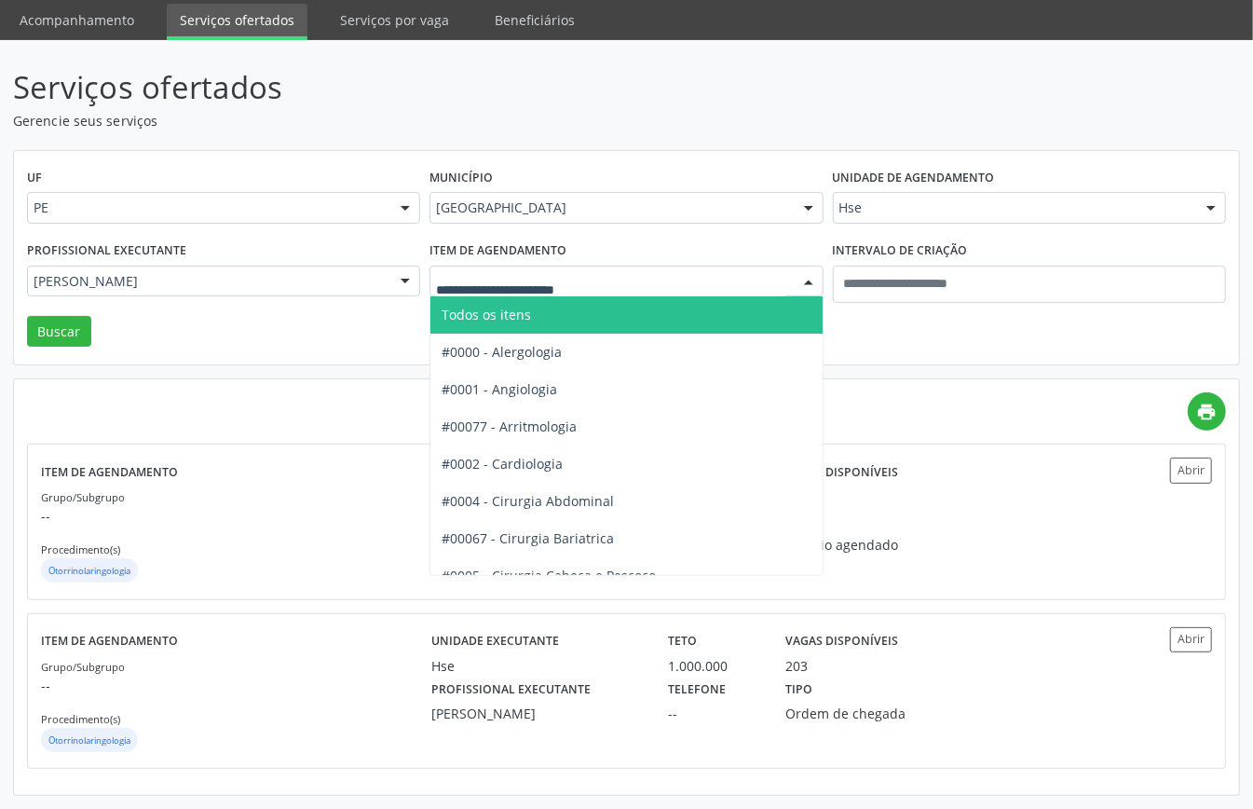
drag, startPoint x: 490, startPoint y: 280, endPoint x: 555, endPoint y: 310, distance: 71.7
drag, startPoint x: 554, startPoint y: 311, endPoint x: 544, endPoint y: 313, distance: 9.5
click at [553, 311] on span "Todos os itens" at bounding box center [689, 314] width 516 height 37
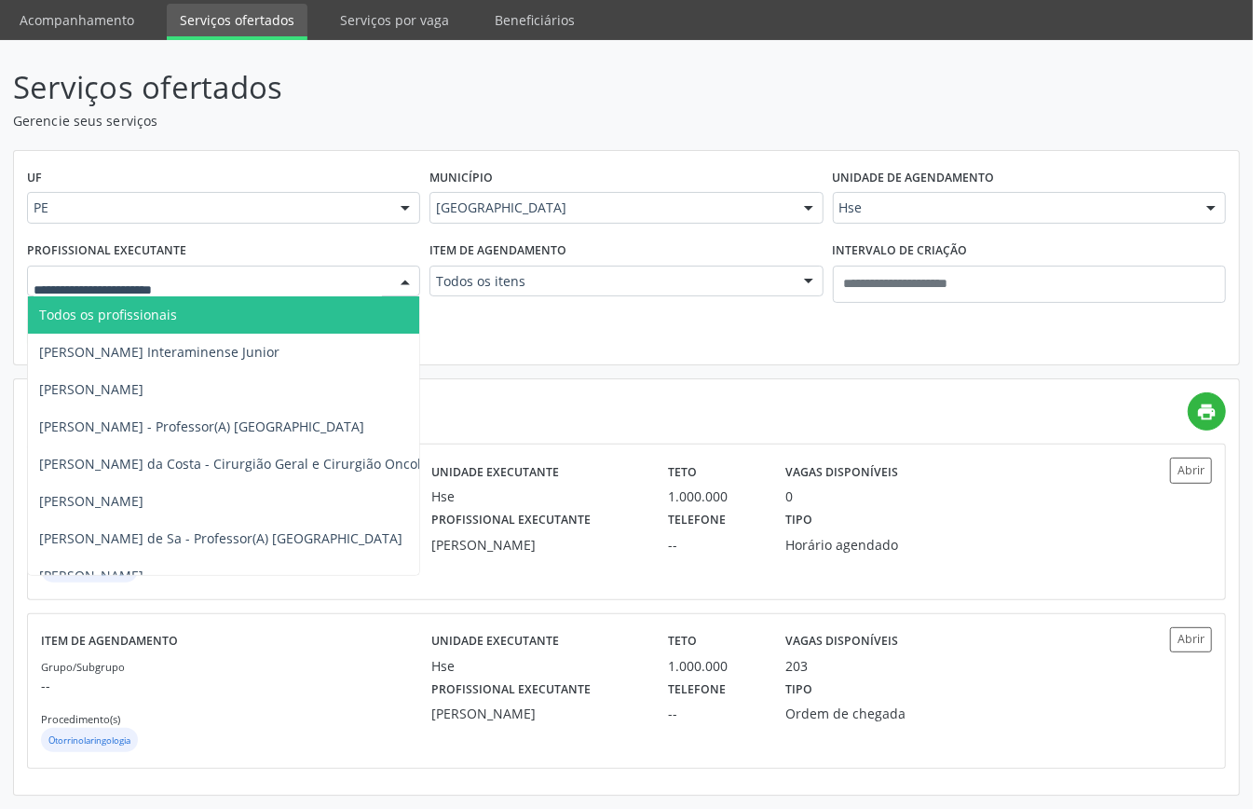
click at [299, 266] on div at bounding box center [223, 282] width 393 height 32
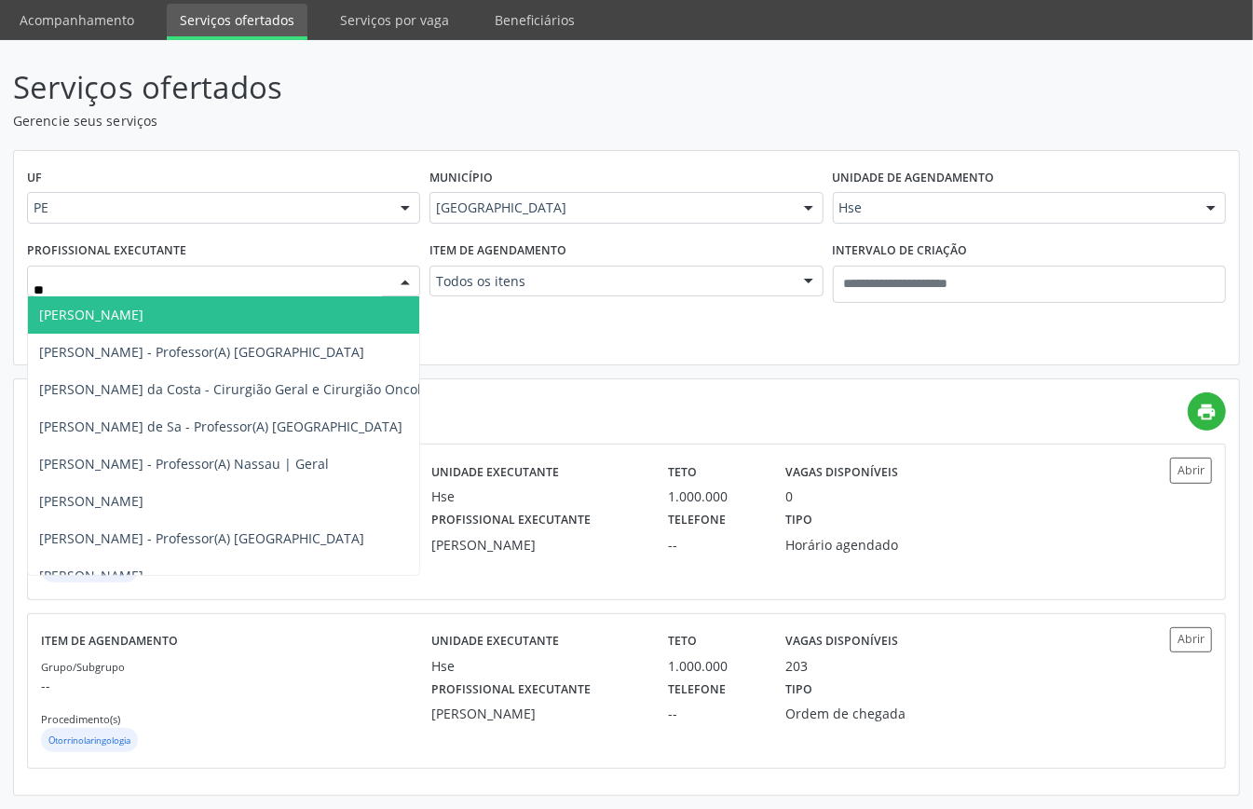
type input "***"
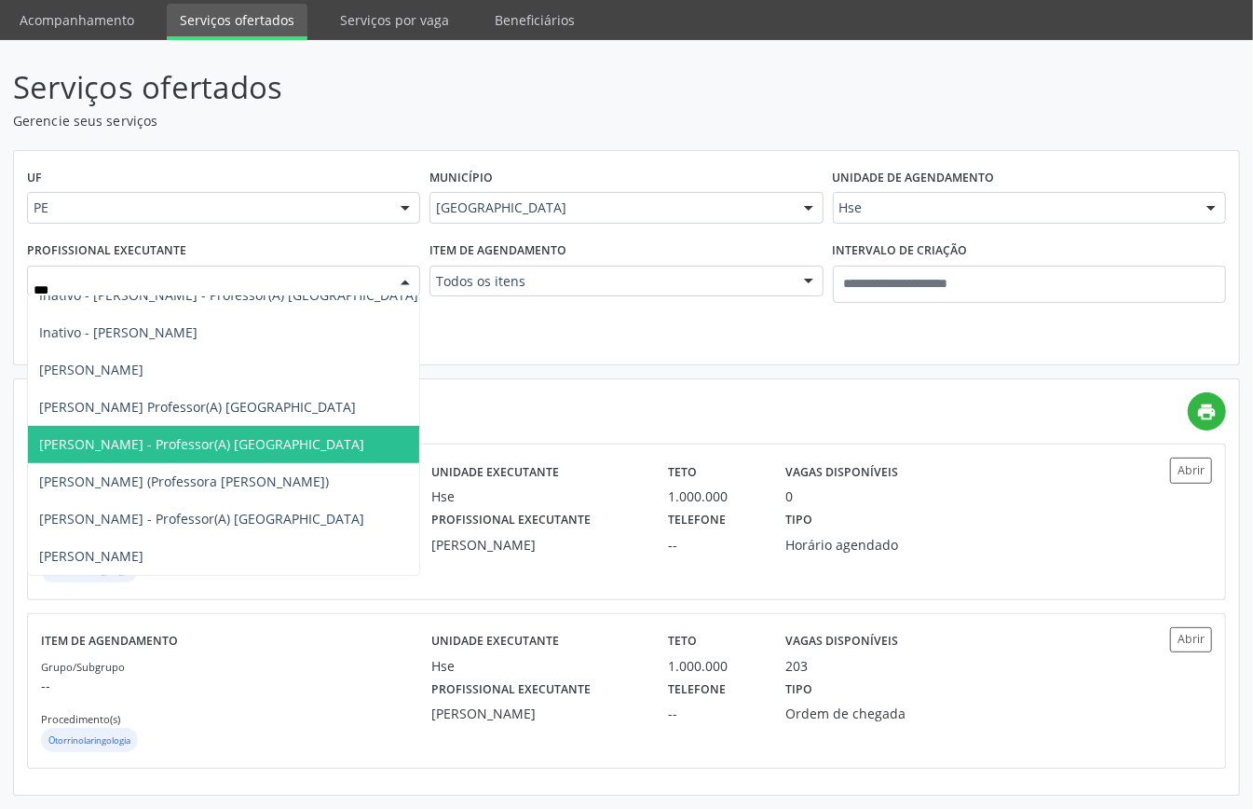
scroll to position [225, 0]
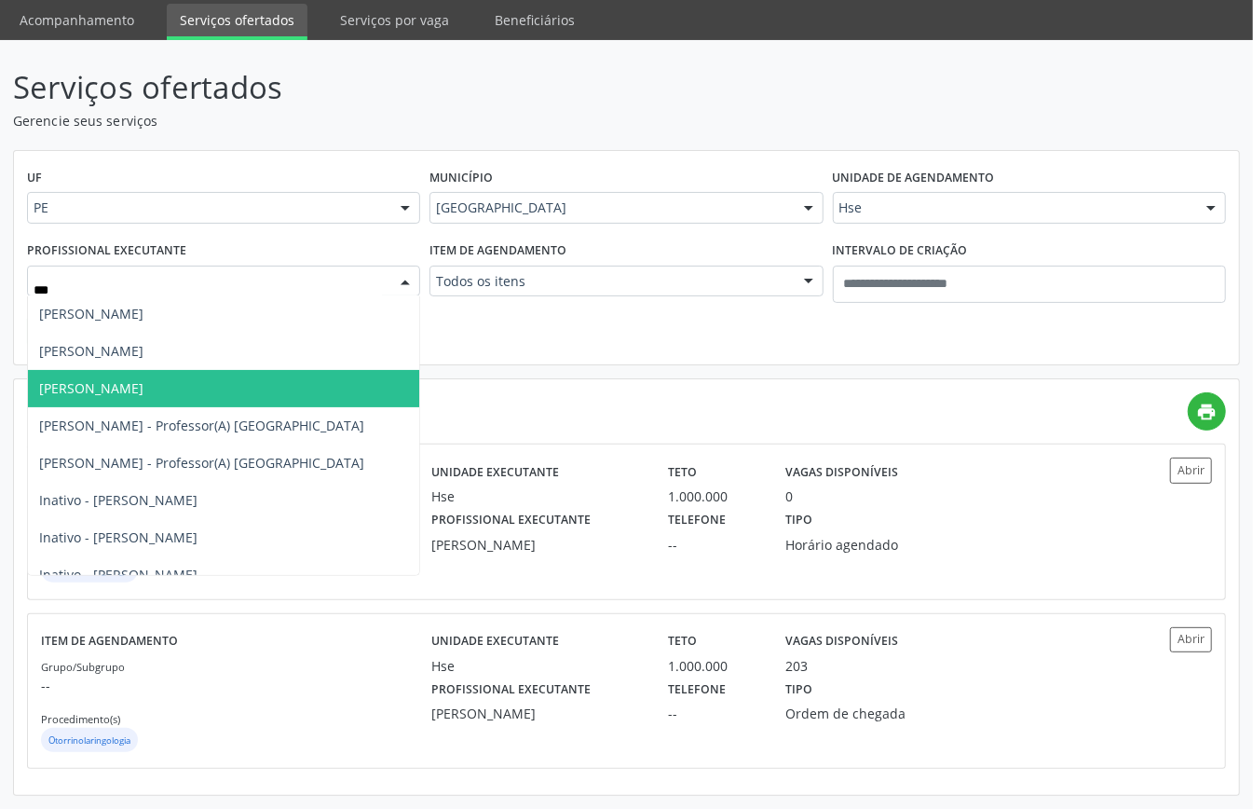
click at [135, 395] on span "[PERSON_NAME]" at bounding box center [256, 388] width 456 height 37
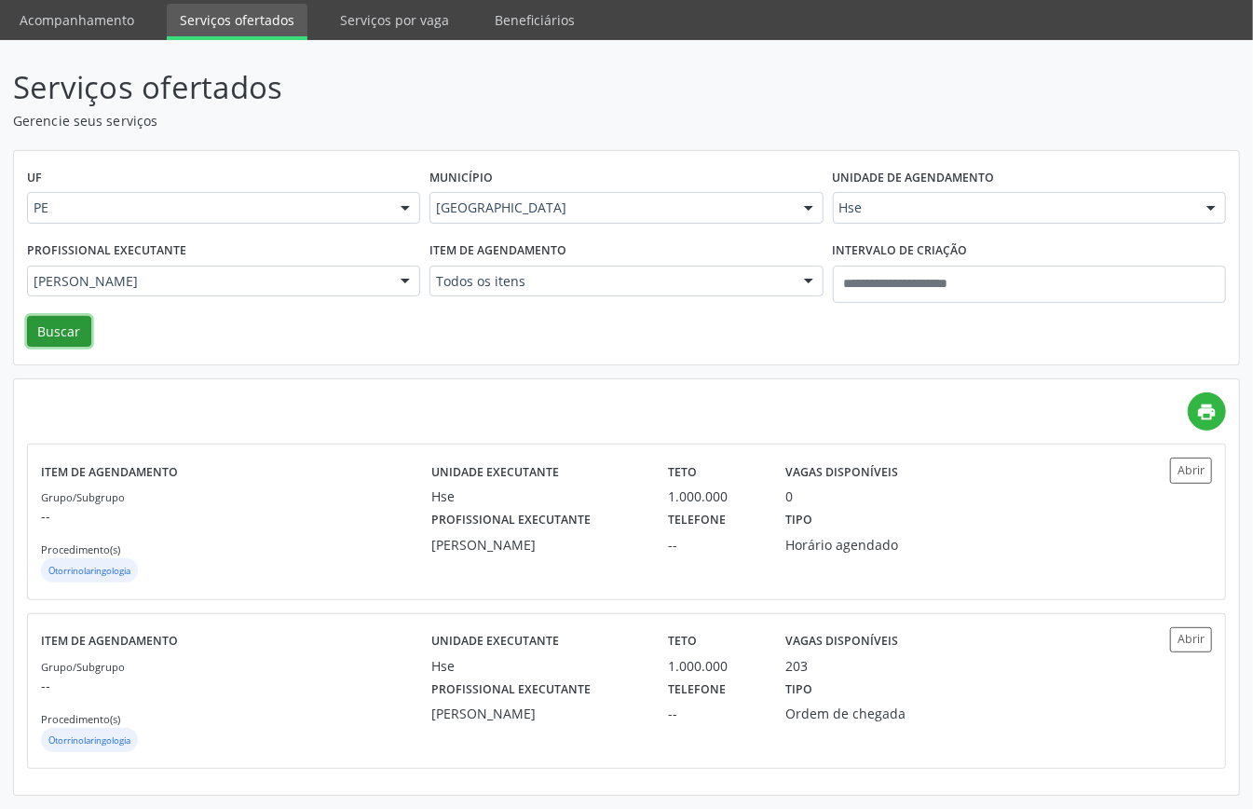
click at [60, 339] on button "Buscar" at bounding box center [59, 332] width 64 height 32
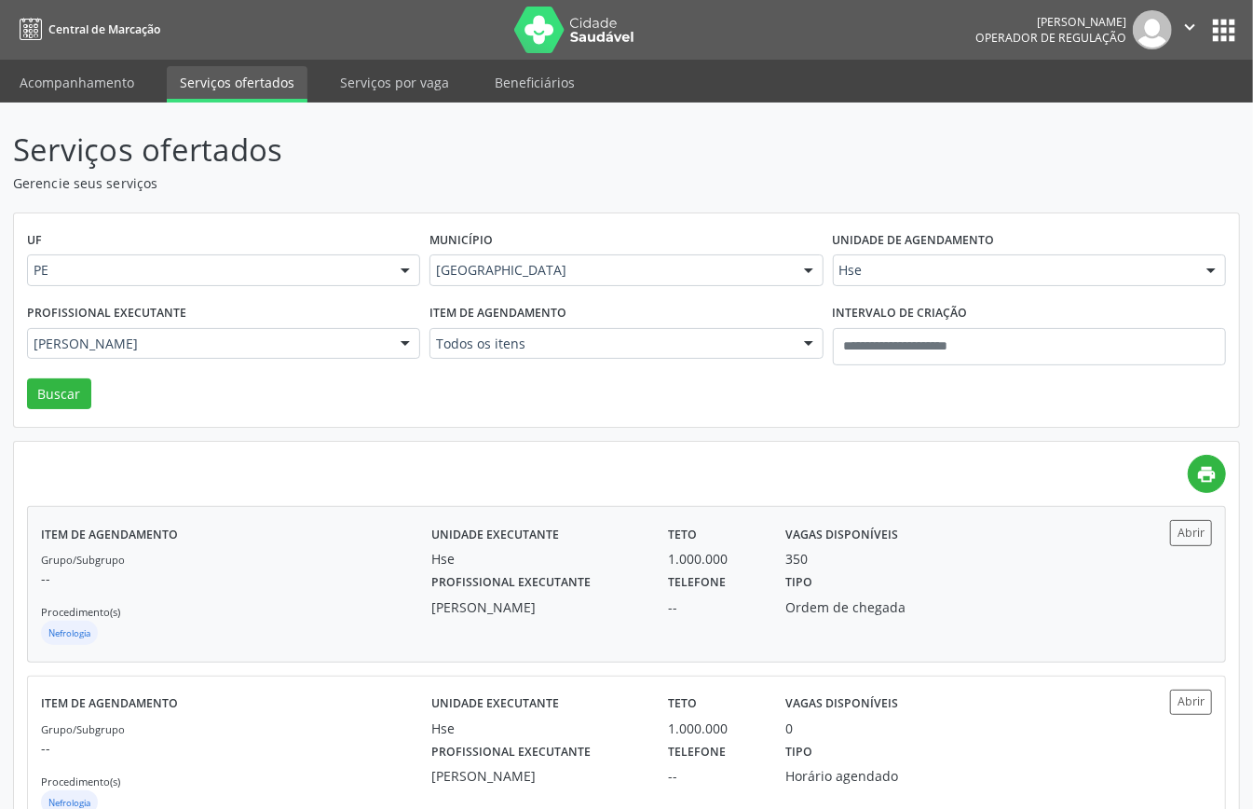
click at [337, 601] on div "Grupo/Subgrupo -- Procedimento(s) Nefrologia" at bounding box center [236, 599] width 390 height 100
type input "***"
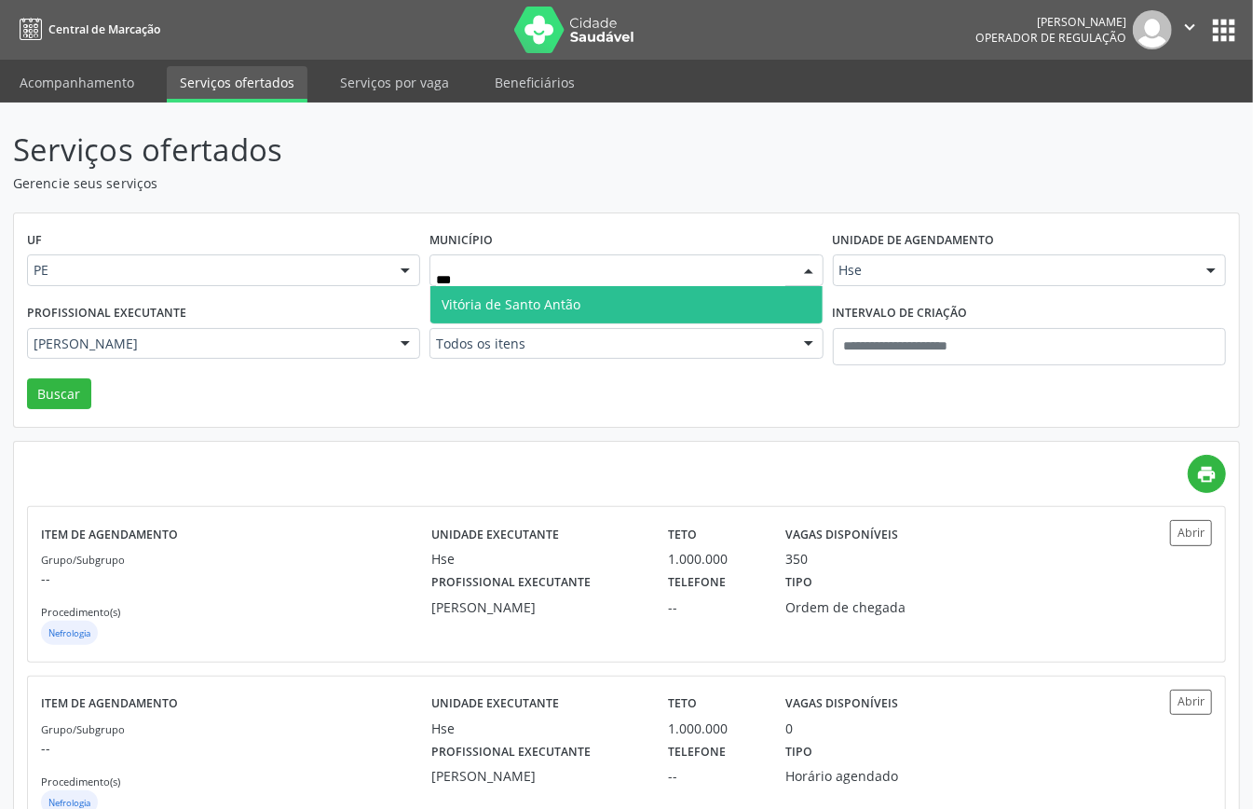
click at [630, 296] on span "Vitória de Santo Antão" at bounding box center [626, 304] width 391 height 37
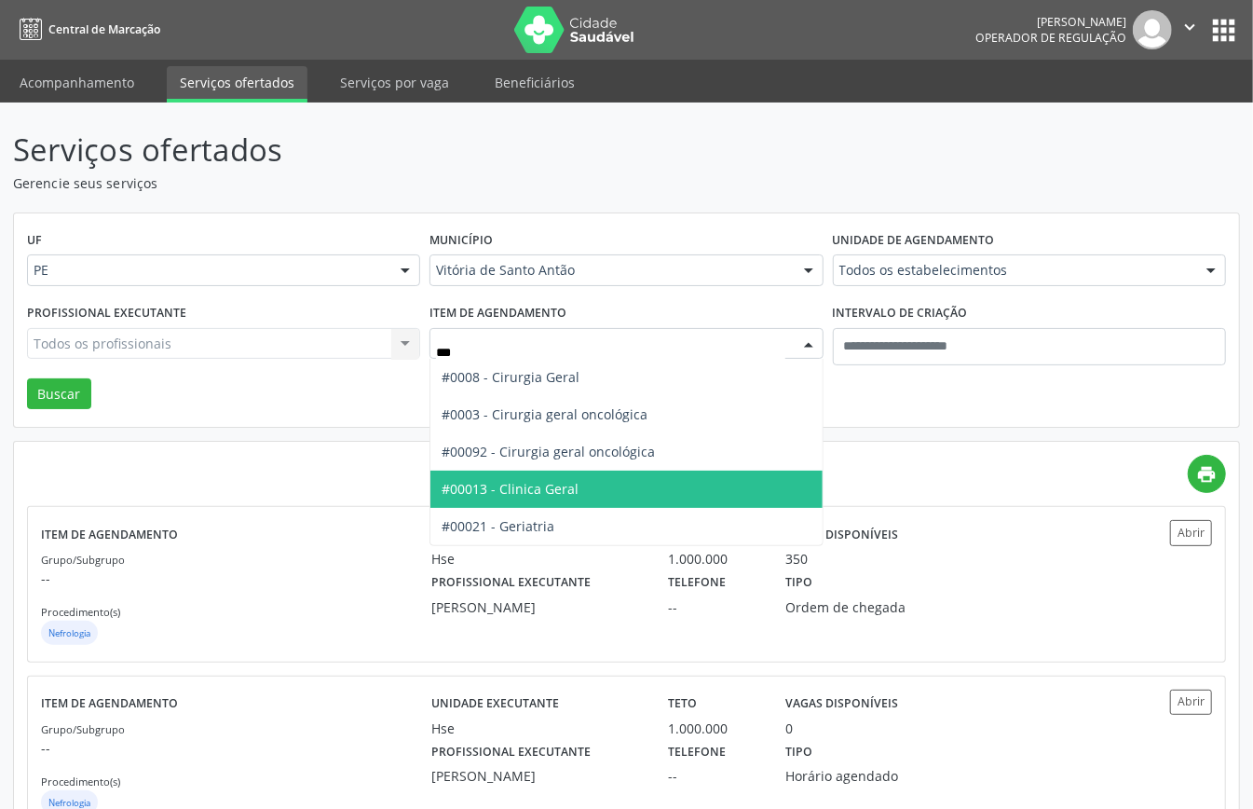
click at [501, 488] on span "#00013 - Clinica Geral" at bounding box center [510, 489] width 137 height 18
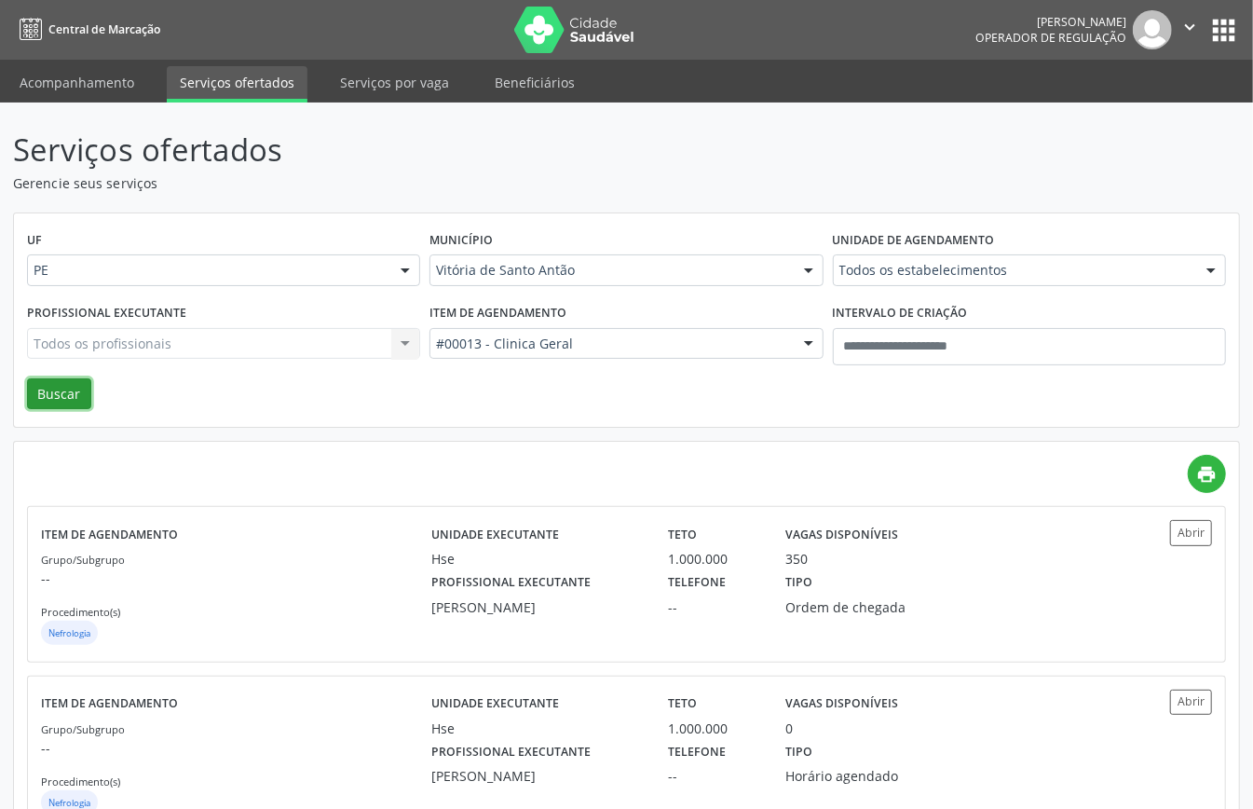
click at [49, 390] on button "Buscar" at bounding box center [59, 394] width 64 height 32
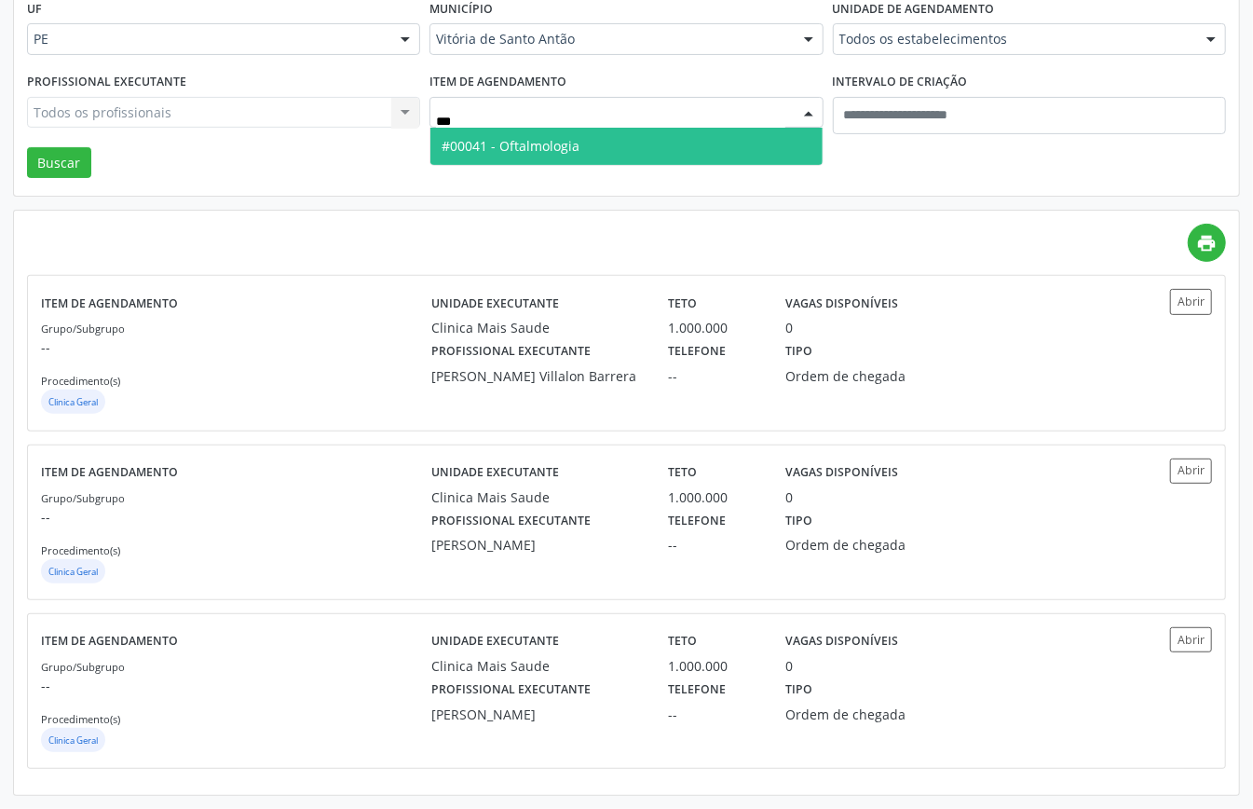
click at [580, 150] on span "#00041 - Oftalmologia" at bounding box center [511, 146] width 138 height 18
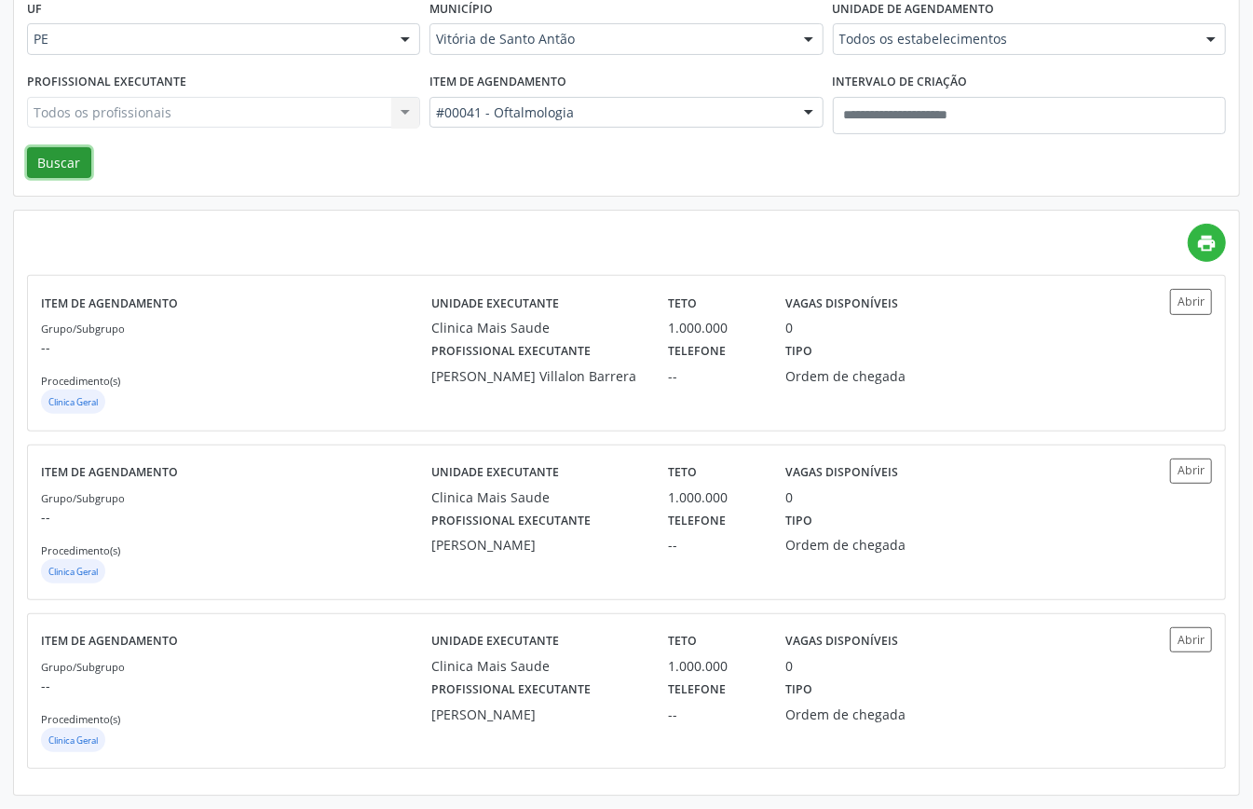
click at [62, 151] on button "Buscar" at bounding box center [59, 163] width 64 height 32
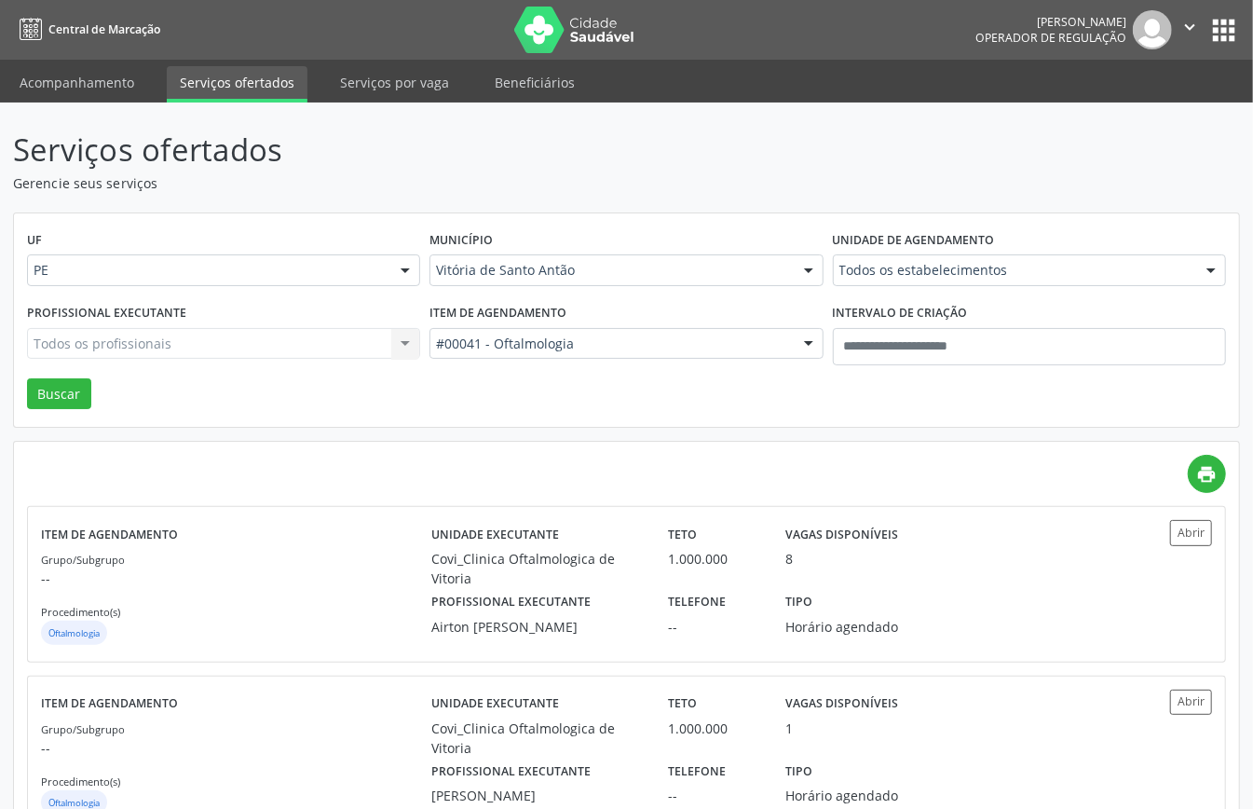
scroll to position [80, 0]
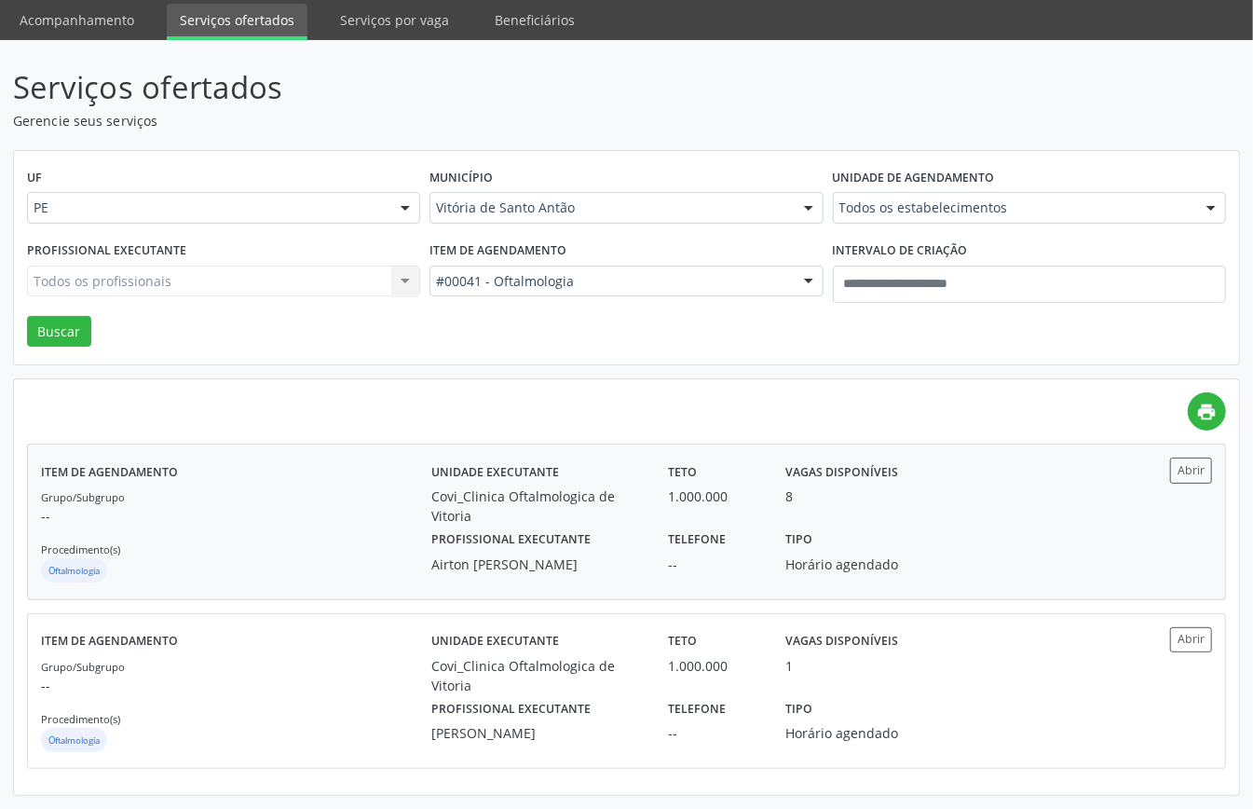
click at [362, 506] on p "--" at bounding box center [236, 516] width 390 height 20
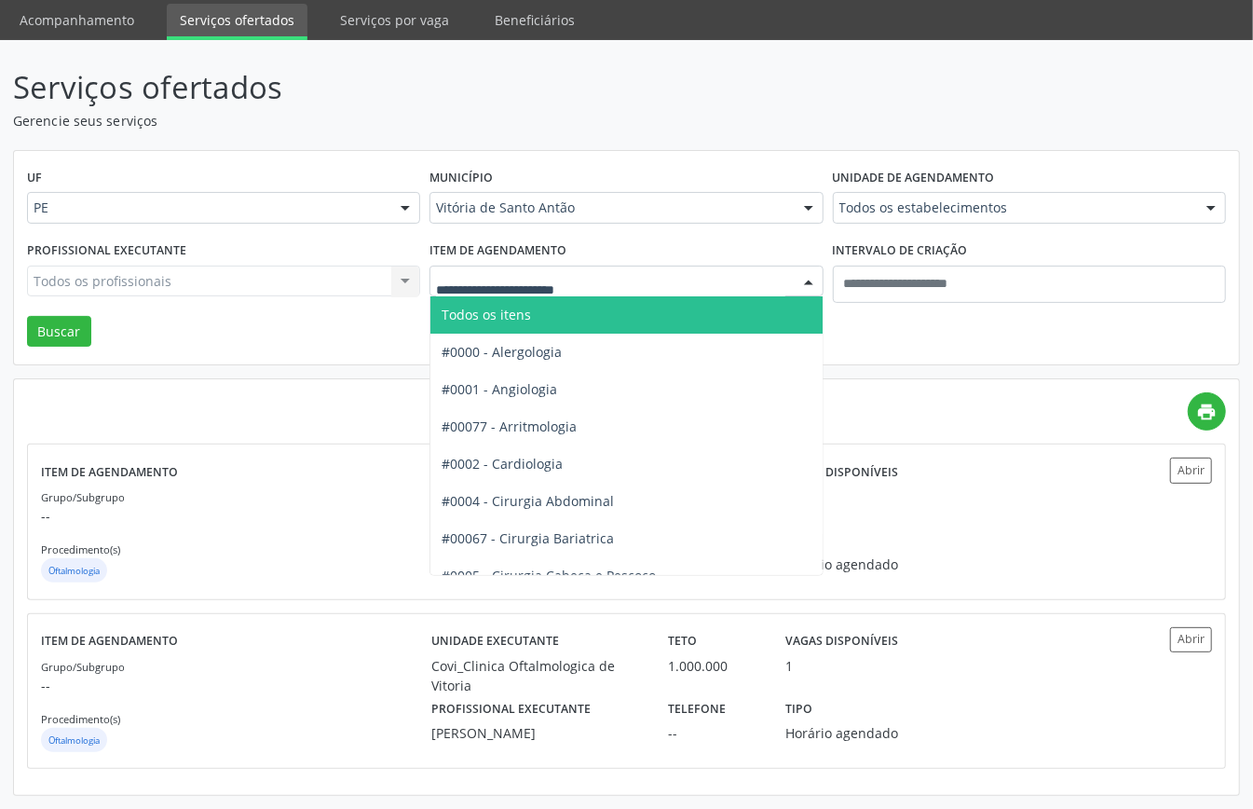
drag, startPoint x: 606, startPoint y: 262, endPoint x: 669, endPoint y: 194, distance: 93.0
type input "****"
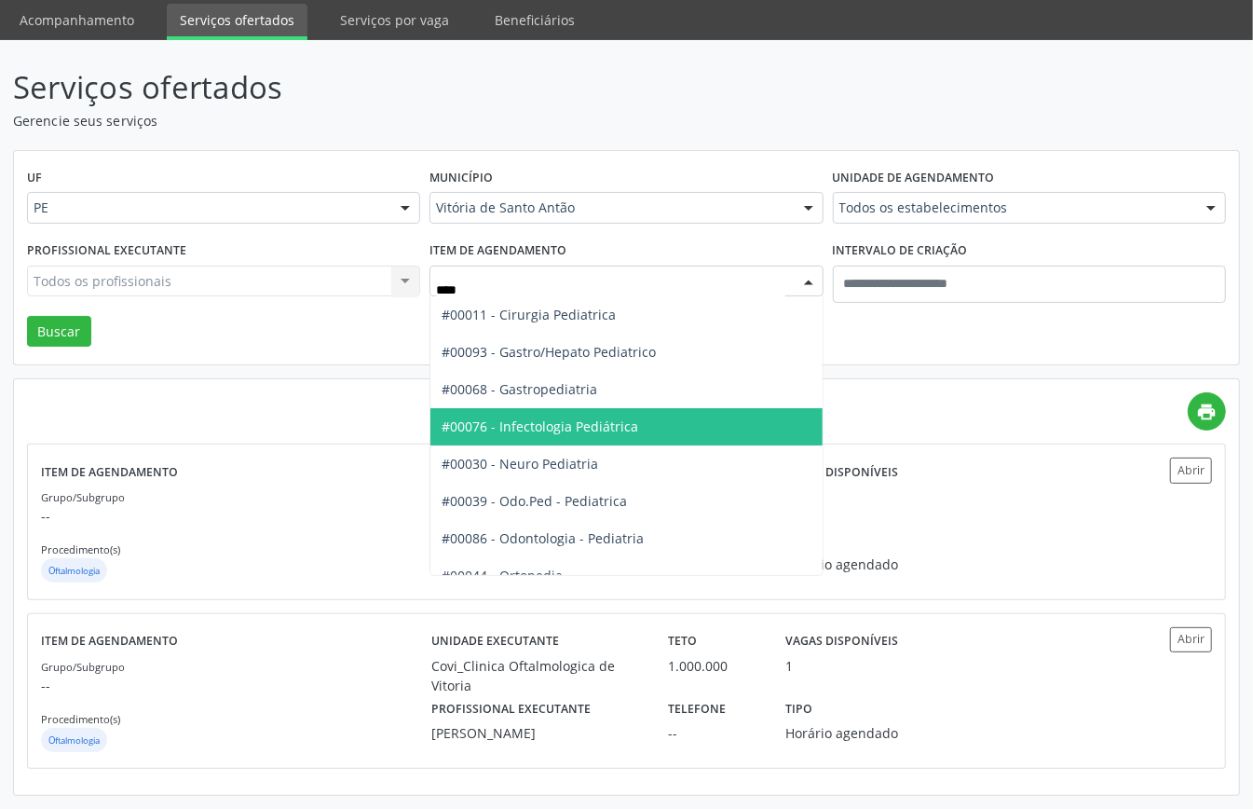
scroll to position [169, 0]
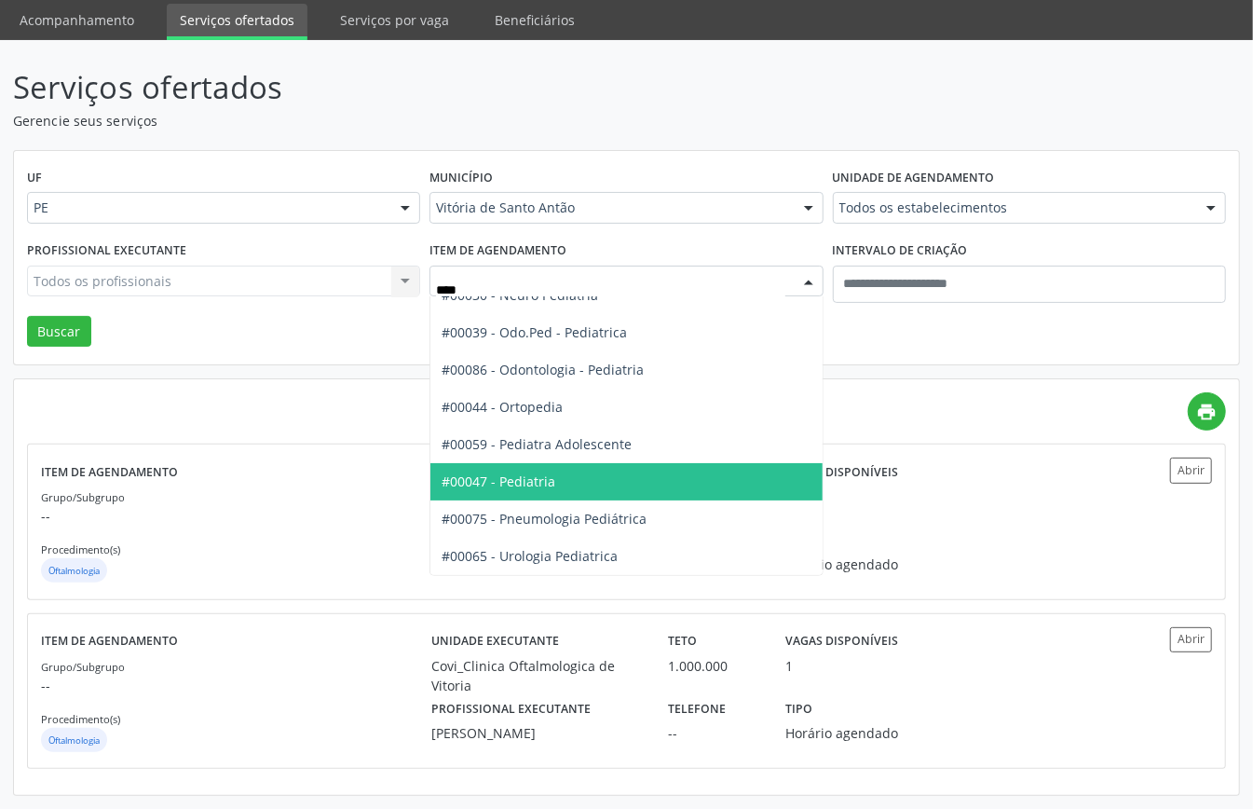
click at [554, 472] on span "#00047 - Pediatria" at bounding box center [499, 481] width 114 height 18
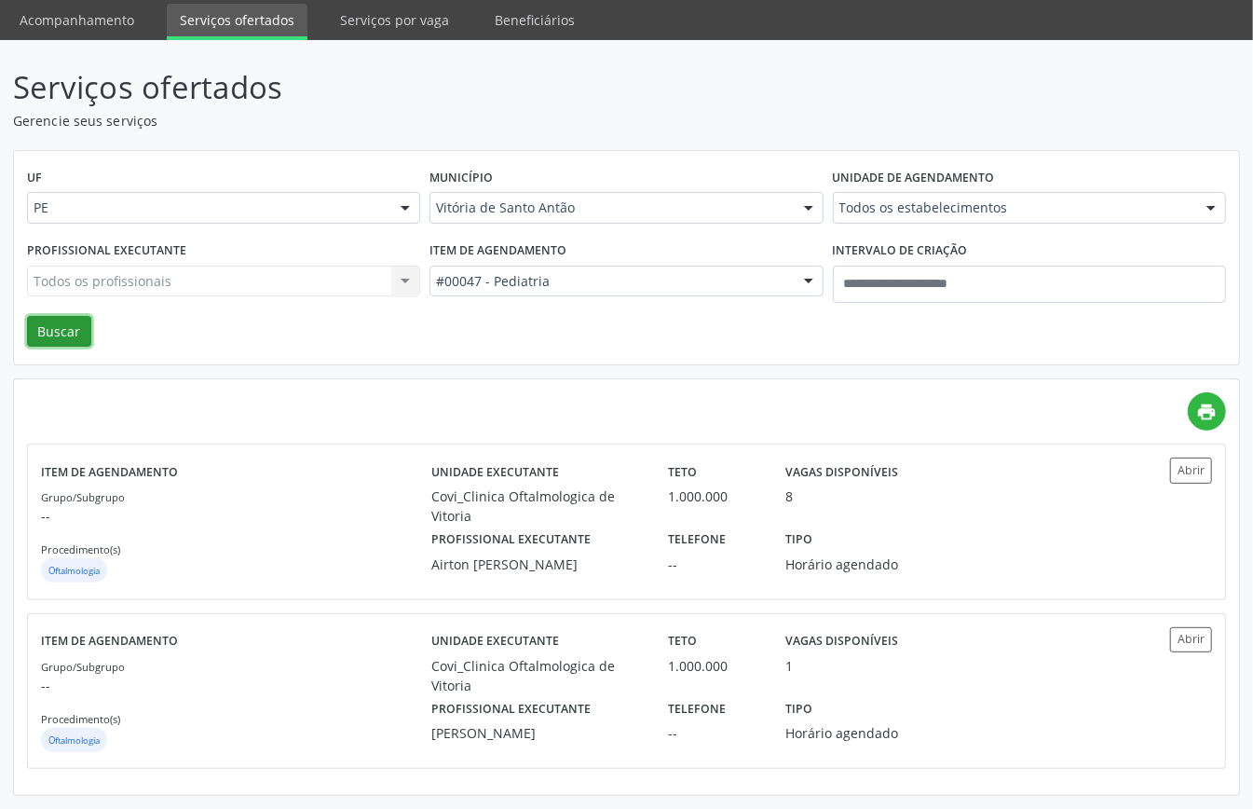
click at [65, 316] on button "Buscar" at bounding box center [59, 332] width 64 height 32
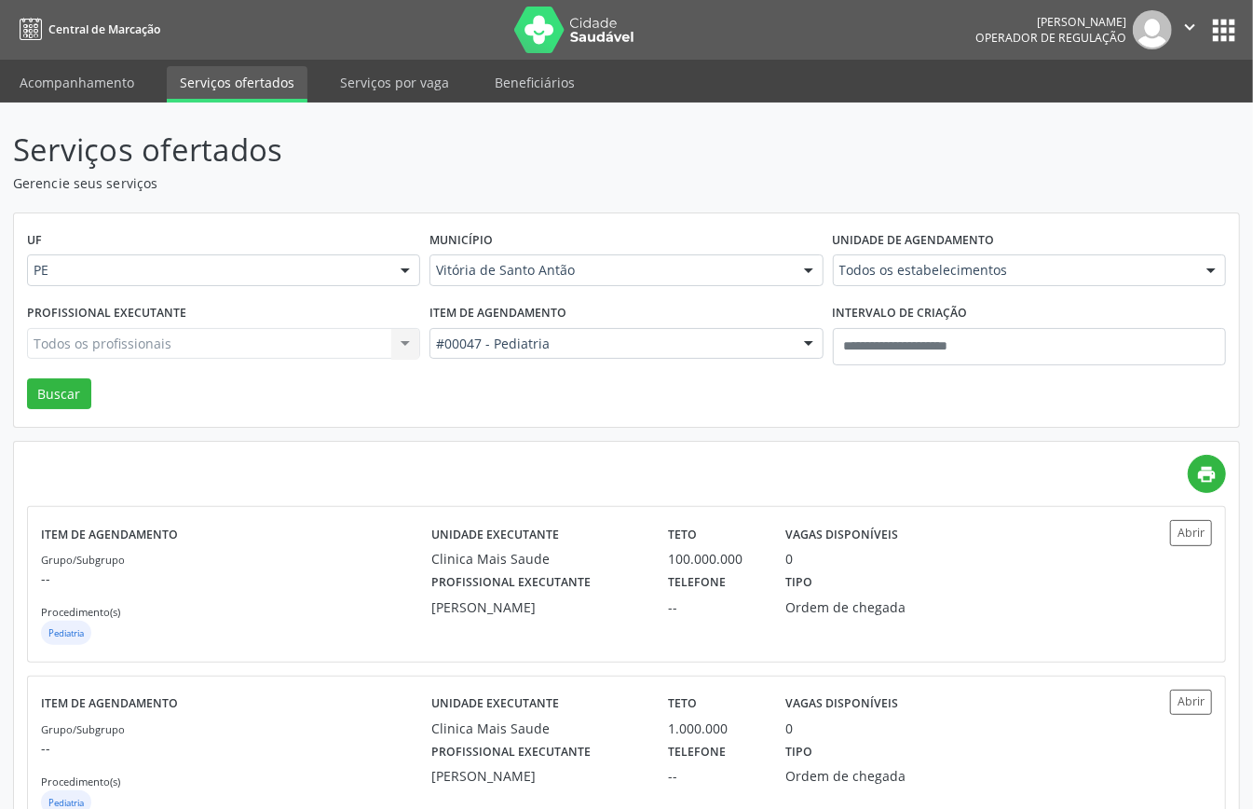
scroll to position [744, 0]
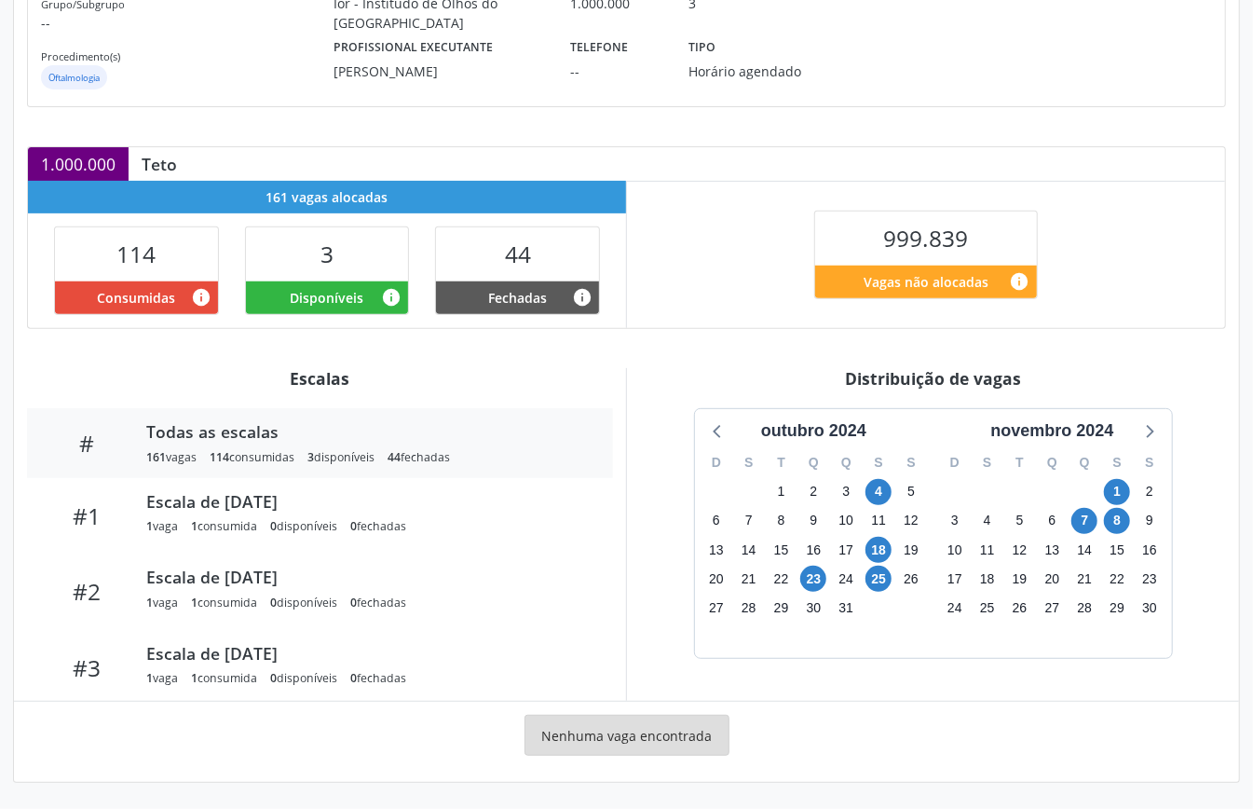
scroll to position [280, 0]
click at [1049, 429] on div "novembro 2024" at bounding box center [1052, 430] width 138 height 25
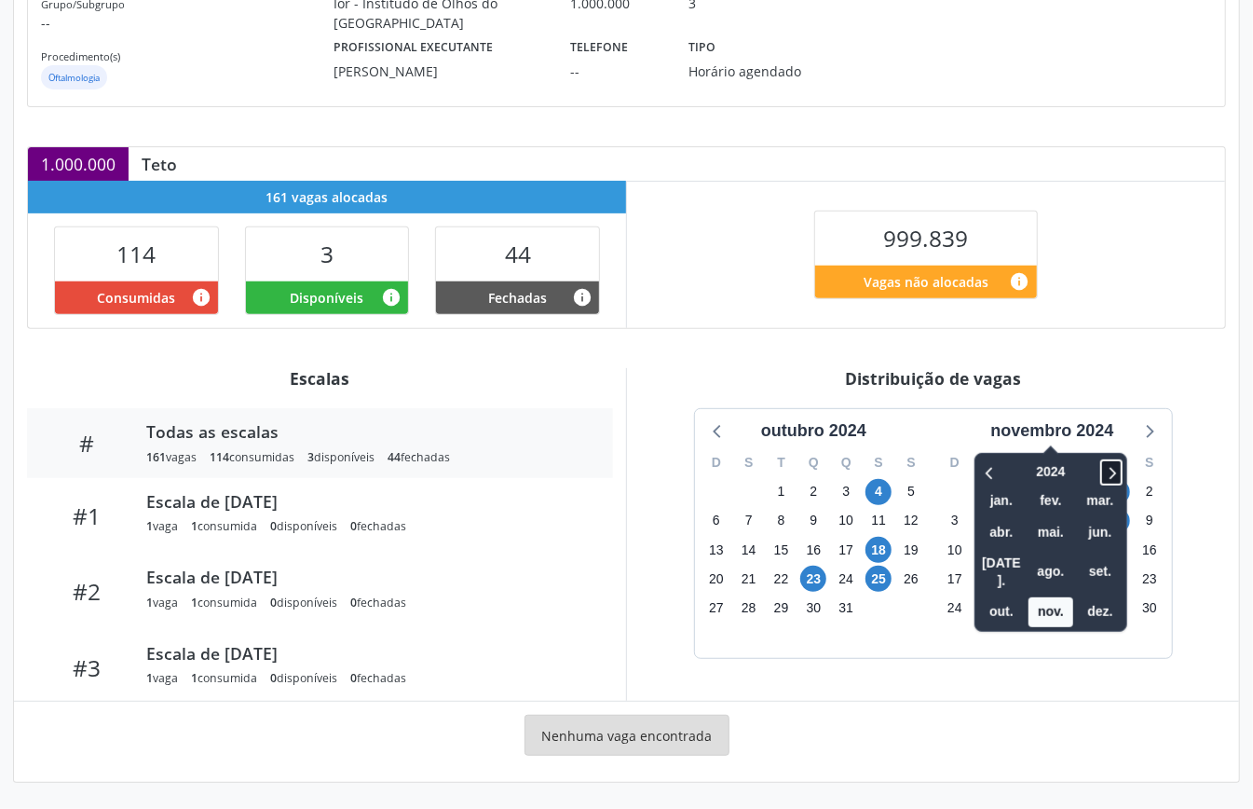
click at [1112, 468] on icon at bounding box center [1111, 472] width 19 height 22
click at [989, 472] on icon at bounding box center [990, 472] width 19 height 22
click at [1001, 597] on span "out." at bounding box center [1001, 611] width 45 height 29
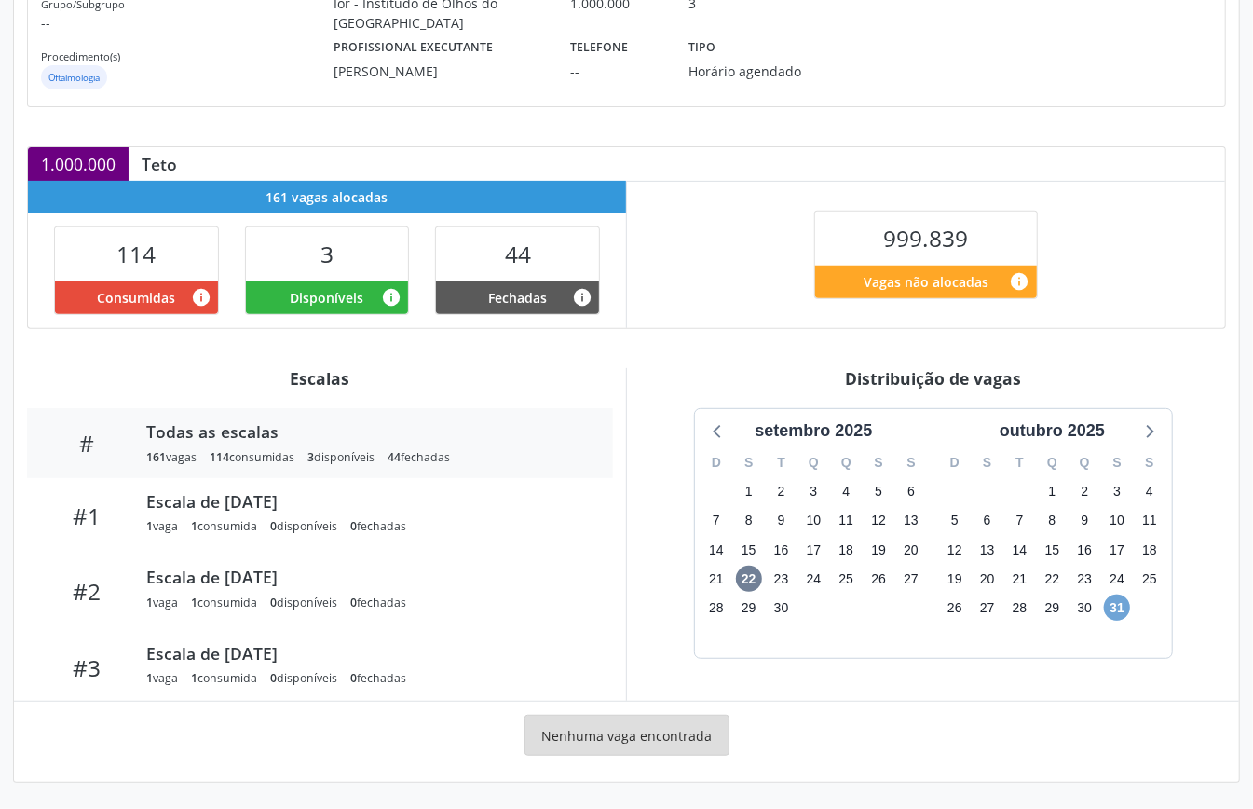
click at [1115, 615] on span "31" at bounding box center [1117, 608] width 26 height 26
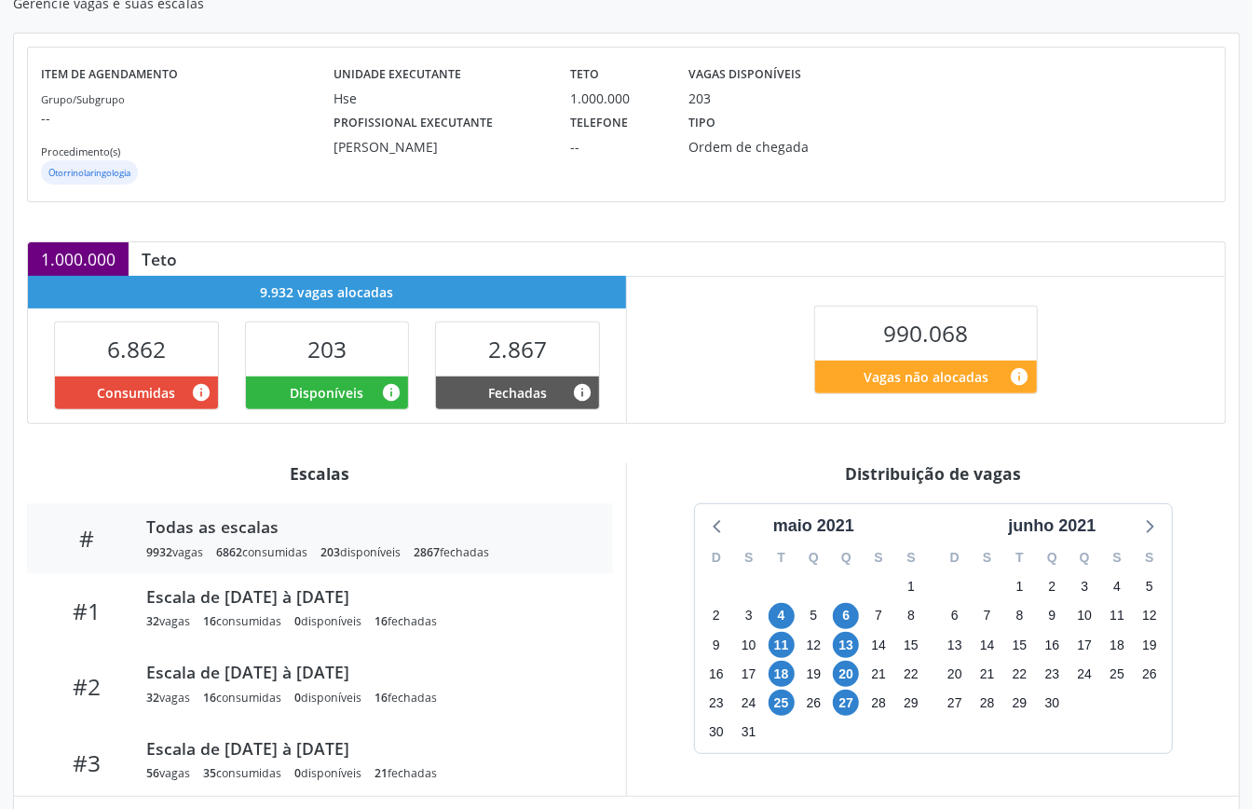
scroll to position [304, 0]
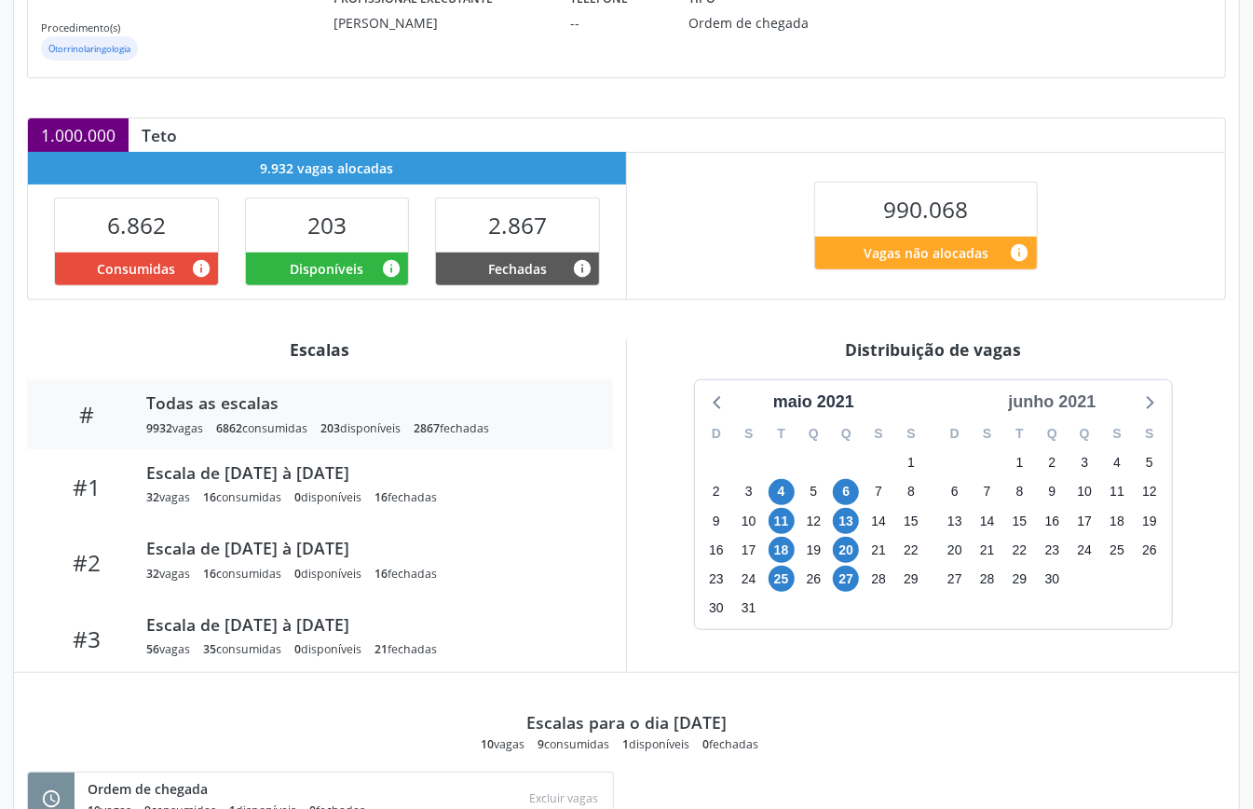
click at [1089, 403] on div "junho 2021" at bounding box center [1052, 402] width 103 height 25
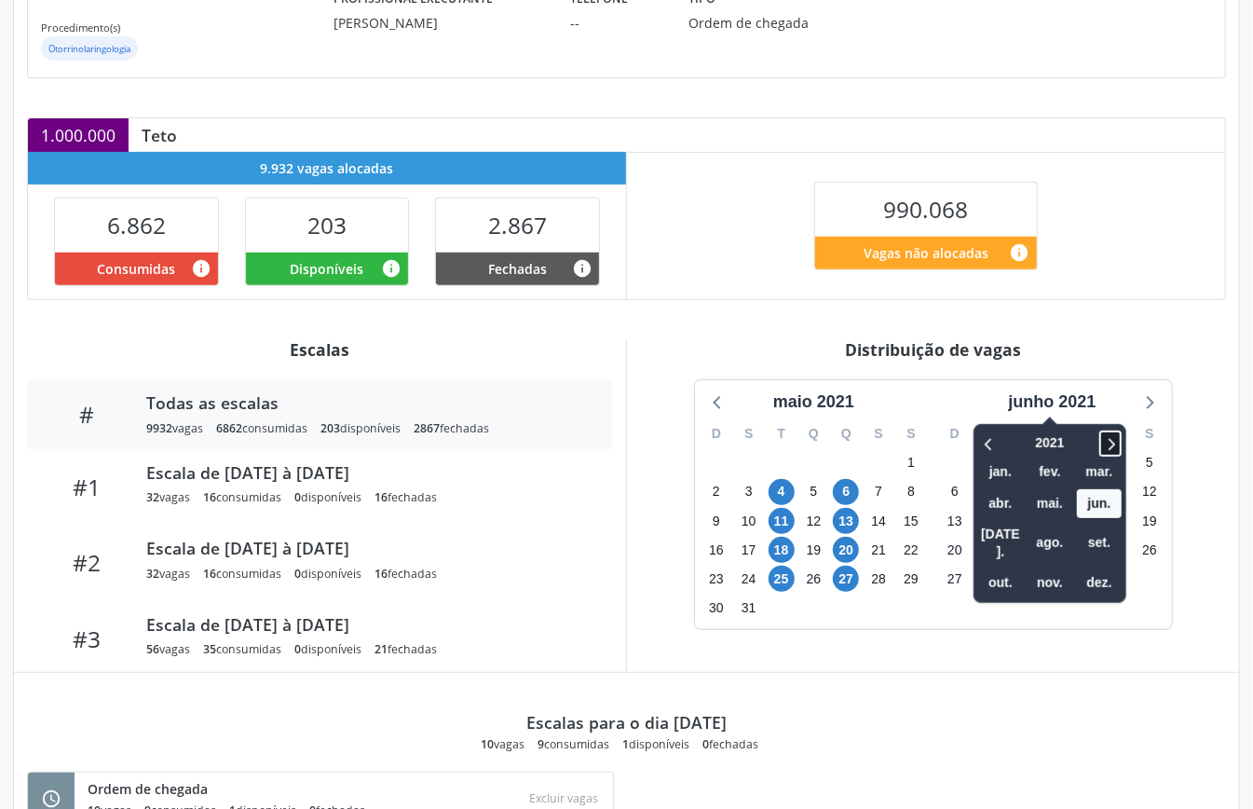
click at [1113, 445] on icon at bounding box center [1110, 443] width 19 height 22
click at [1113, 445] on icon at bounding box center [1113, 444] width 7 height 12
click at [995, 568] on span "out." at bounding box center [1000, 582] width 45 height 29
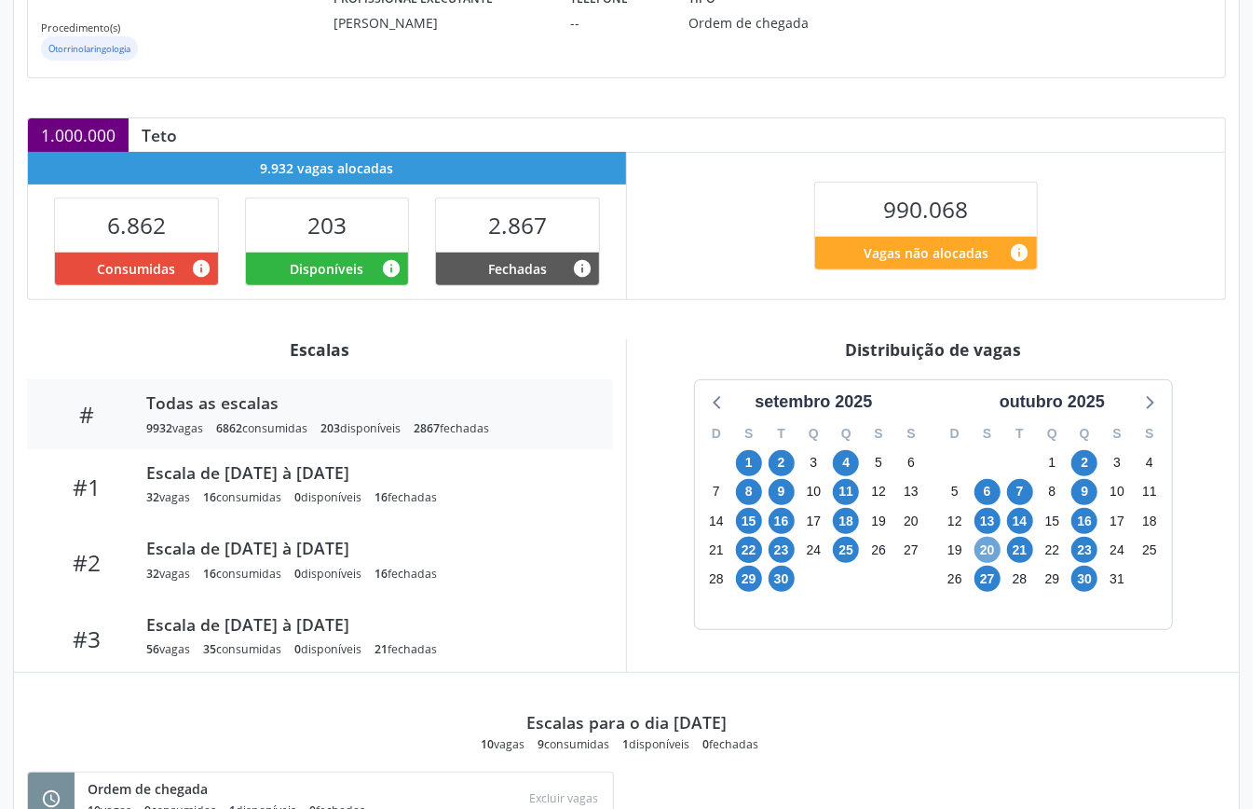
click at [992, 554] on span "20" at bounding box center [988, 550] width 26 height 26
click at [1083, 559] on span "23" at bounding box center [1085, 550] width 26 height 26
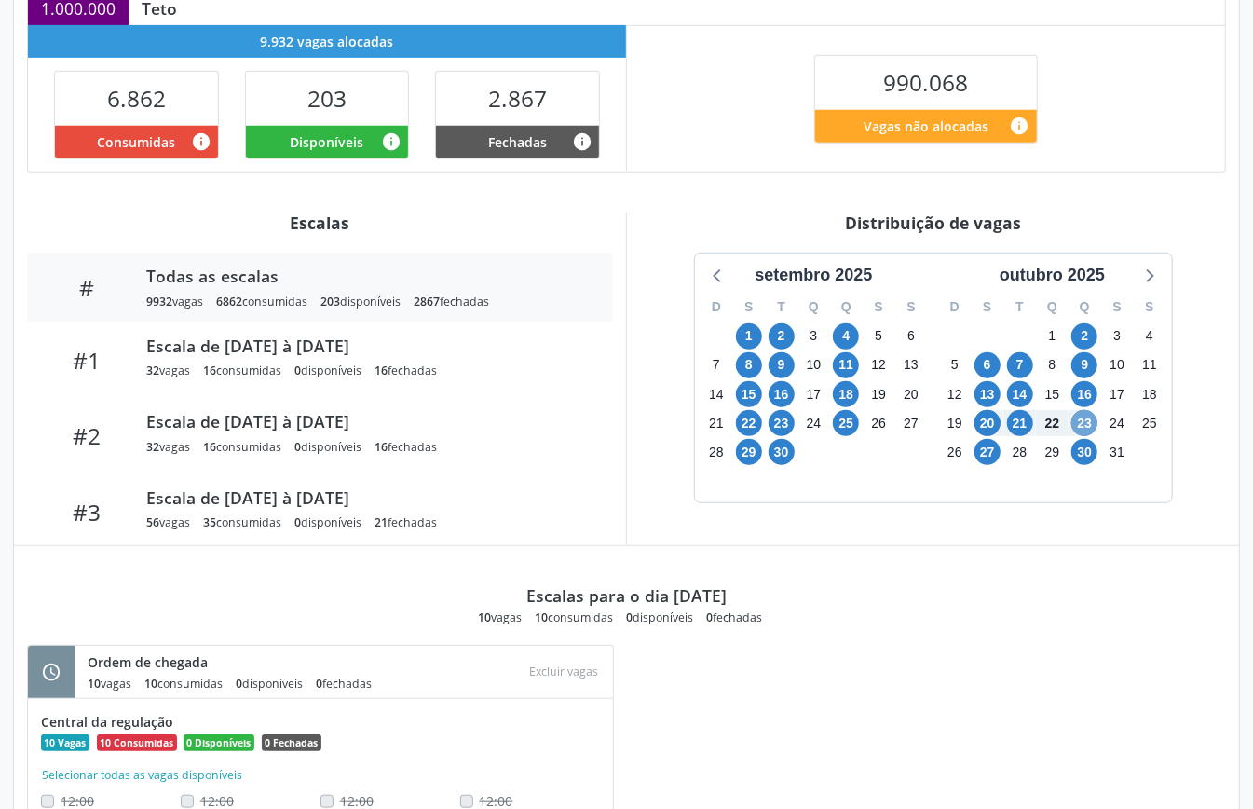
scroll to position [307, 0]
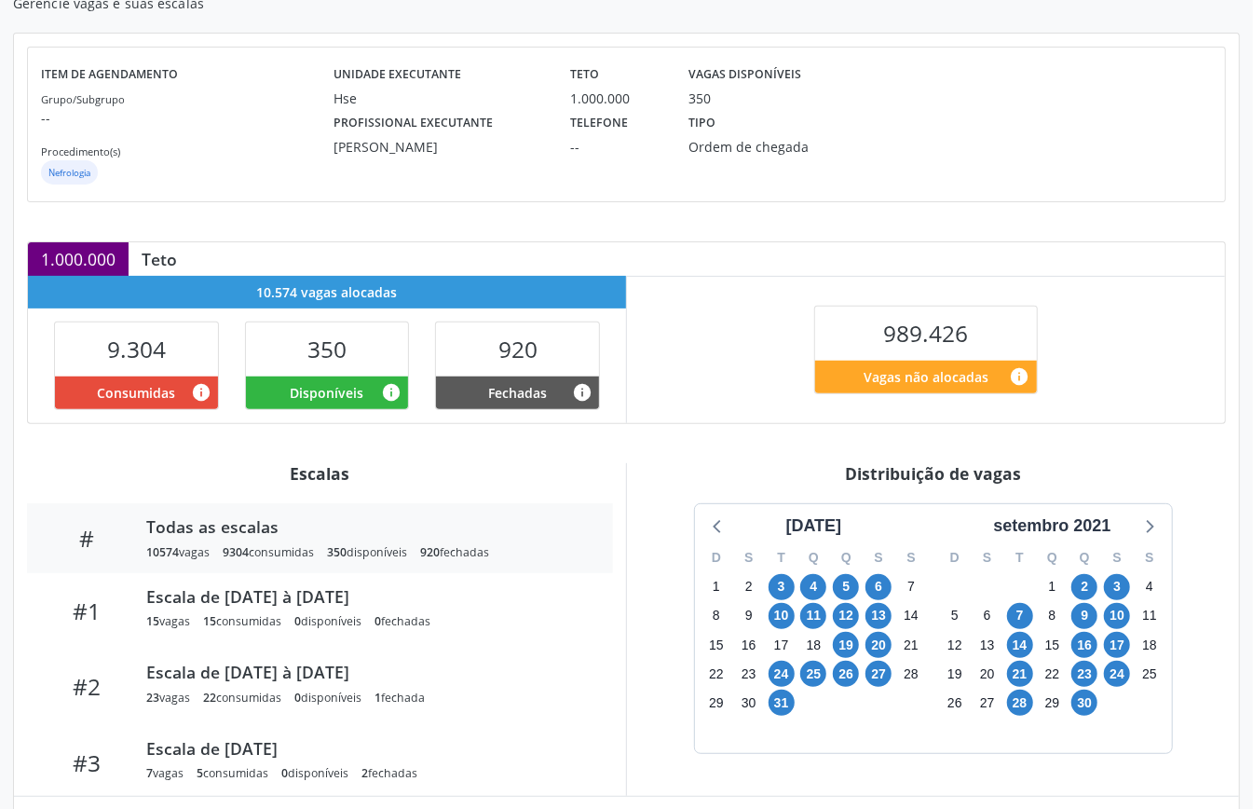
scroll to position [280, 0]
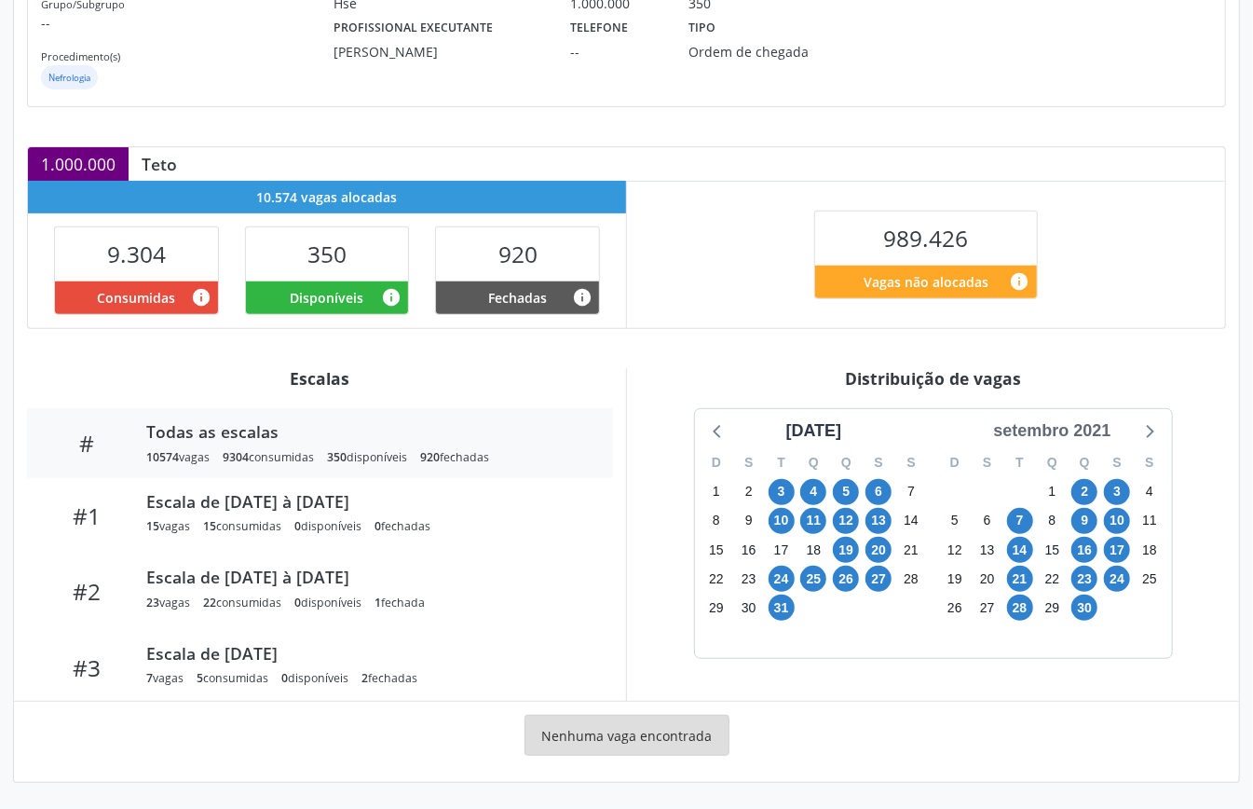
click at [1056, 432] on div "setembro 2021" at bounding box center [1052, 430] width 132 height 25
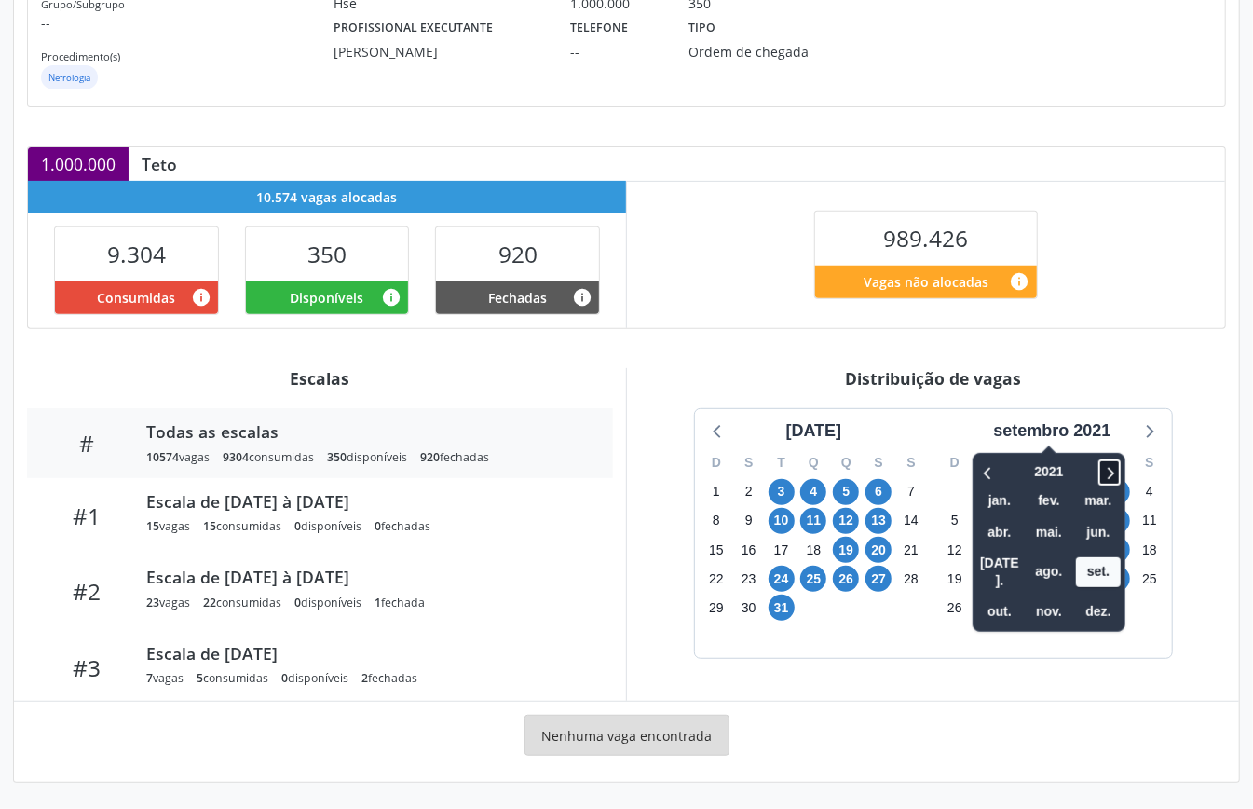
click at [1112, 468] on icon at bounding box center [1110, 472] width 19 height 22
click at [1004, 597] on span "out." at bounding box center [1000, 611] width 45 height 29
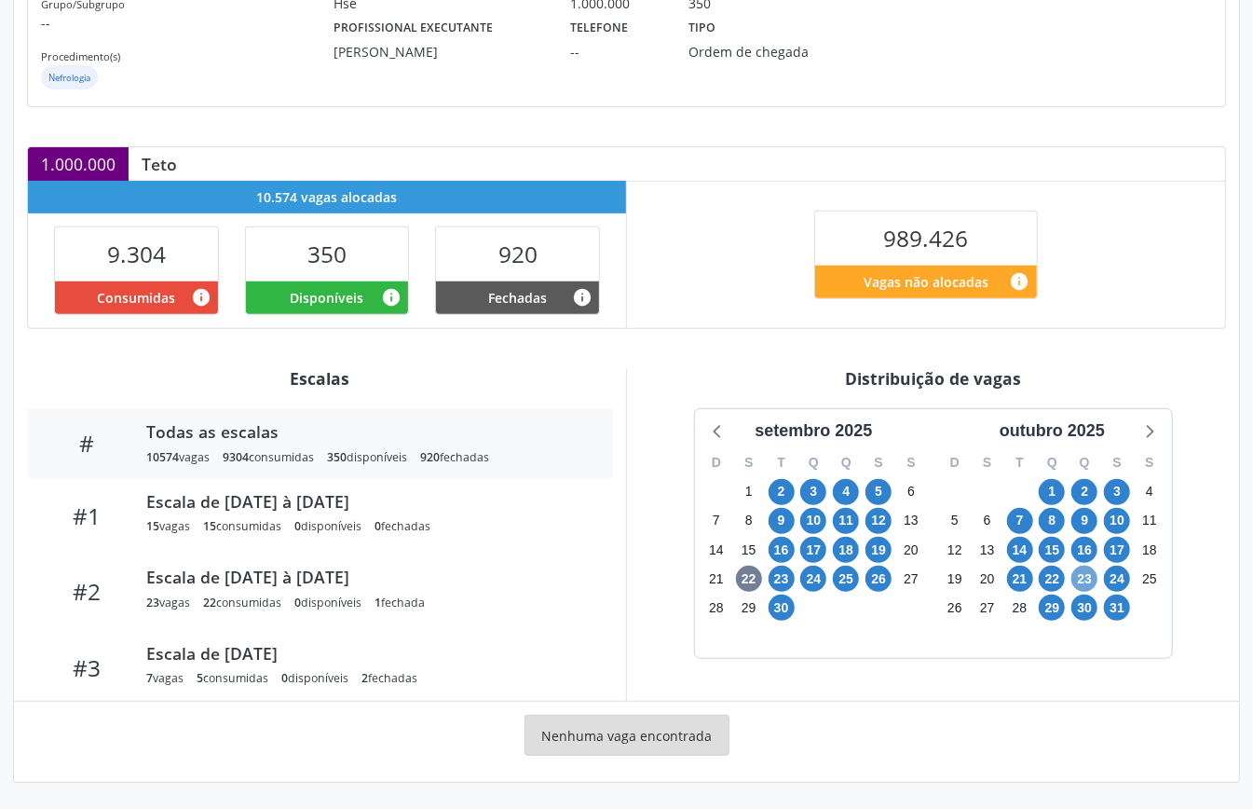
click at [1087, 579] on span "23" at bounding box center [1085, 579] width 26 height 26
click at [1118, 576] on span "24" at bounding box center [1117, 579] width 26 height 26
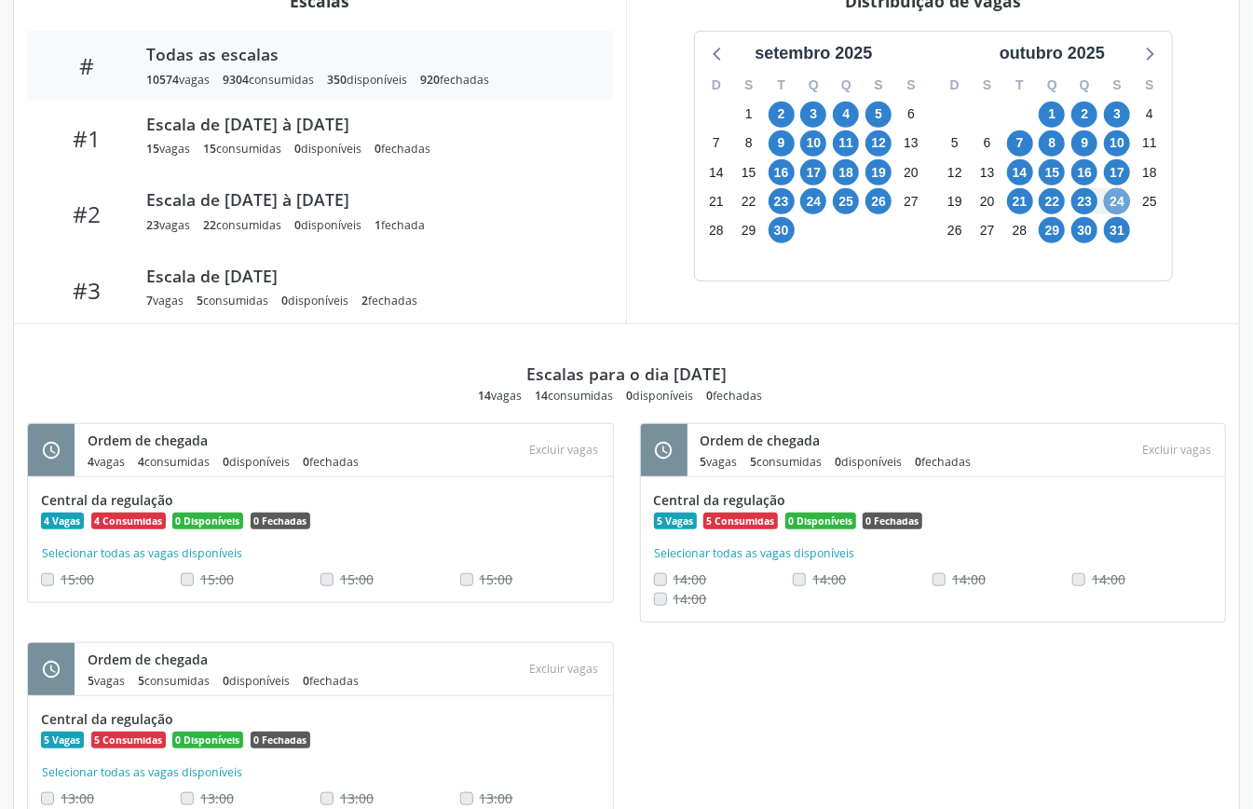
scroll to position [403, 0]
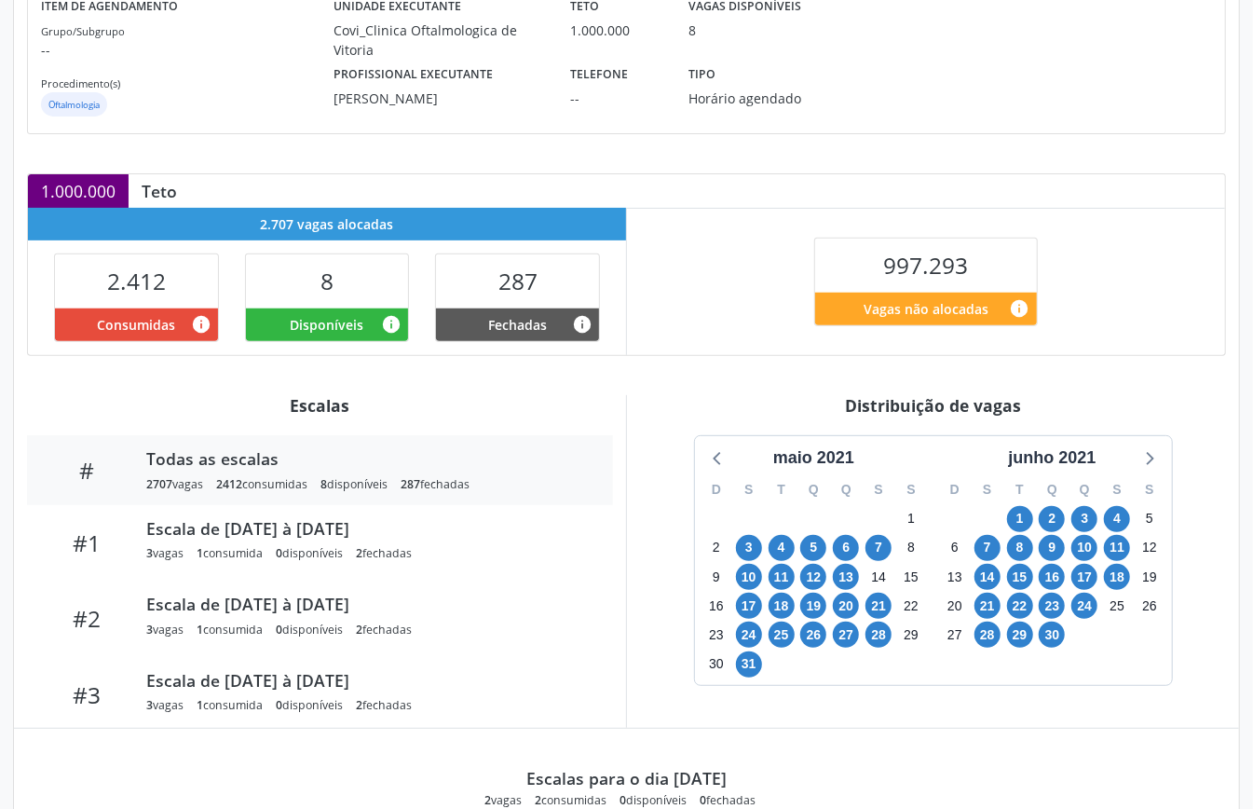
scroll to position [373, 0]
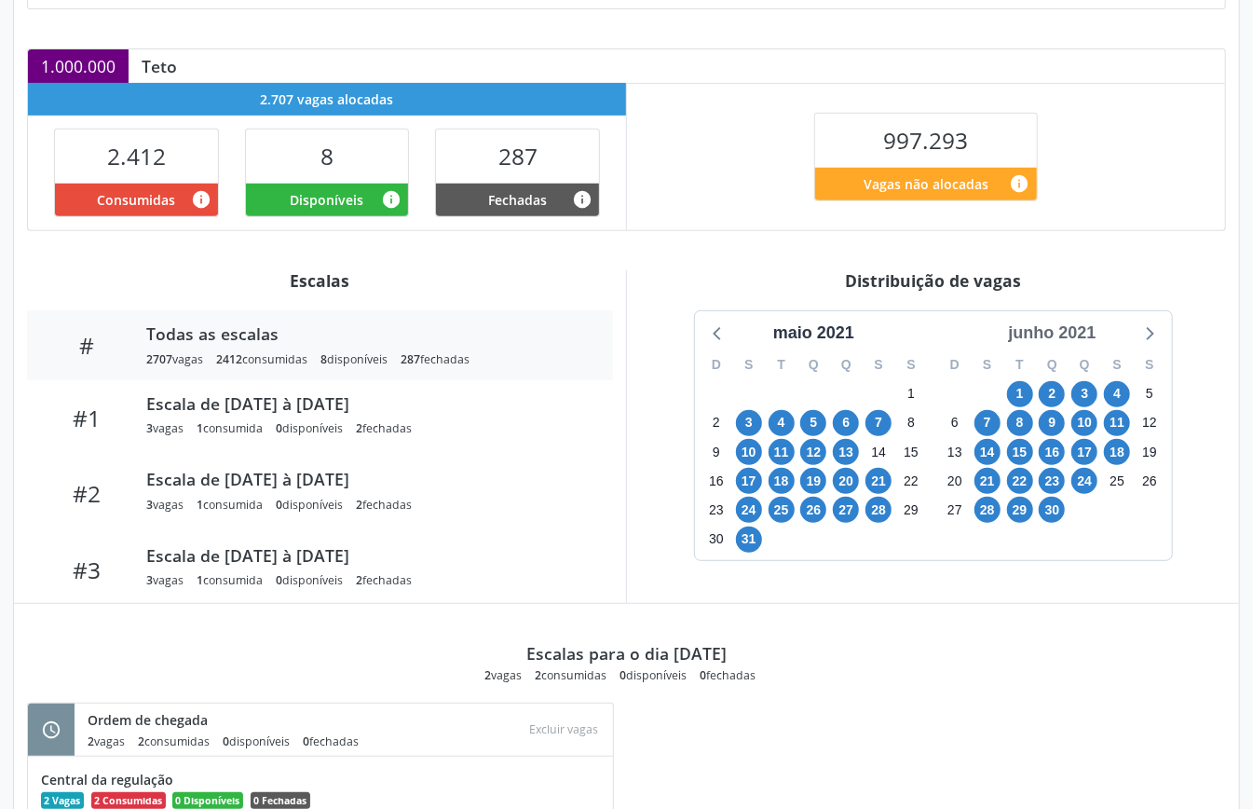
click at [1068, 345] on div "junho 2021" at bounding box center [1052, 333] width 103 height 25
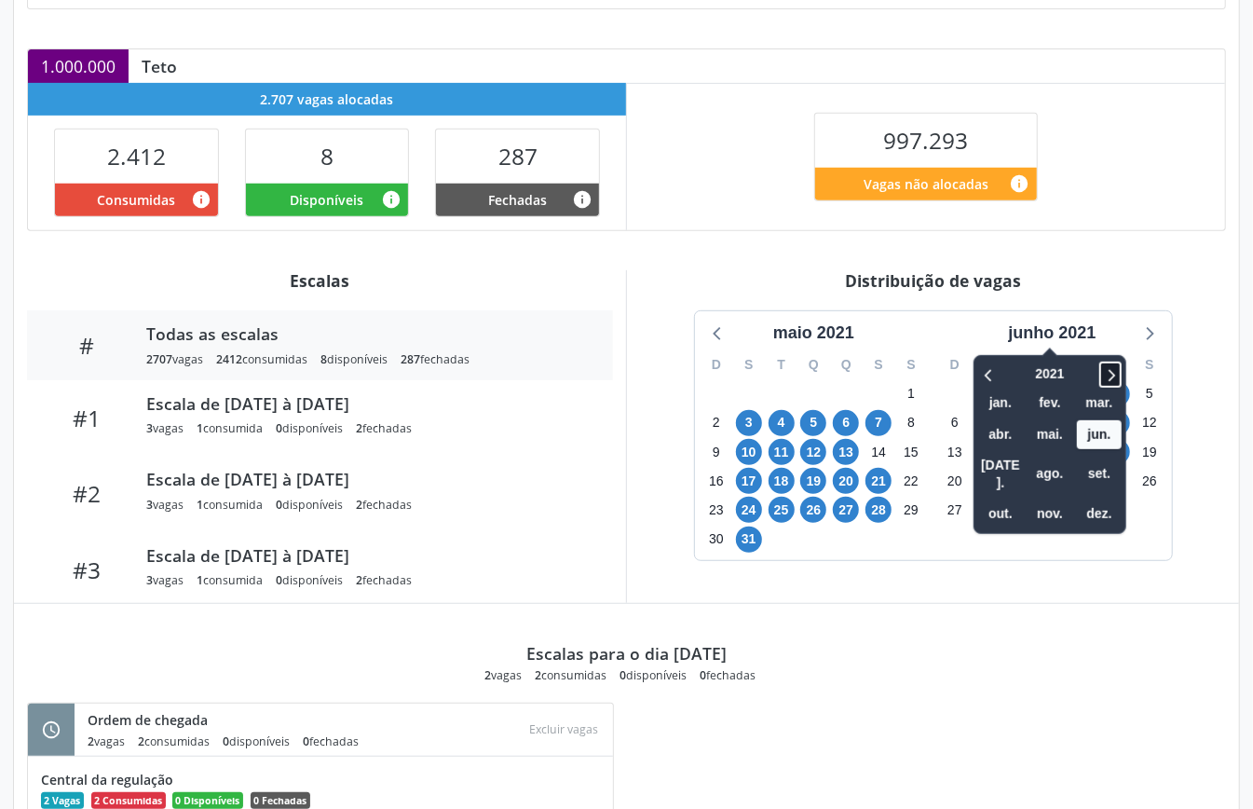
click at [1107, 384] on icon at bounding box center [1110, 374] width 19 height 22
click at [1109, 385] on icon at bounding box center [1110, 374] width 19 height 22
click at [993, 507] on span "out." at bounding box center [1000, 513] width 45 height 29
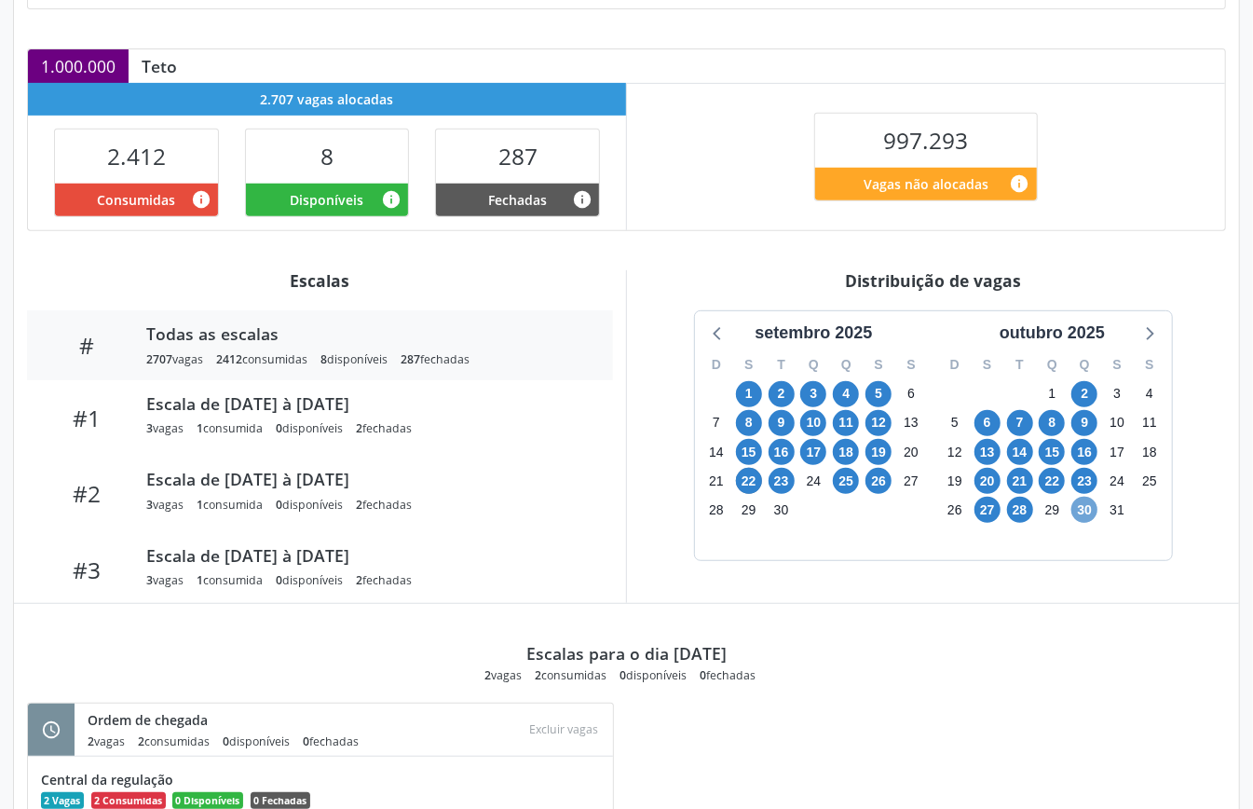
click at [1081, 520] on span "30" at bounding box center [1085, 510] width 26 height 26
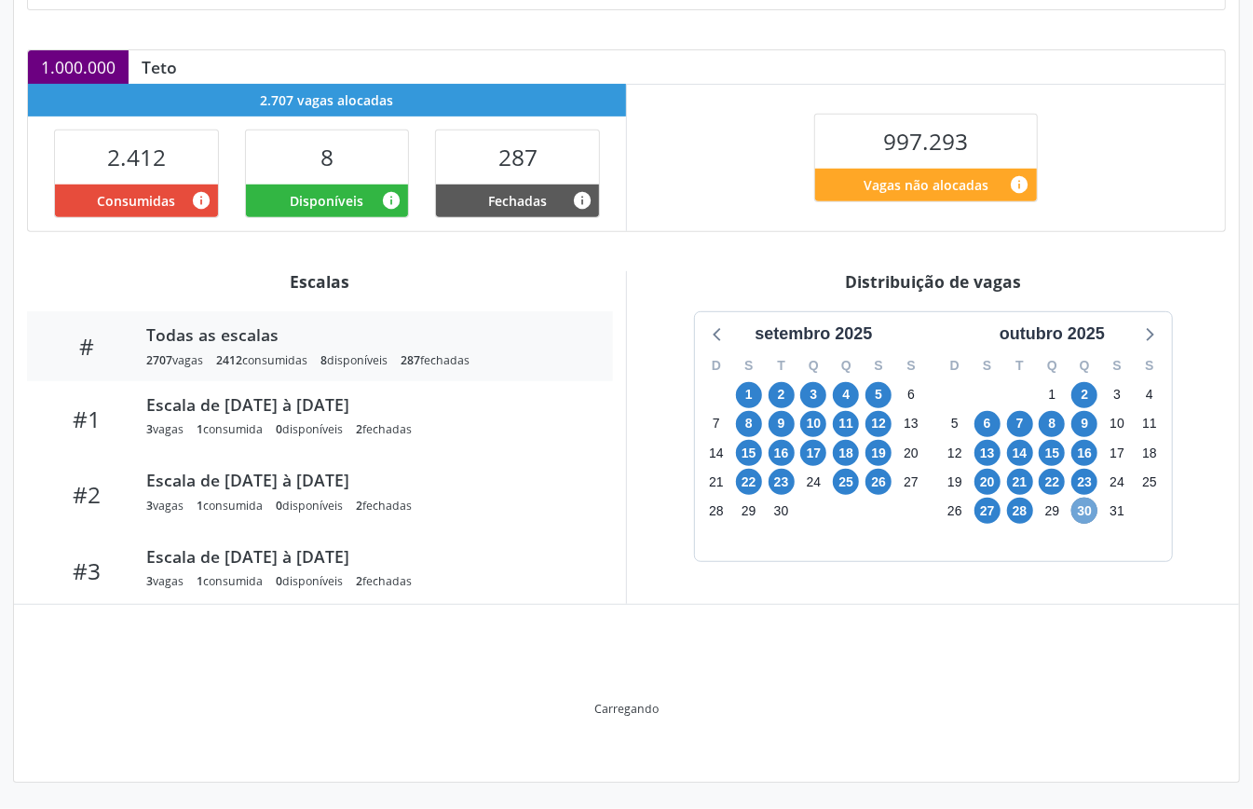
click at [1082, 522] on span "30" at bounding box center [1085, 511] width 26 height 26
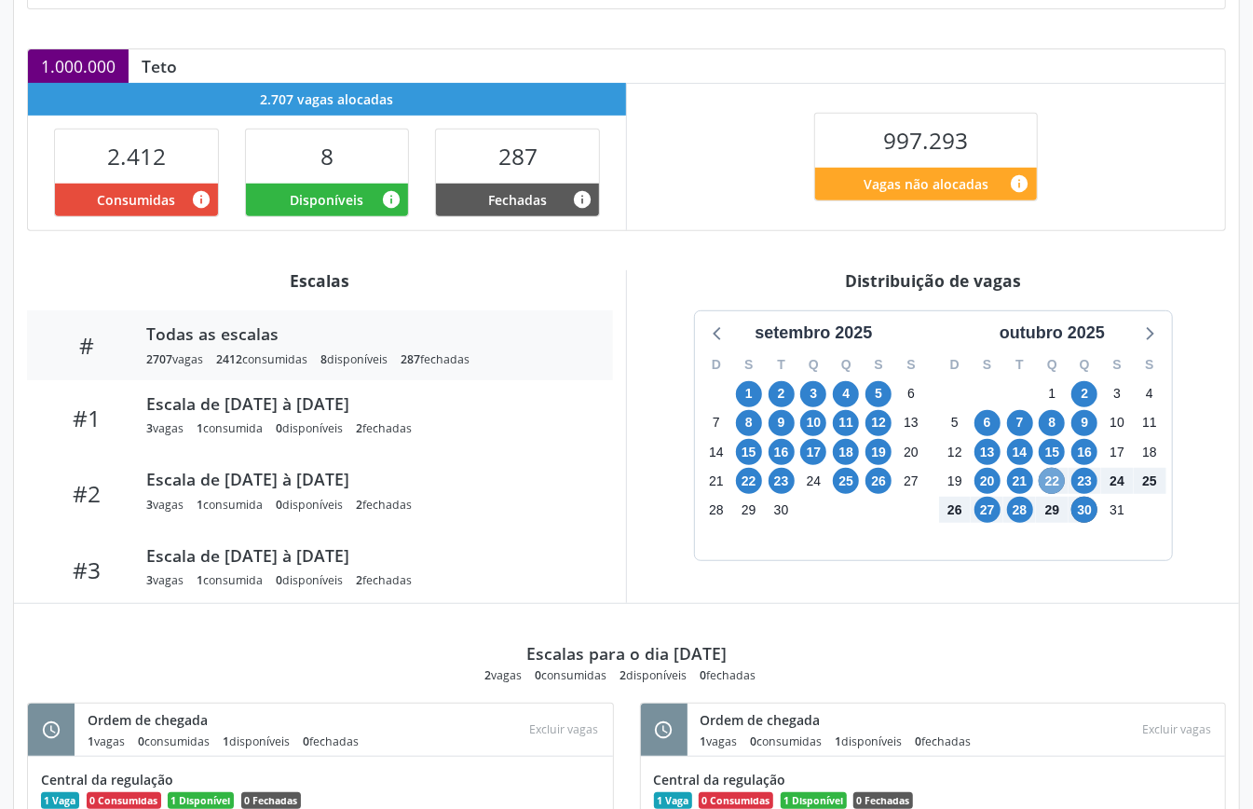
click at [1051, 492] on span "22" at bounding box center [1052, 481] width 26 height 26
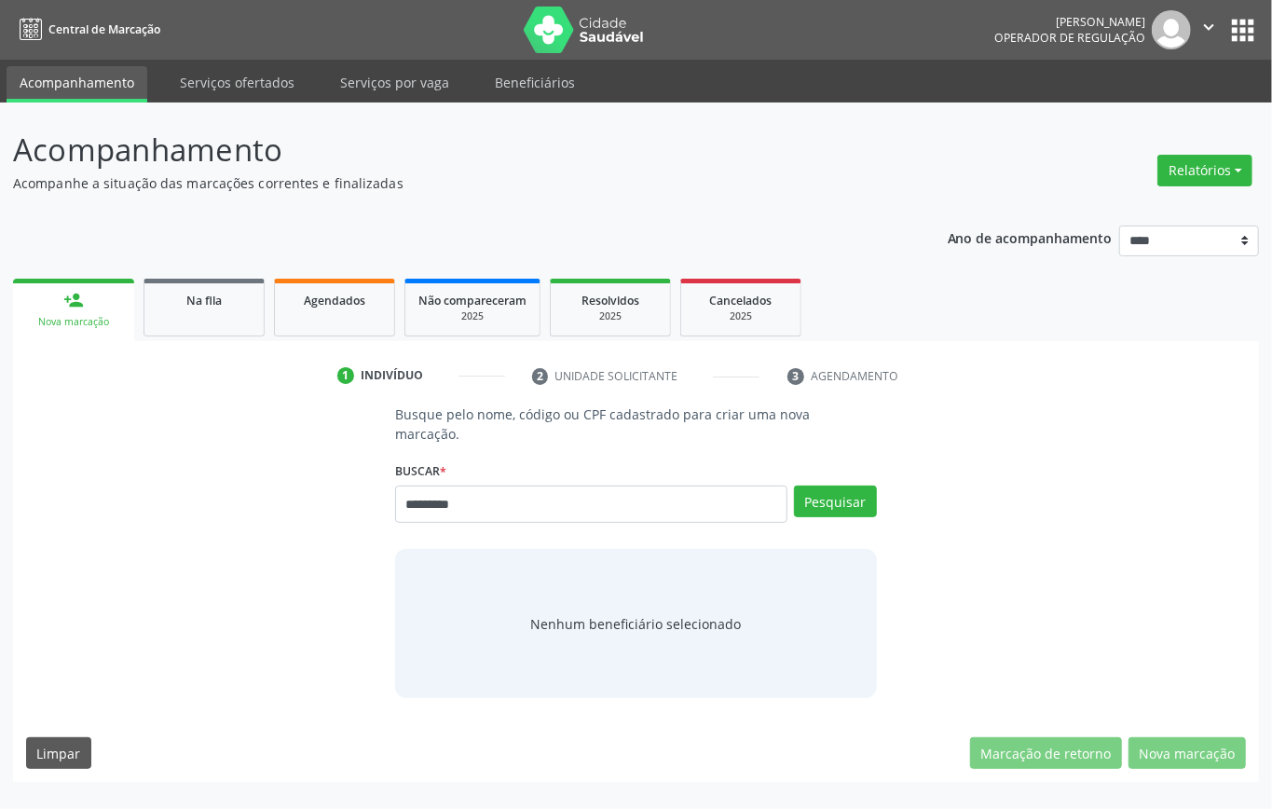
type input "*********"
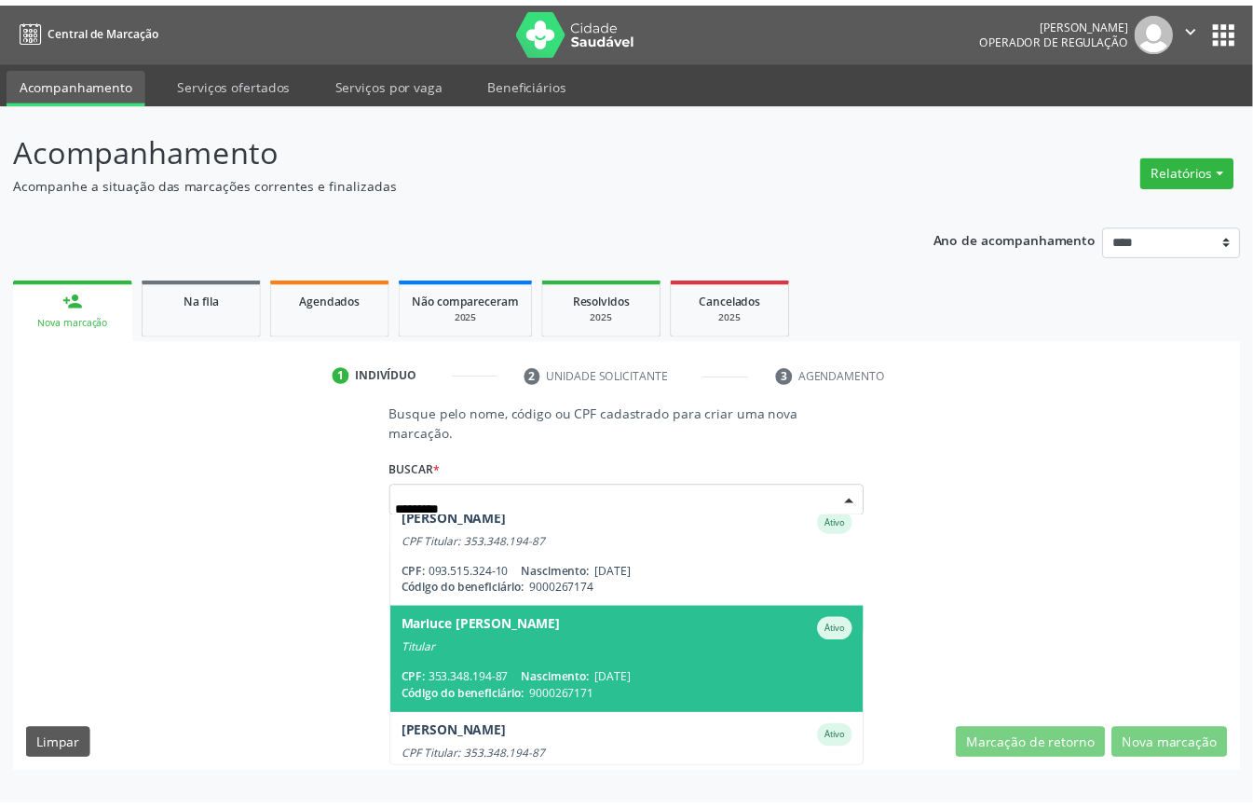
scroll to position [248, 0]
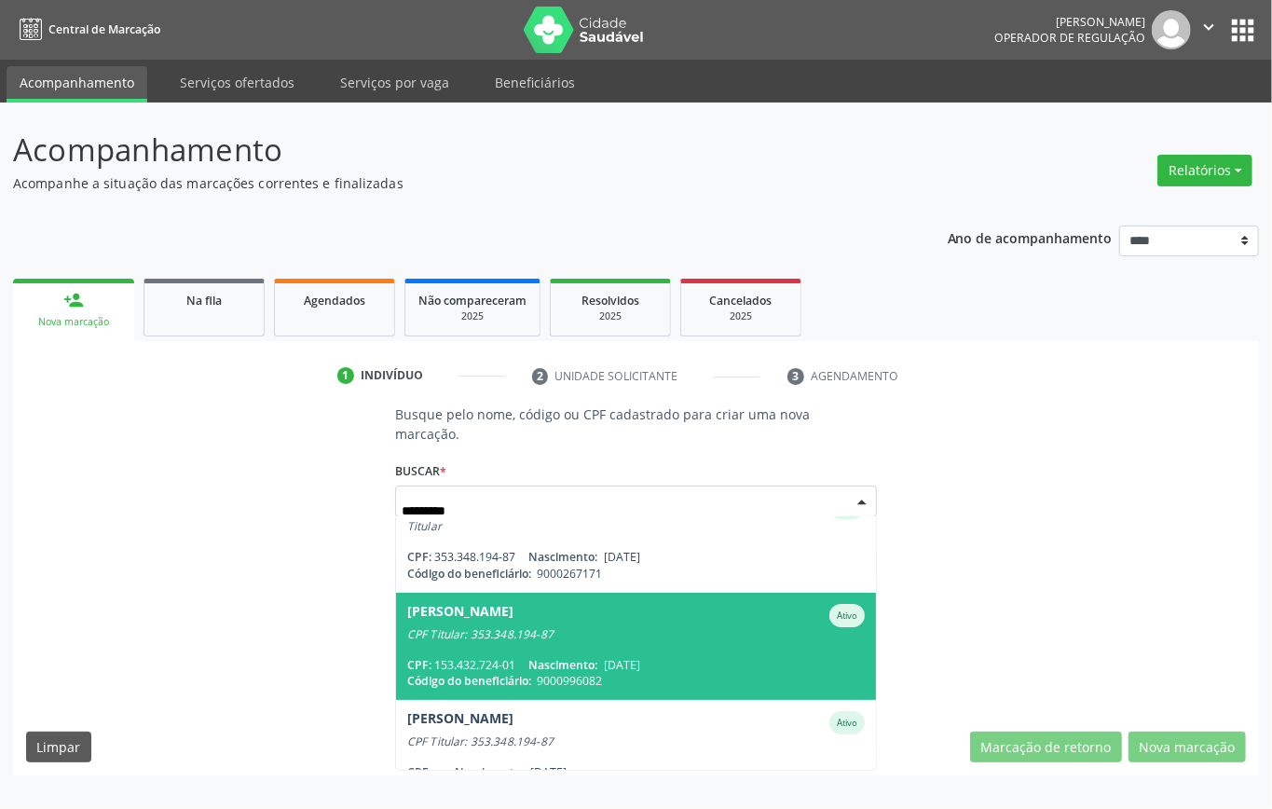
click at [612, 643] on span "Paulo Roberto da Silva Neto Ativo CPF Titular: 353.348.194-87 CPF: 153.432.724-…" at bounding box center [636, 646] width 480 height 107
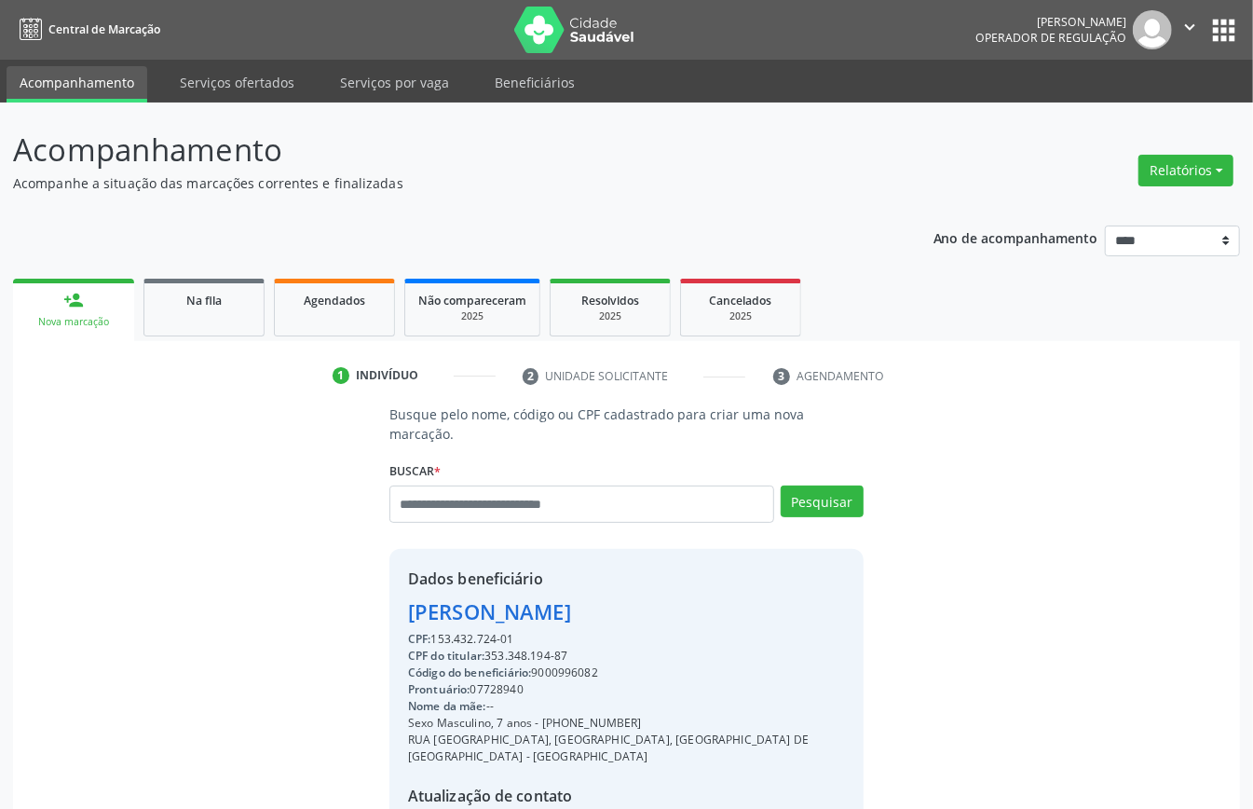
scroll to position [196, 0]
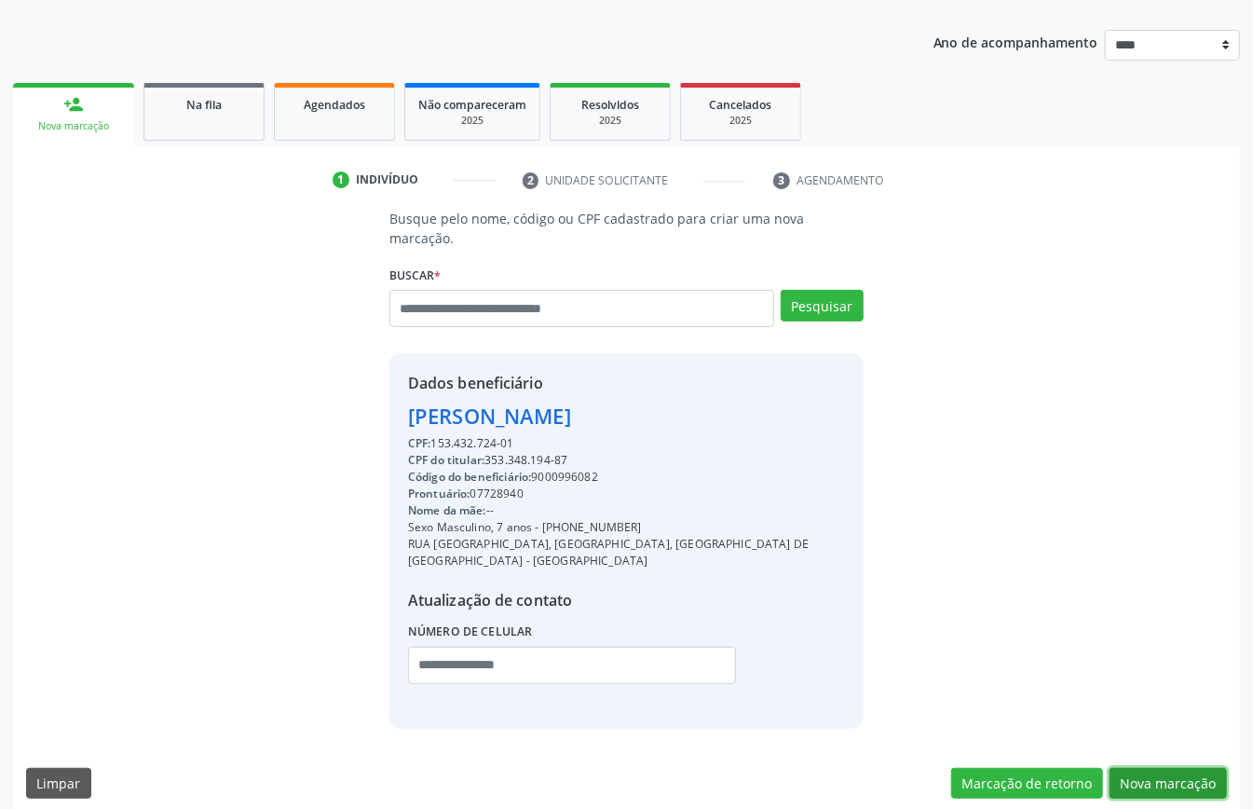
click at [1175, 781] on button "Nova marcação" at bounding box center [1168, 784] width 117 height 32
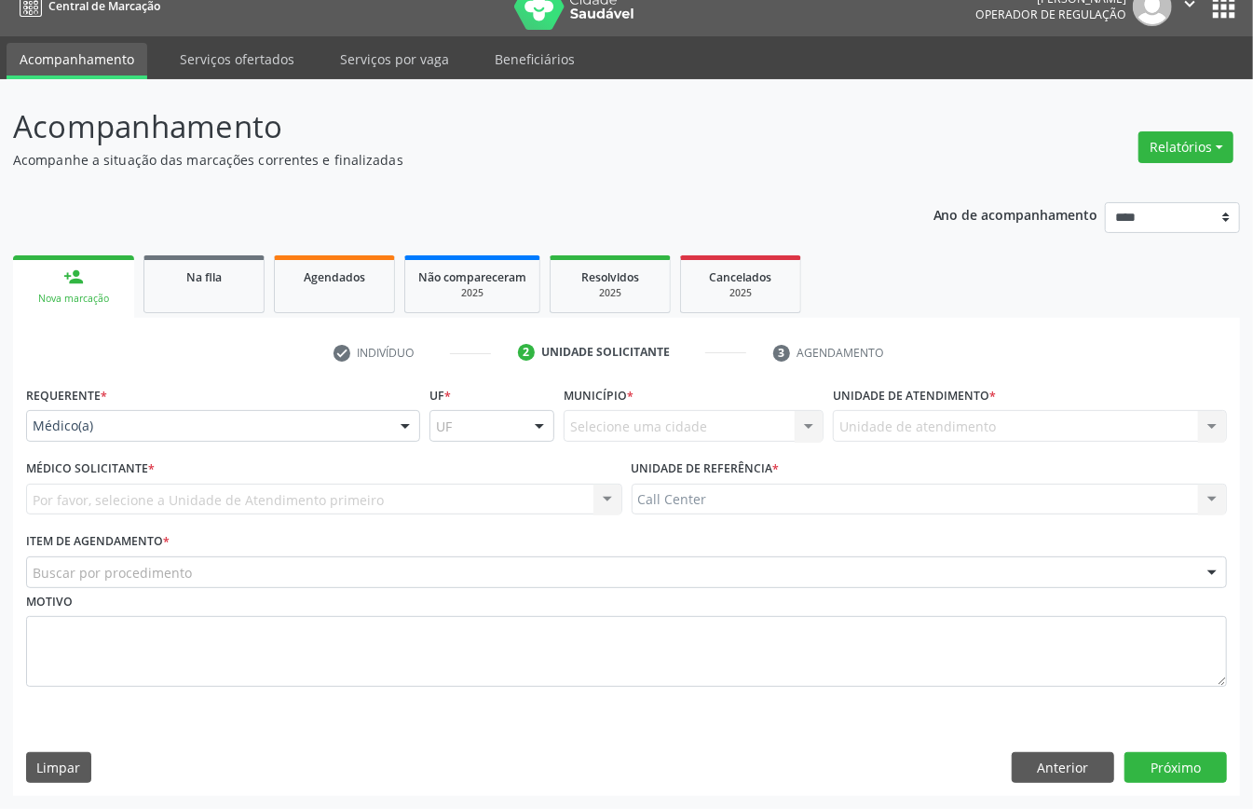
scroll to position [26, 0]
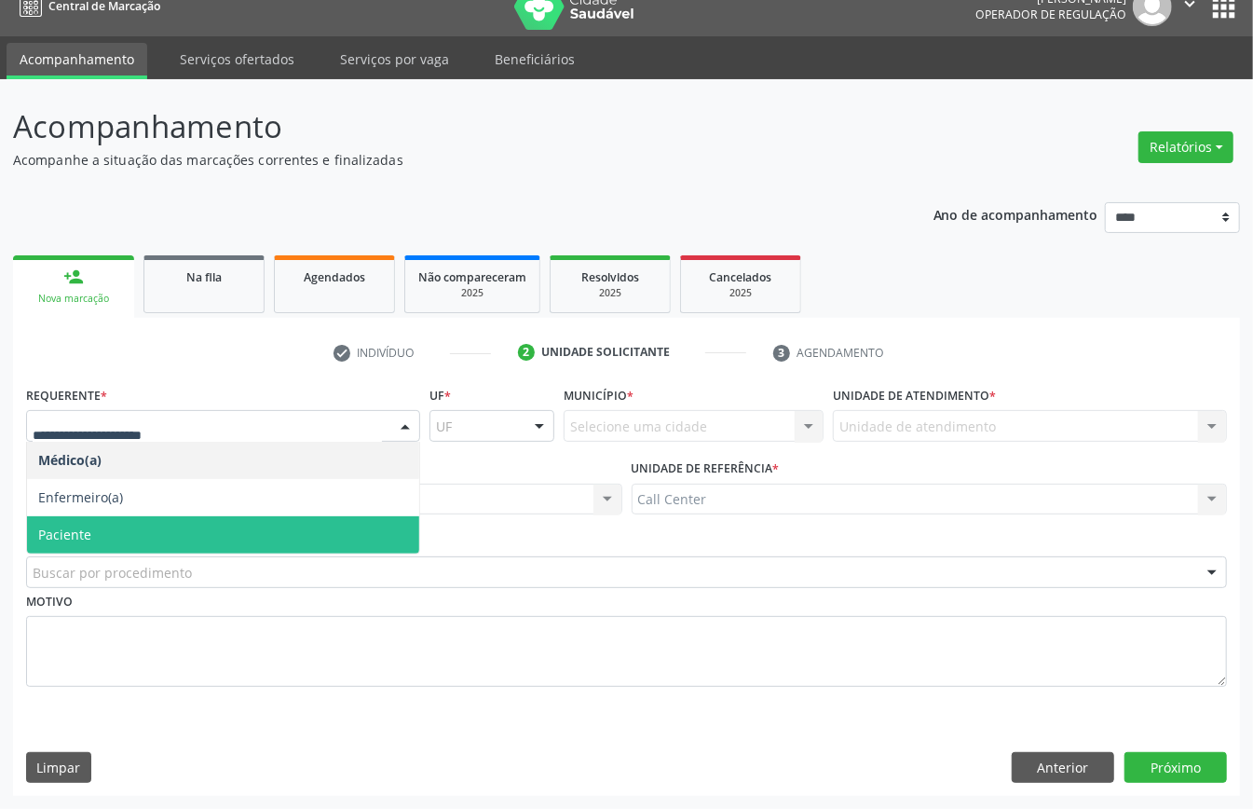
click at [138, 527] on span "Paciente" at bounding box center [223, 534] width 392 height 37
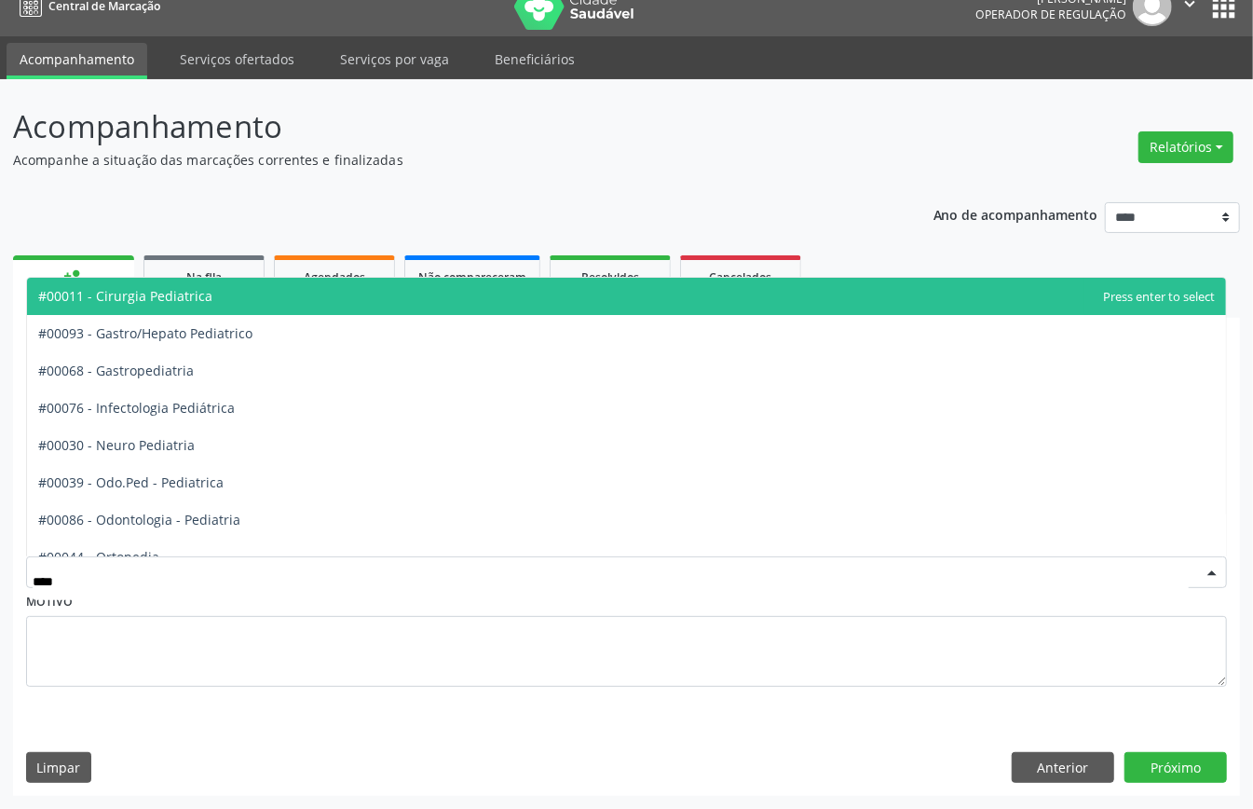
type input "*****"
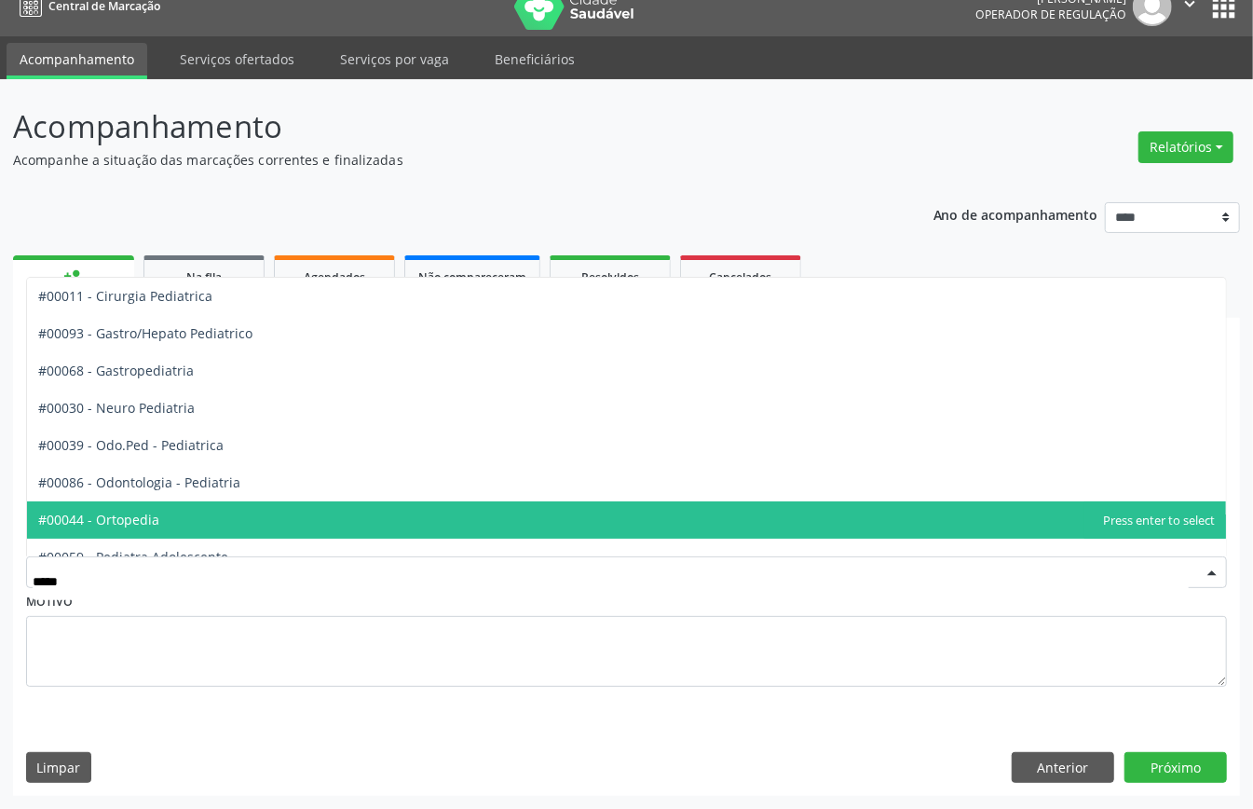
scroll to position [94, 0]
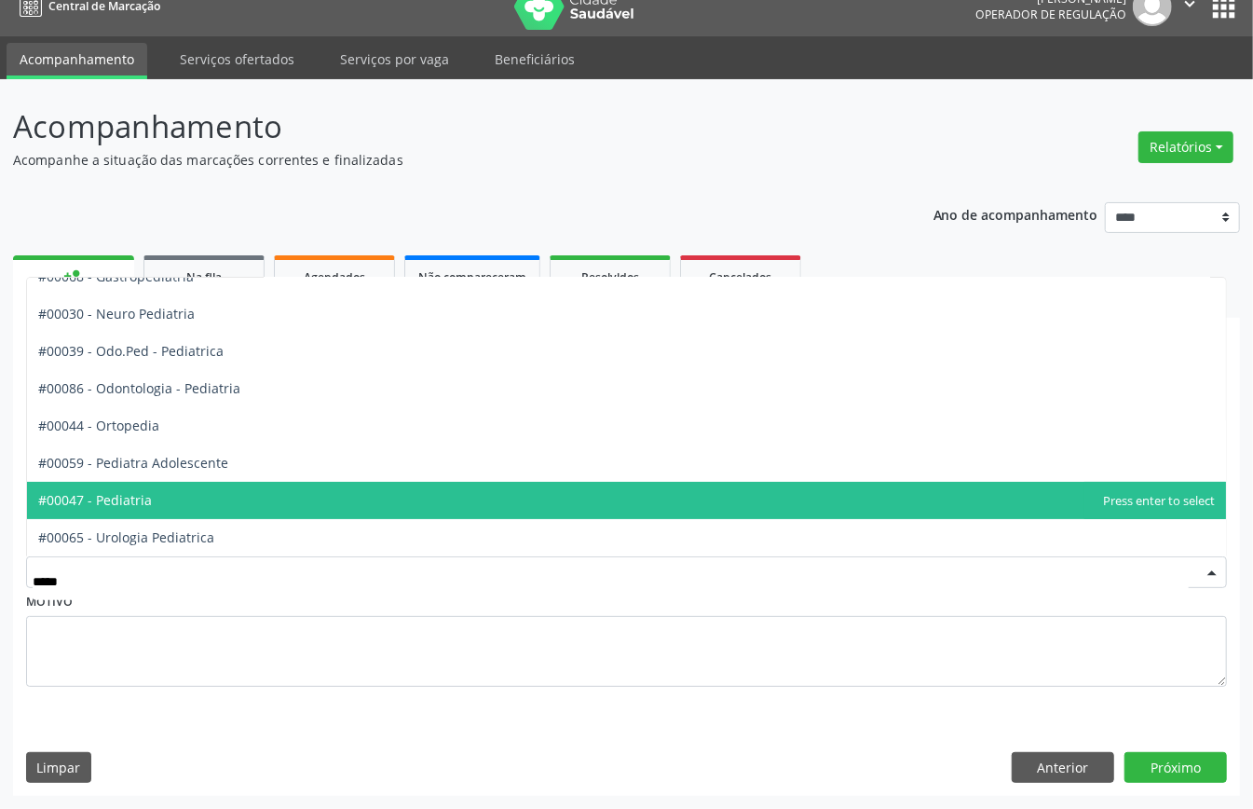
click at [217, 501] on span "#00047 - Pediatria" at bounding box center [626, 500] width 1199 height 37
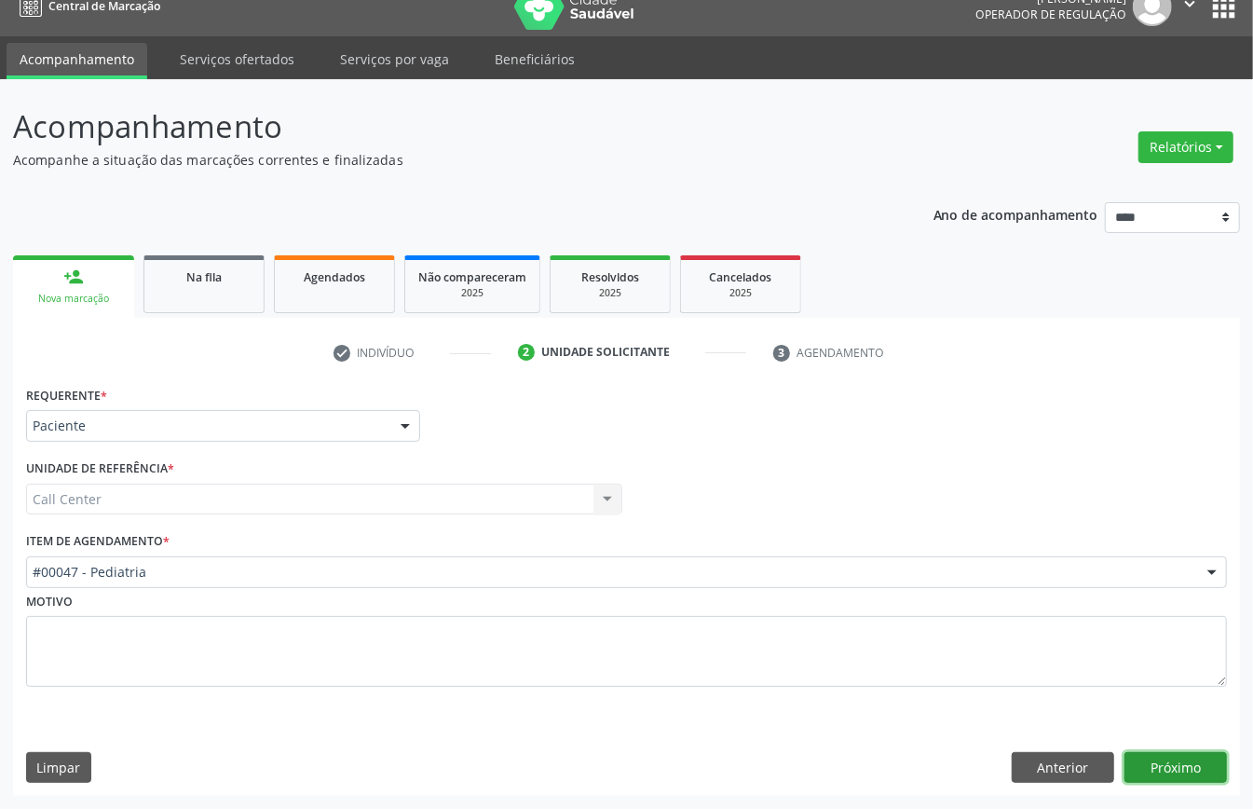
click at [1168, 754] on button "Próximo" at bounding box center [1176, 768] width 103 height 32
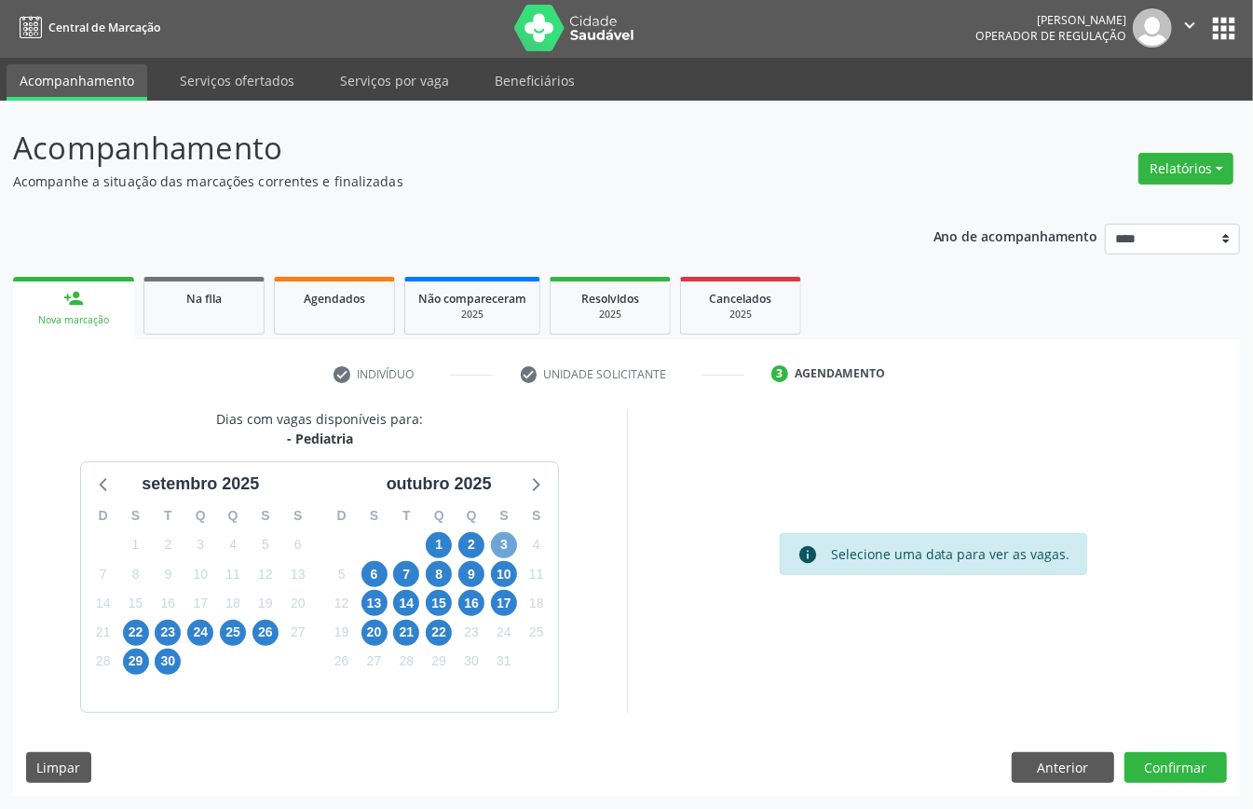
click at [504, 542] on span "3" at bounding box center [504, 545] width 26 height 26
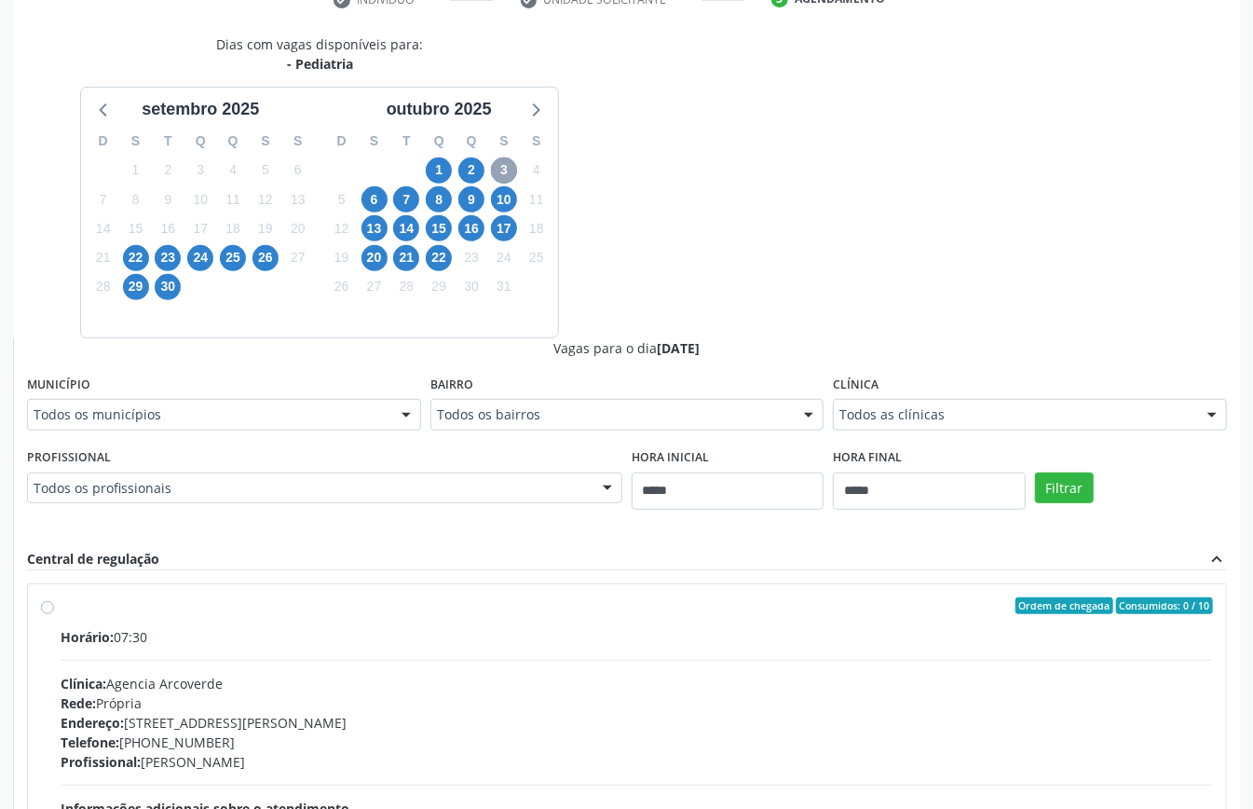
scroll to position [500, 0]
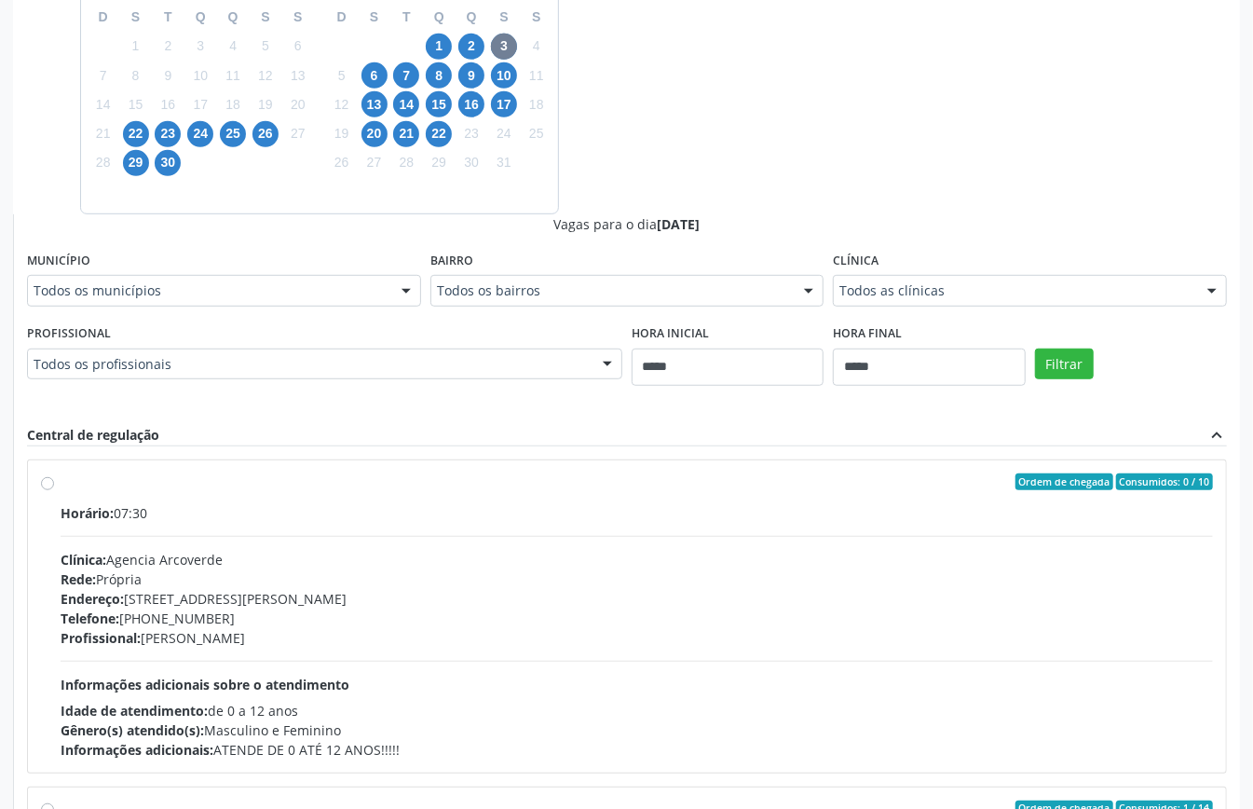
drag, startPoint x: 924, startPoint y: 285, endPoint x: 921, endPoint y: 307, distance: 21.8
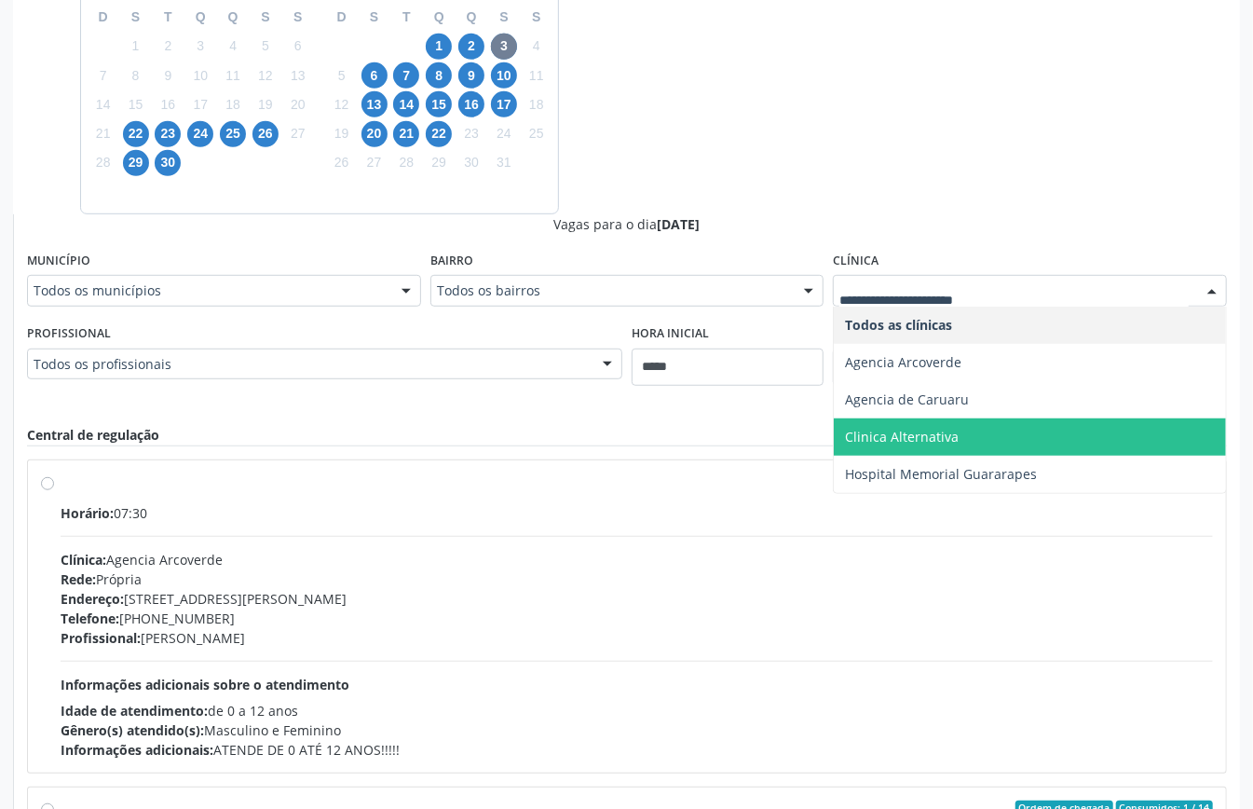
click at [910, 433] on span "Clinica Alternativa" at bounding box center [902, 437] width 114 height 18
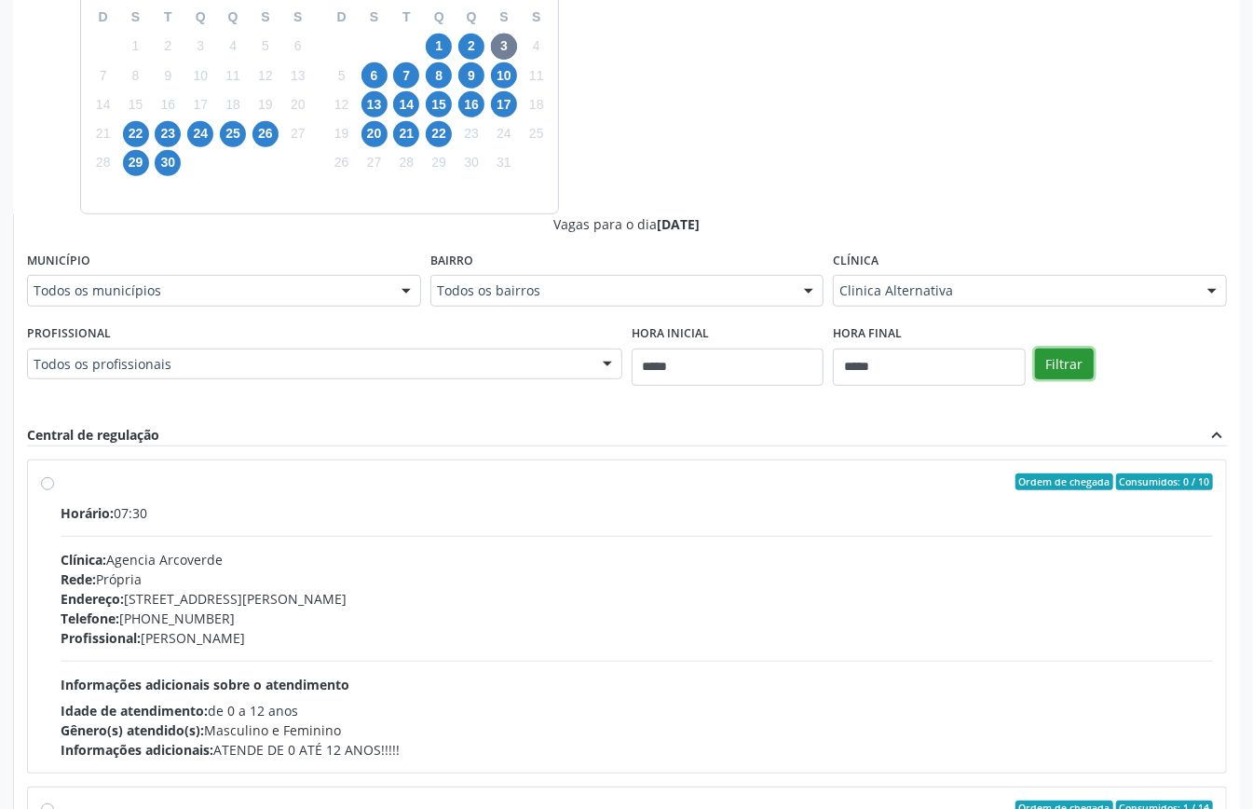
click at [1062, 359] on button "Filtrar" at bounding box center [1064, 365] width 59 height 32
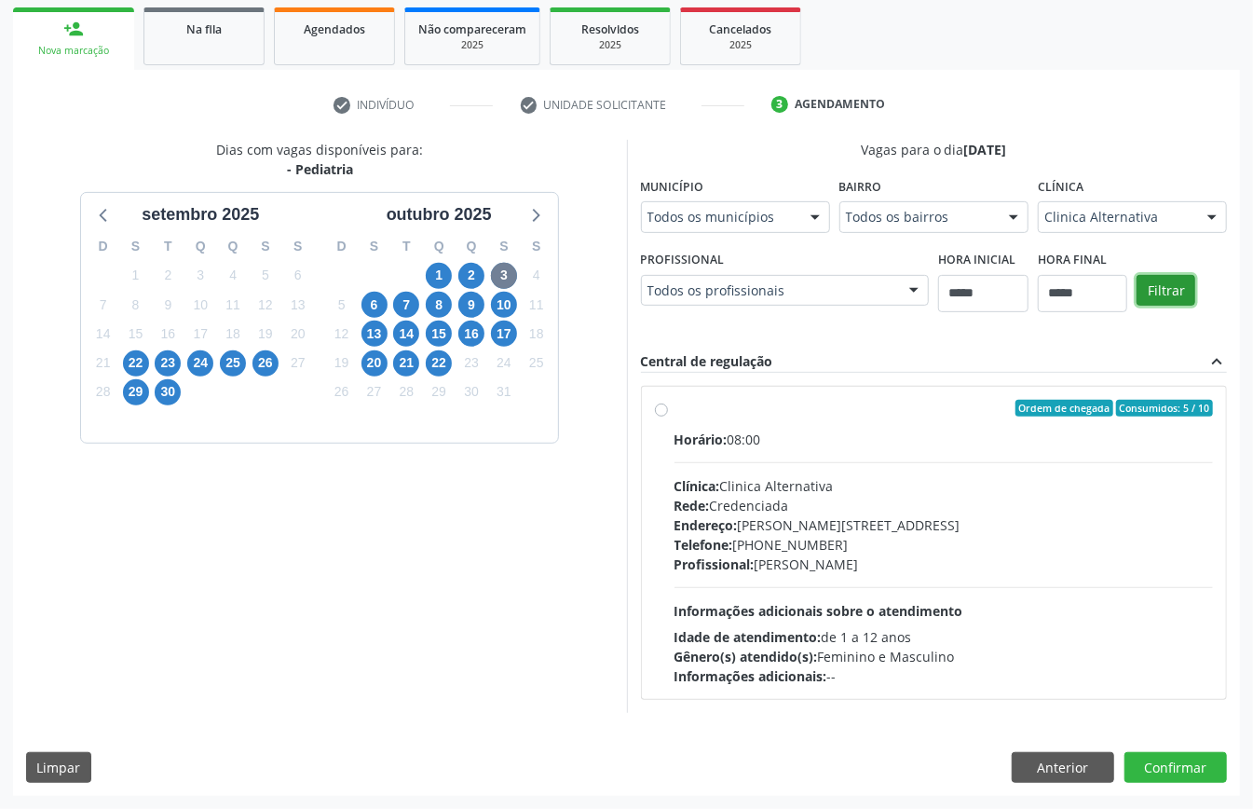
scroll to position [274, 0]
click at [790, 581] on div "Horário: 08:00 Clínica: Clinica Alternativa Rede: Credenciada Endereço: Av Agam…" at bounding box center [945, 558] width 540 height 256
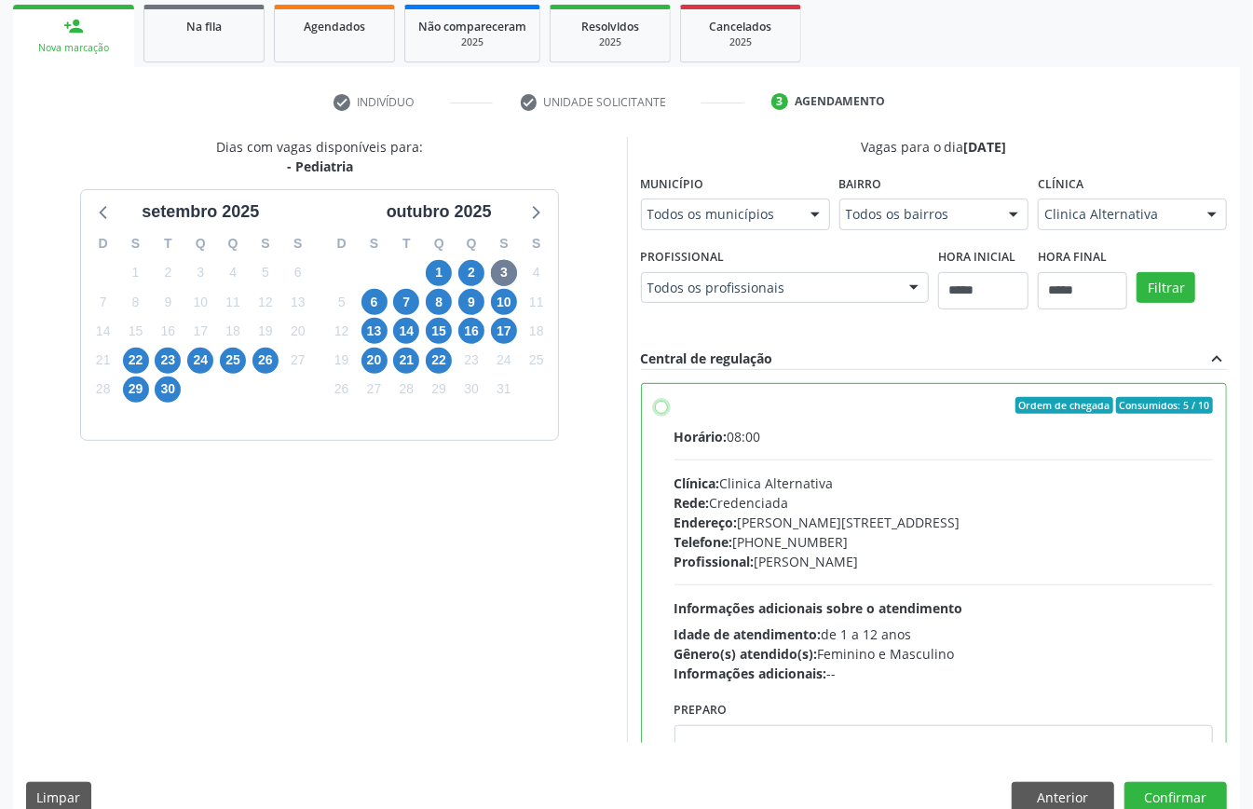
scroll to position [94, 0]
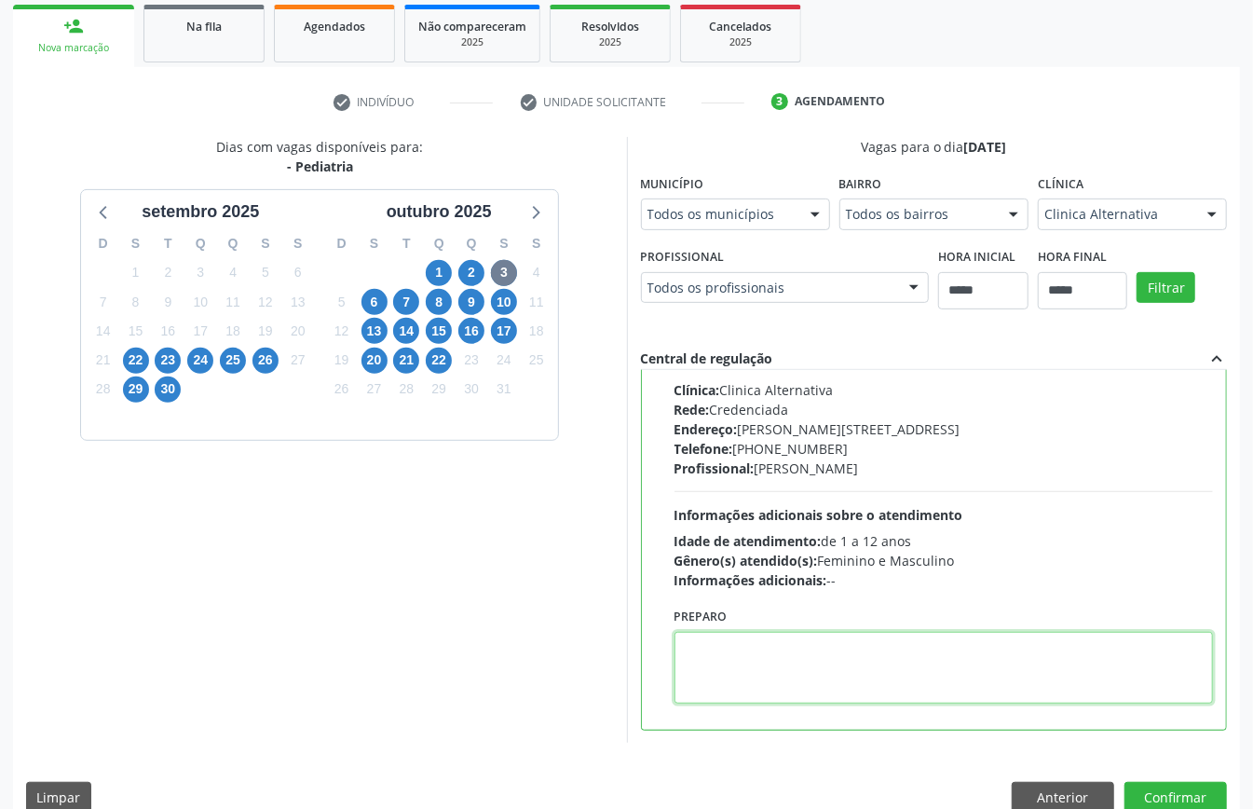
paste textarea "**********"
type textarea "**********"
click at [1170, 800] on button "Confirmar" at bounding box center [1176, 798] width 103 height 32
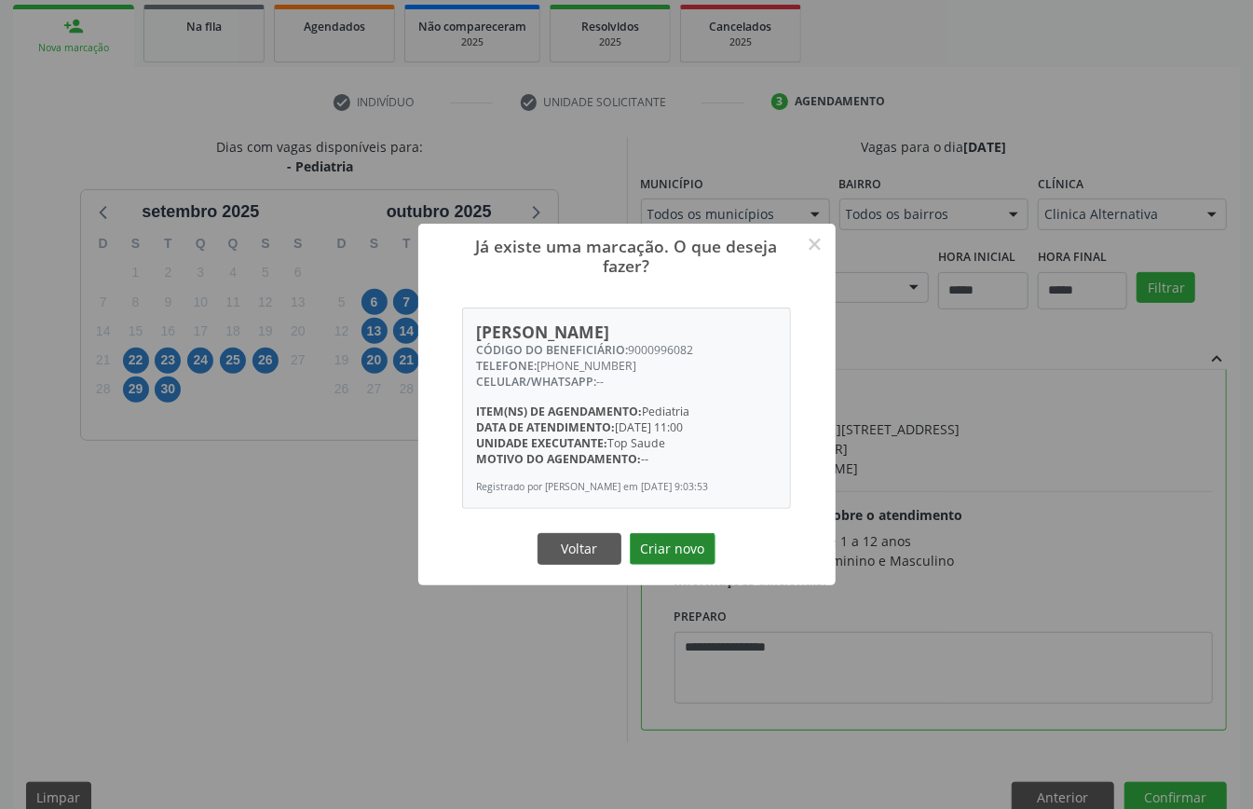
click at [686, 549] on button "Criar novo" at bounding box center [673, 549] width 86 height 32
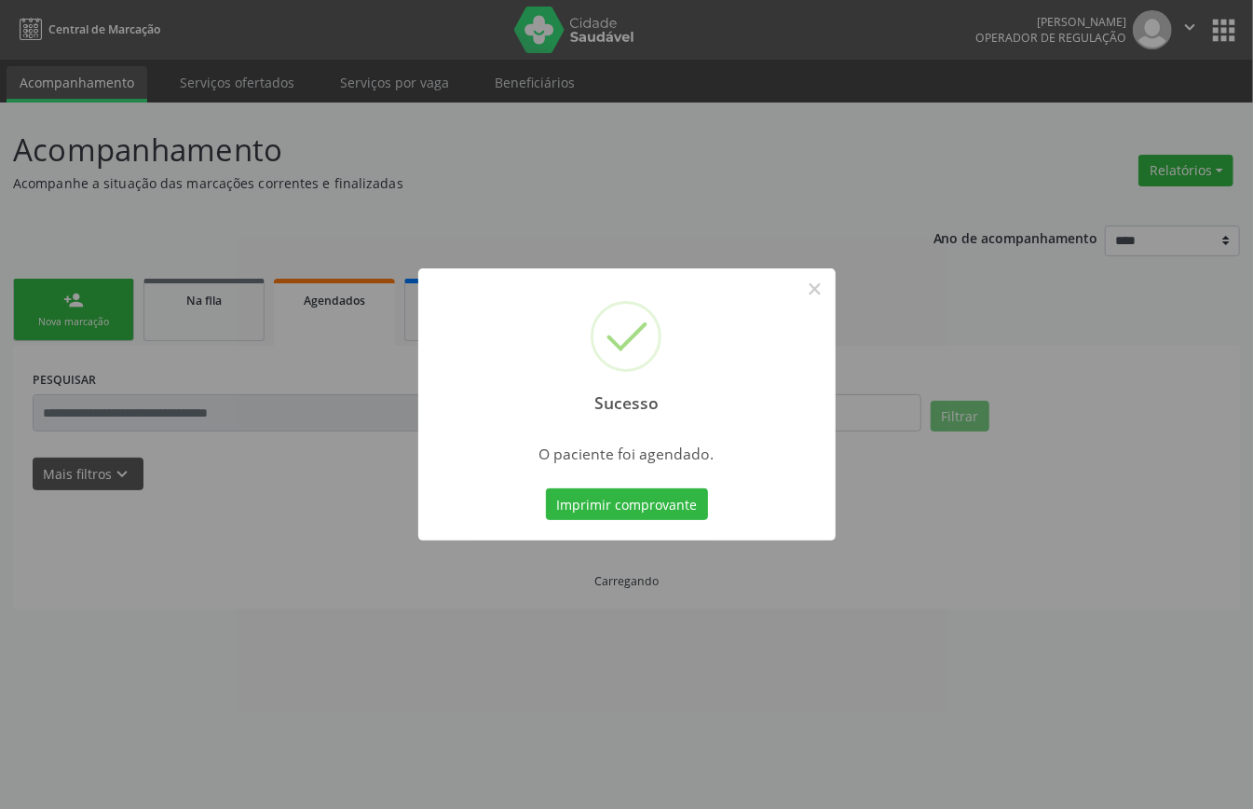
scroll to position [0, 0]
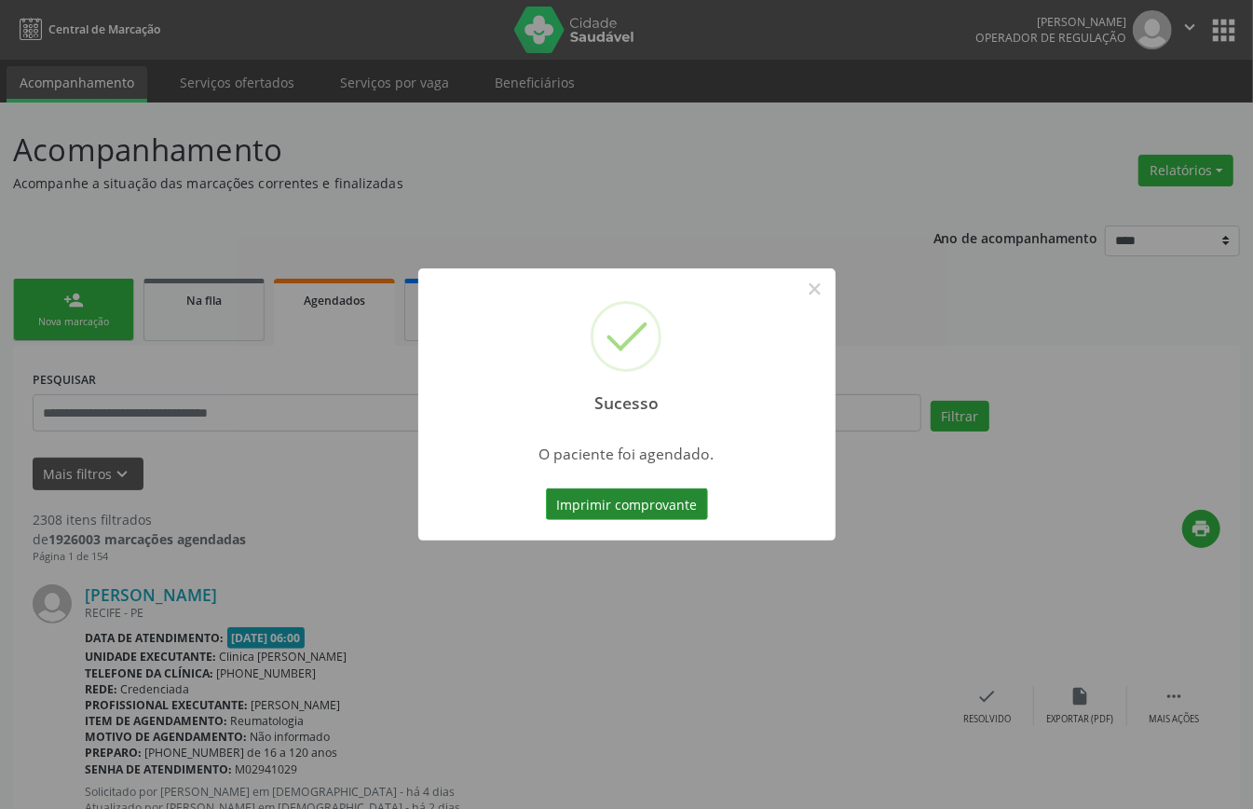
click at [677, 515] on button "Imprimir comprovante" at bounding box center [627, 504] width 162 height 32
